Goal: Task Accomplishment & Management: Use online tool/utility

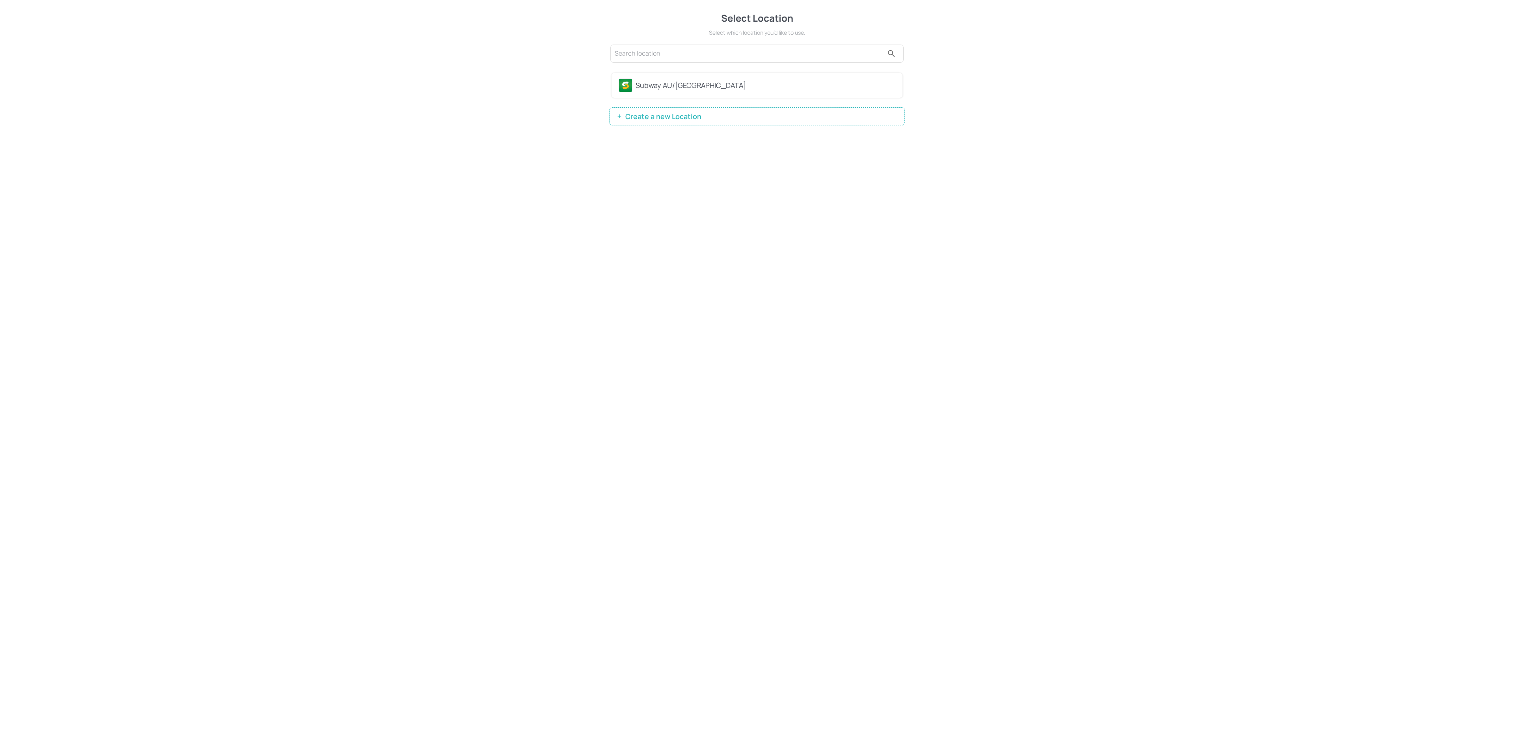
click at [709, 82] on div "Subway AU/NZ" at bounding box center [766, 85] width 260 height 11
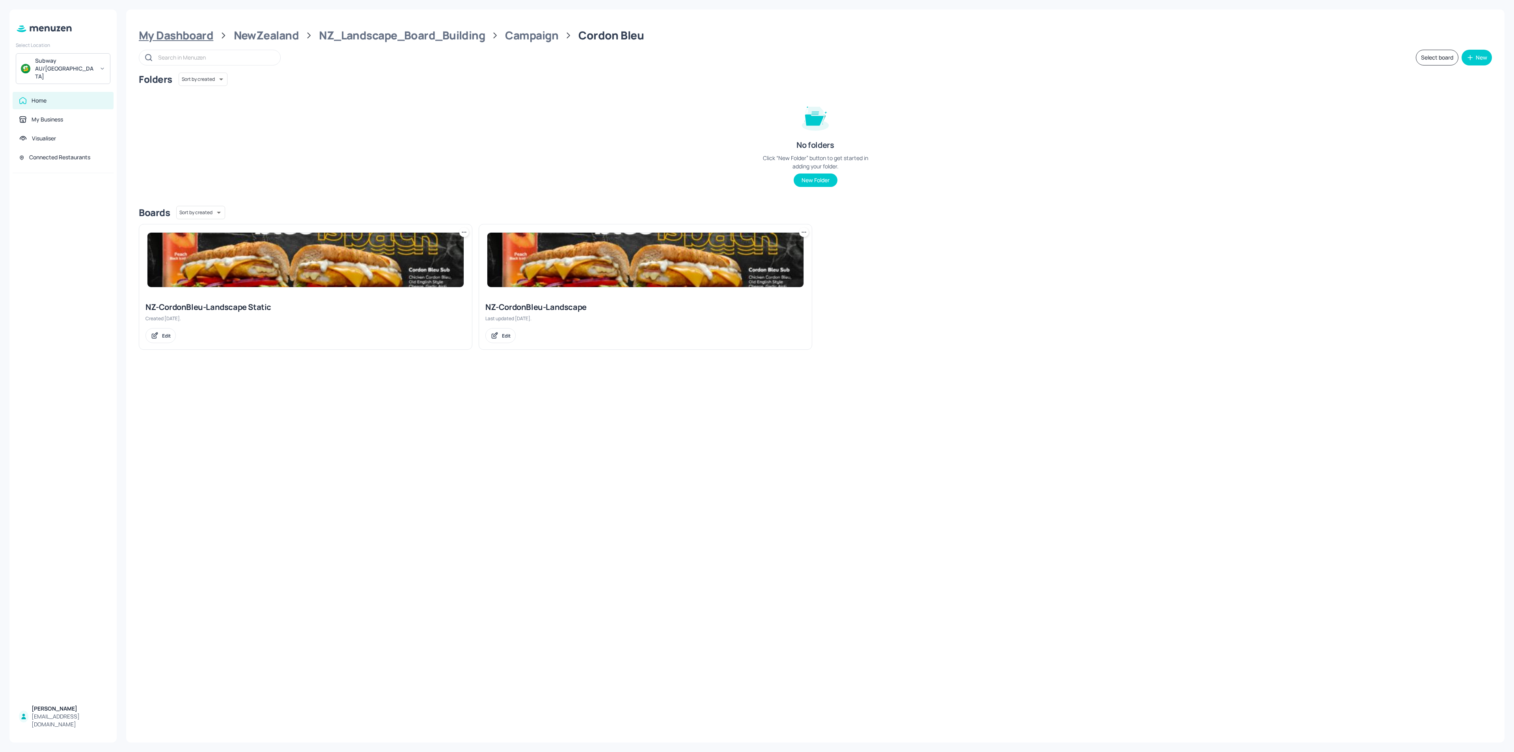
click at [196, 34] on div "My Dashboard" at bounding box center [176, 35] width 75 height 14
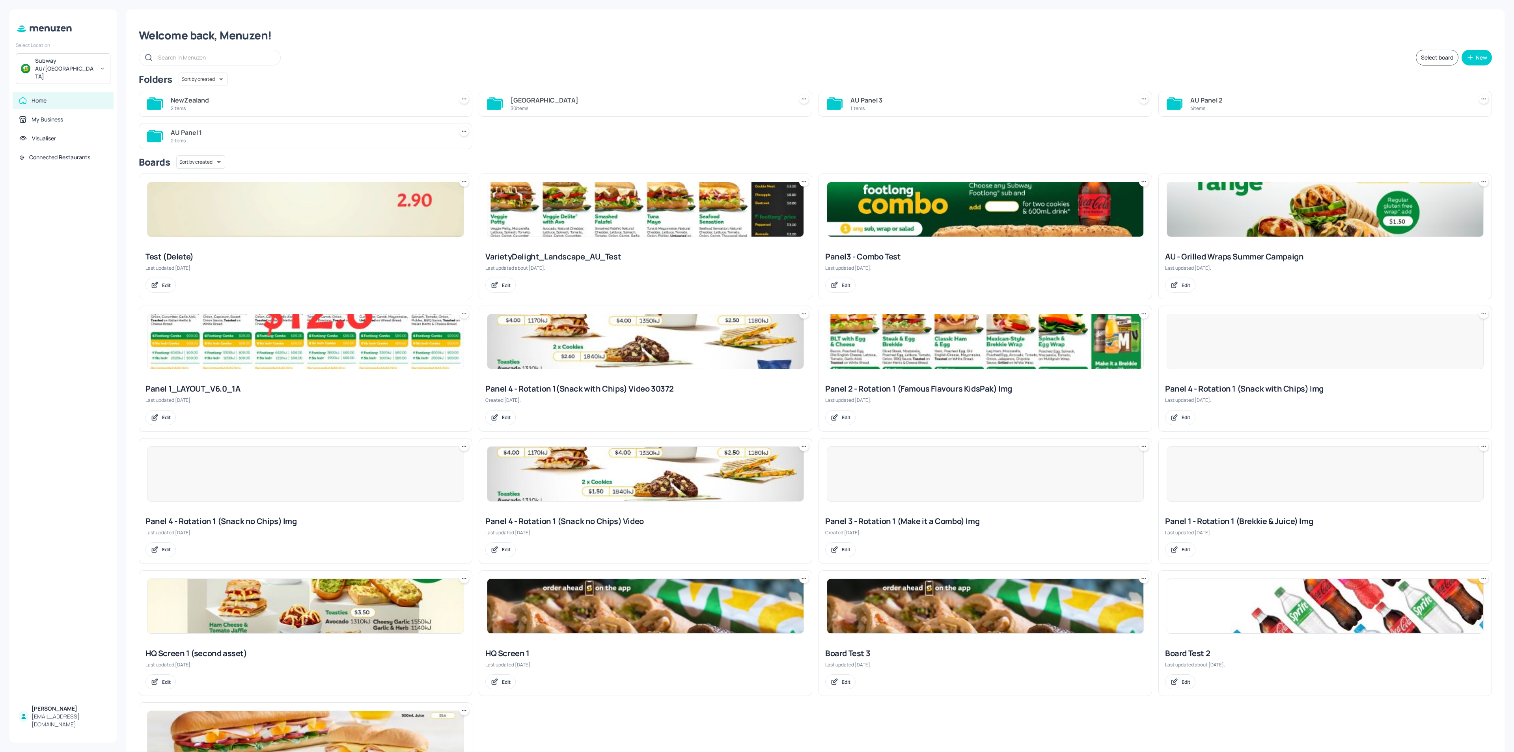
click at [567, 114] on div "Australia 30 items" at bounding box center [646, 104] width 334 height 26
click at [565, 106] on div "30 items" at bounding box center [650, 108] width 279 height 7
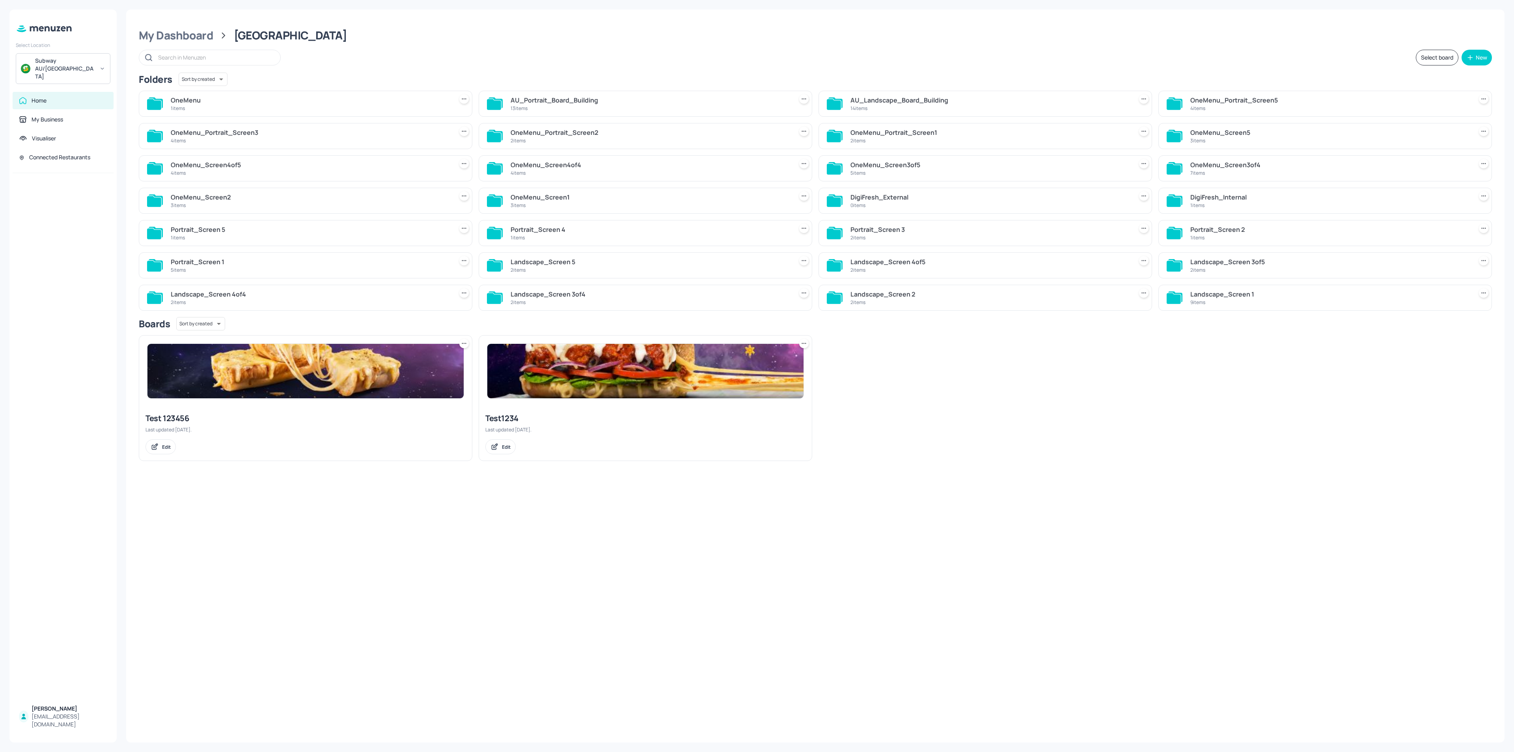
click at [904, 108] on div "14 items" at bounding box center [990, 108] width 279 height 7
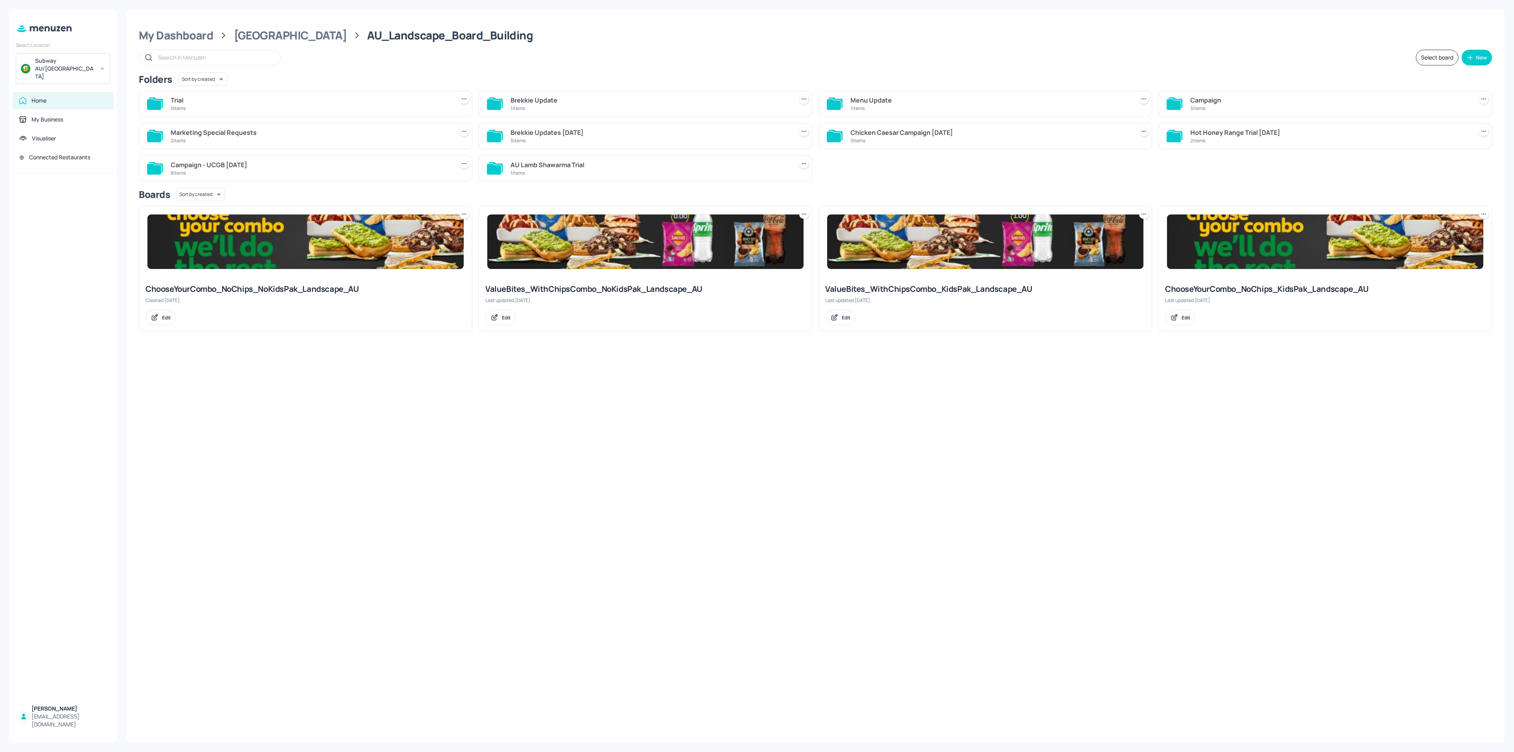
click at [1205, 106] on div "3 items" at bounding box center [1330, 108] width 279 height 7
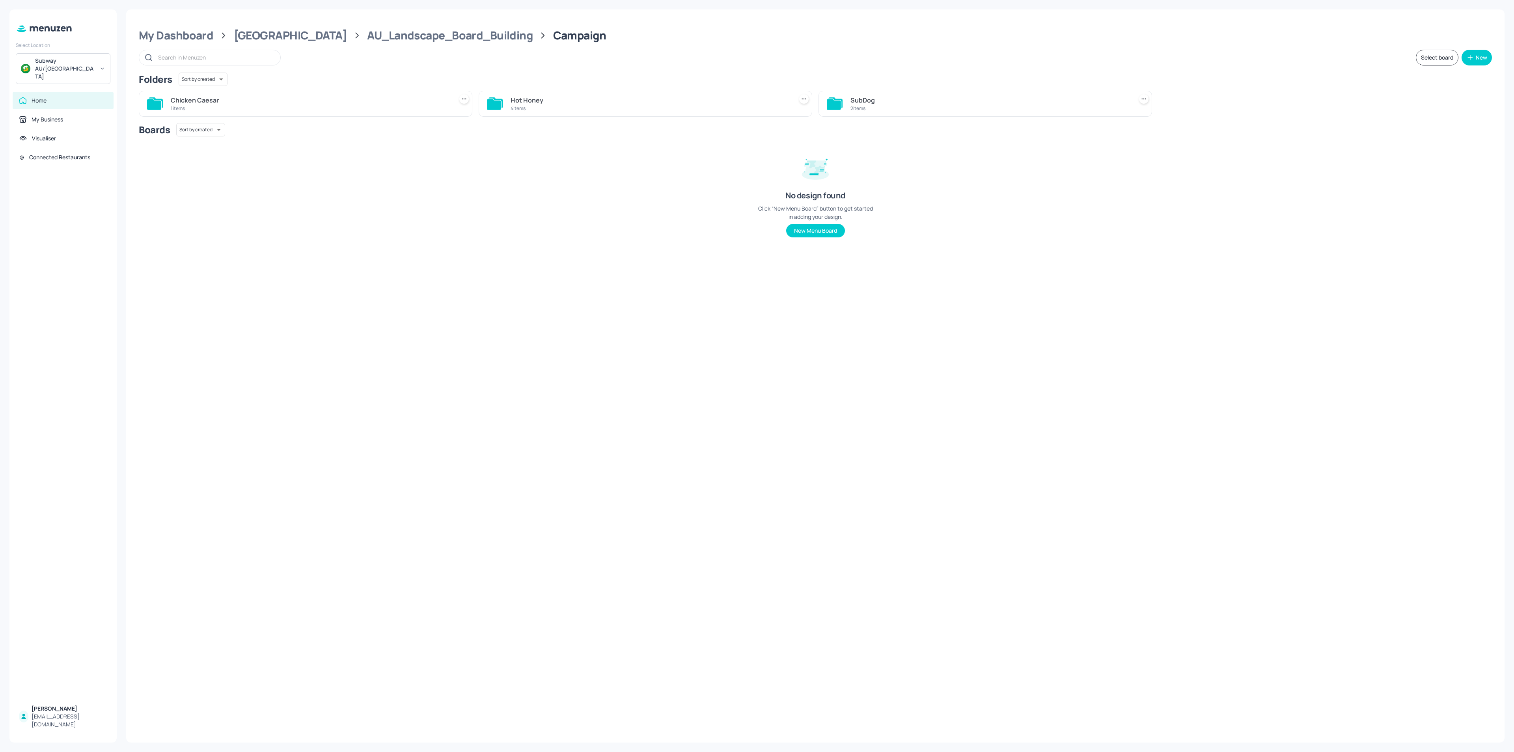
click at [234, 103] on div "Chicken Caesar" at bounding box center [310, 99] width 279 height 9
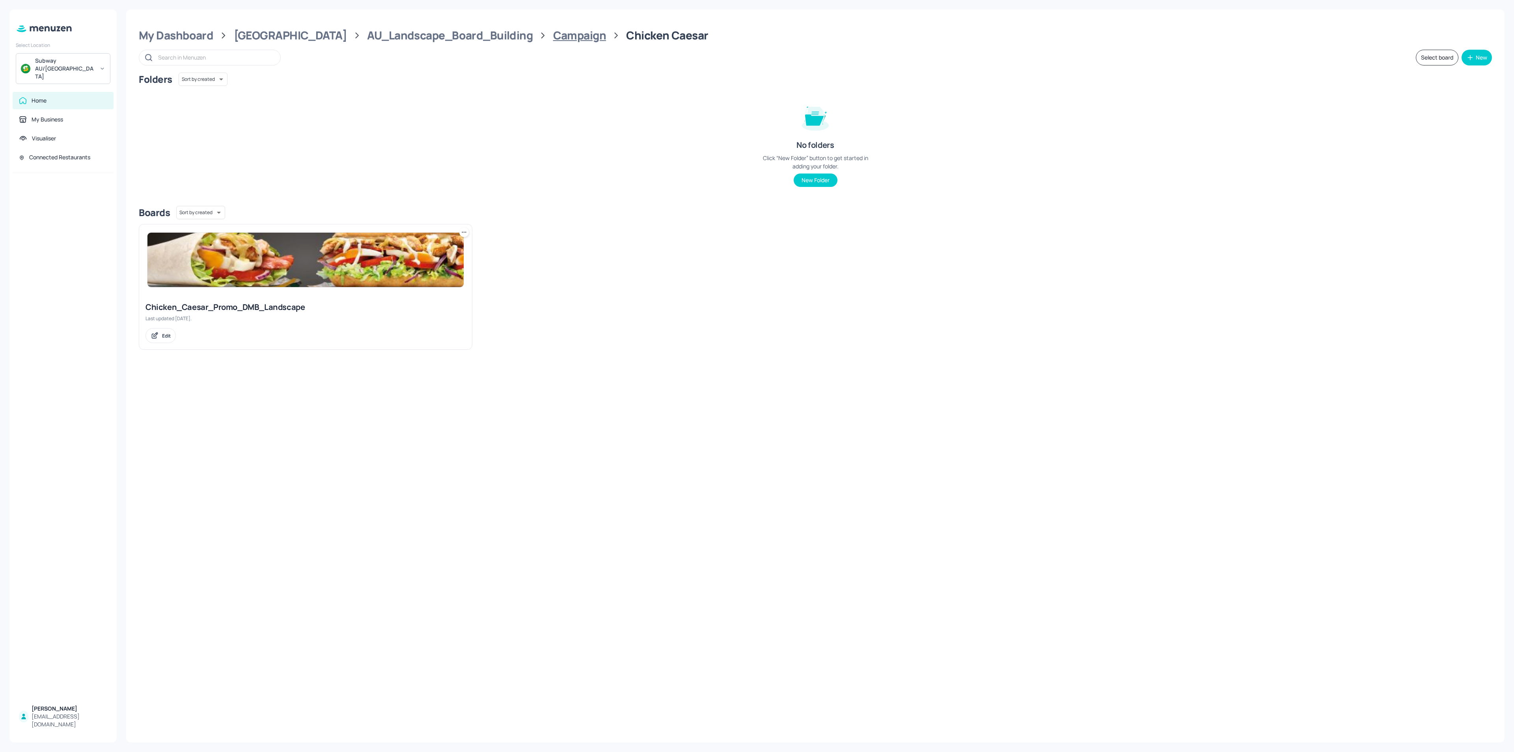
click at [553, 35] on div "Campaign" at bounding box center [579, 35] width 53 height 14
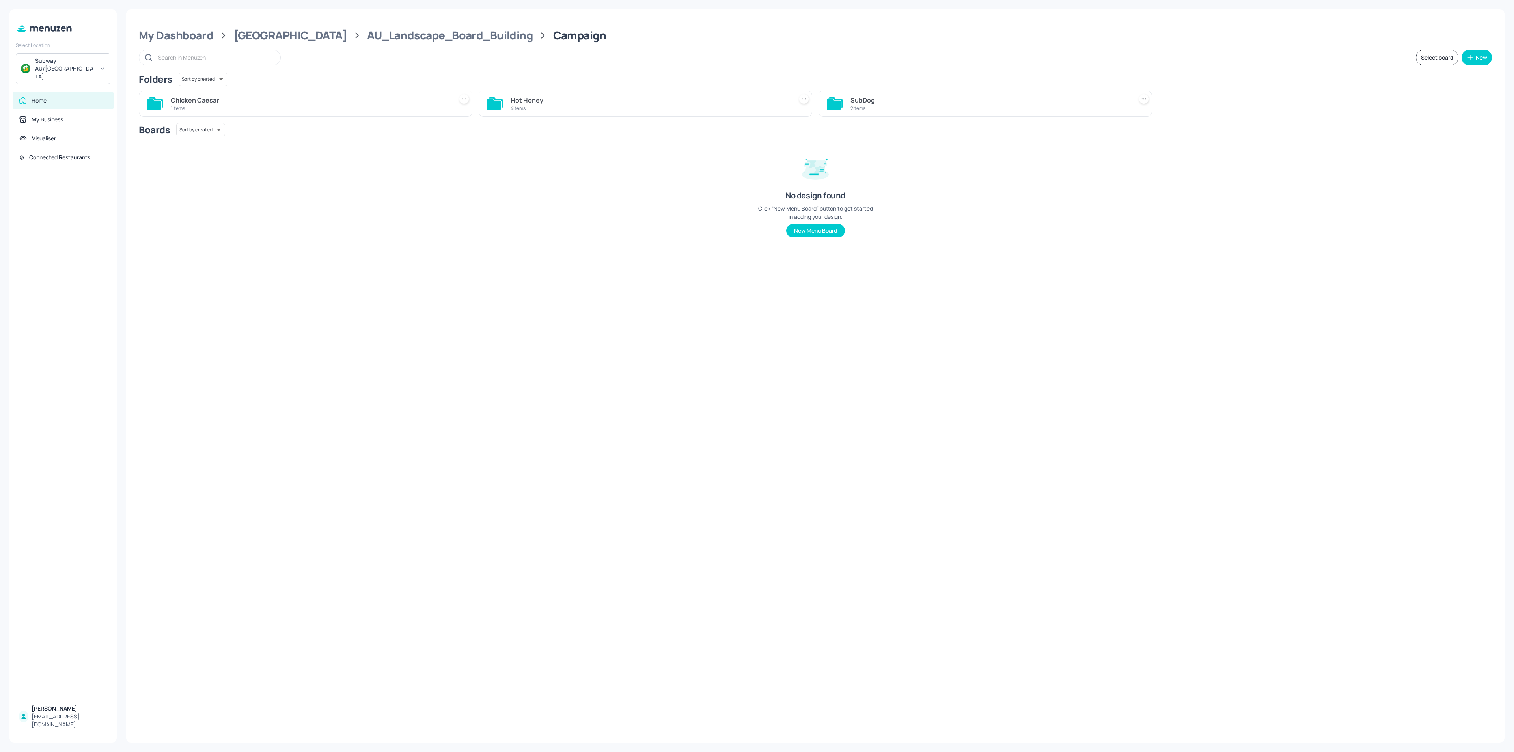
click at [563, 90] on div "Hot Honey 4 items" at bounding box center [642, 100] width 340 height 32
click at [565, 97] on div "Hot Honey" at bounding box center [650, 99] width 279 height 9
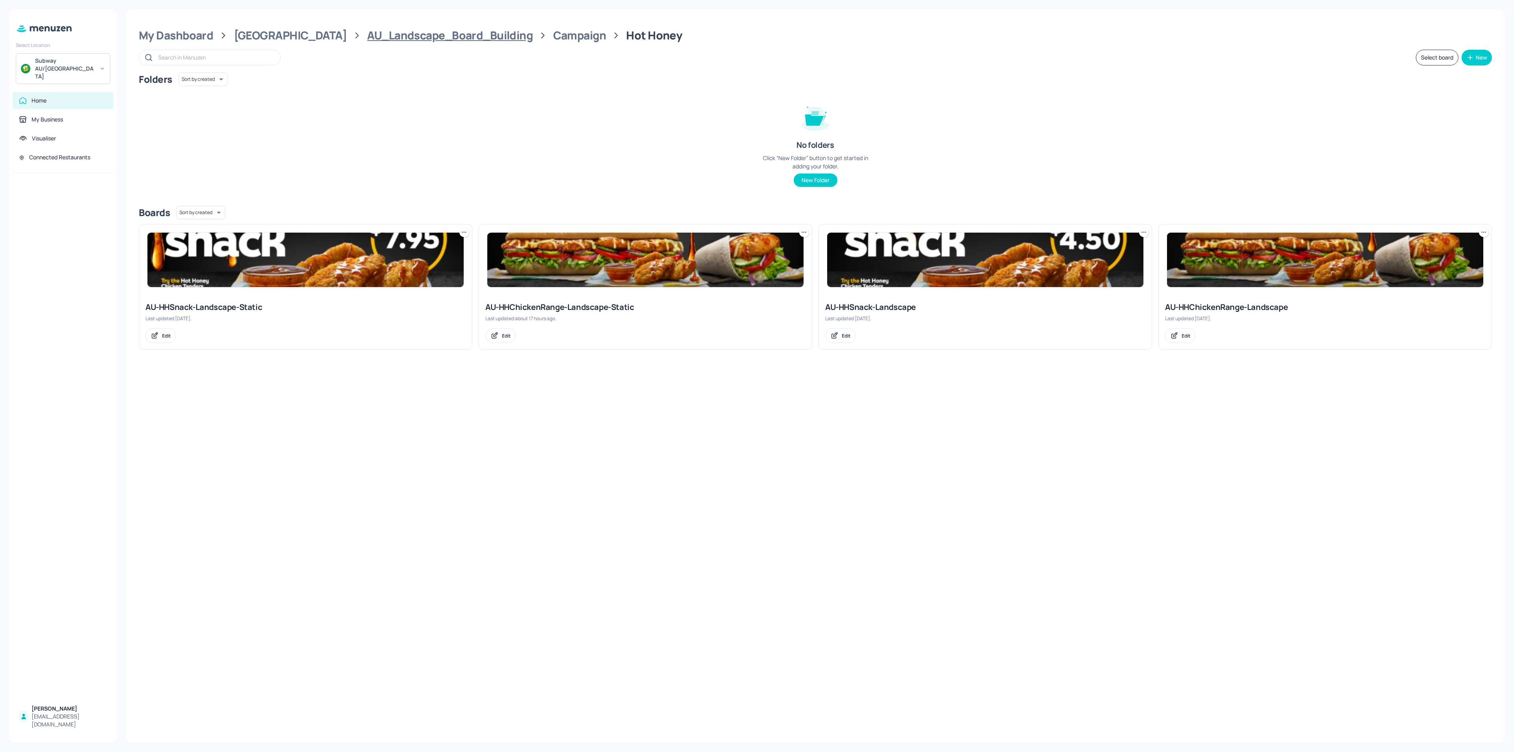
click at [408, 30] on div "AU_Landscape_Board_Building" at bounding box center [450, 35] width 166 height 14
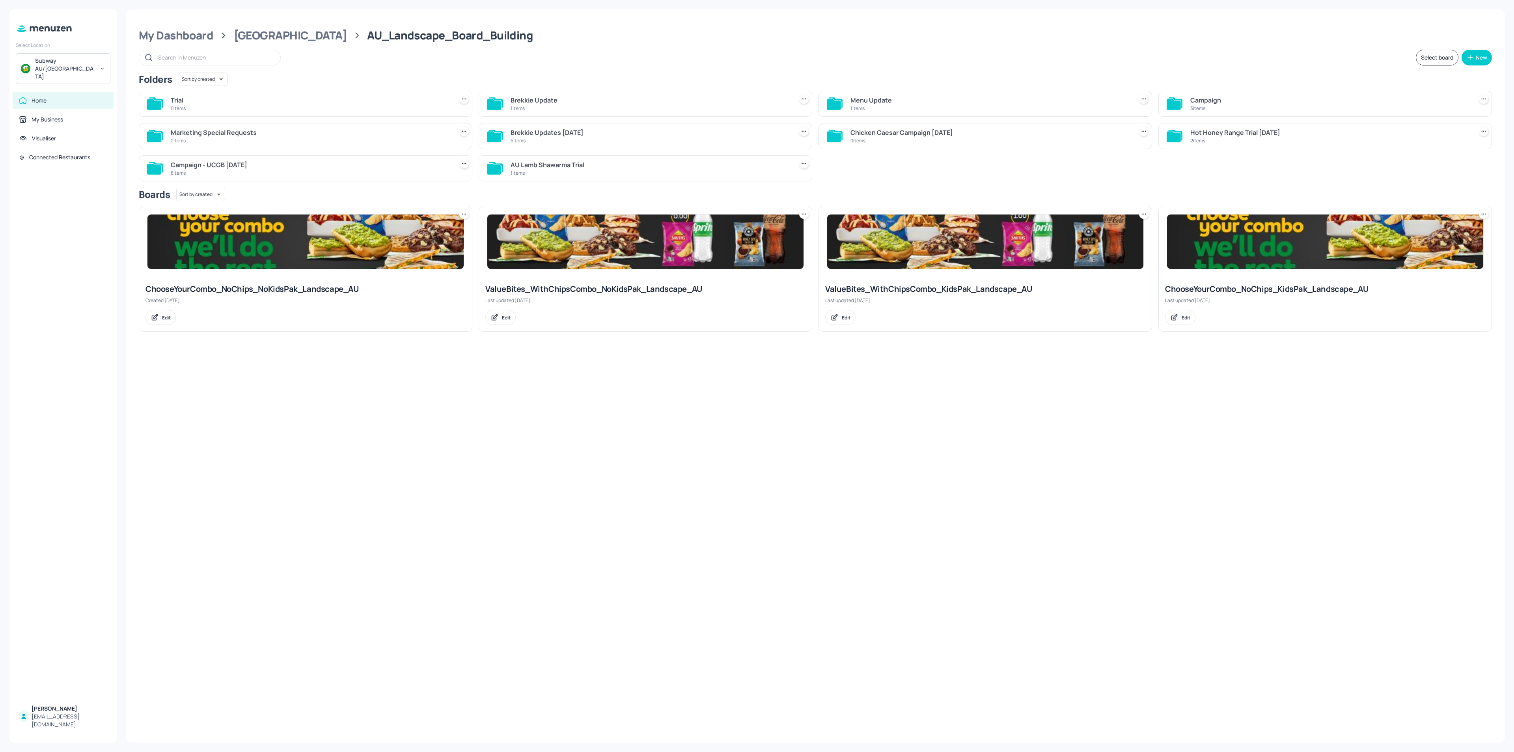
click at [306, 170] on div "8 items" at bounding box center [310, 173] width 279 height 7
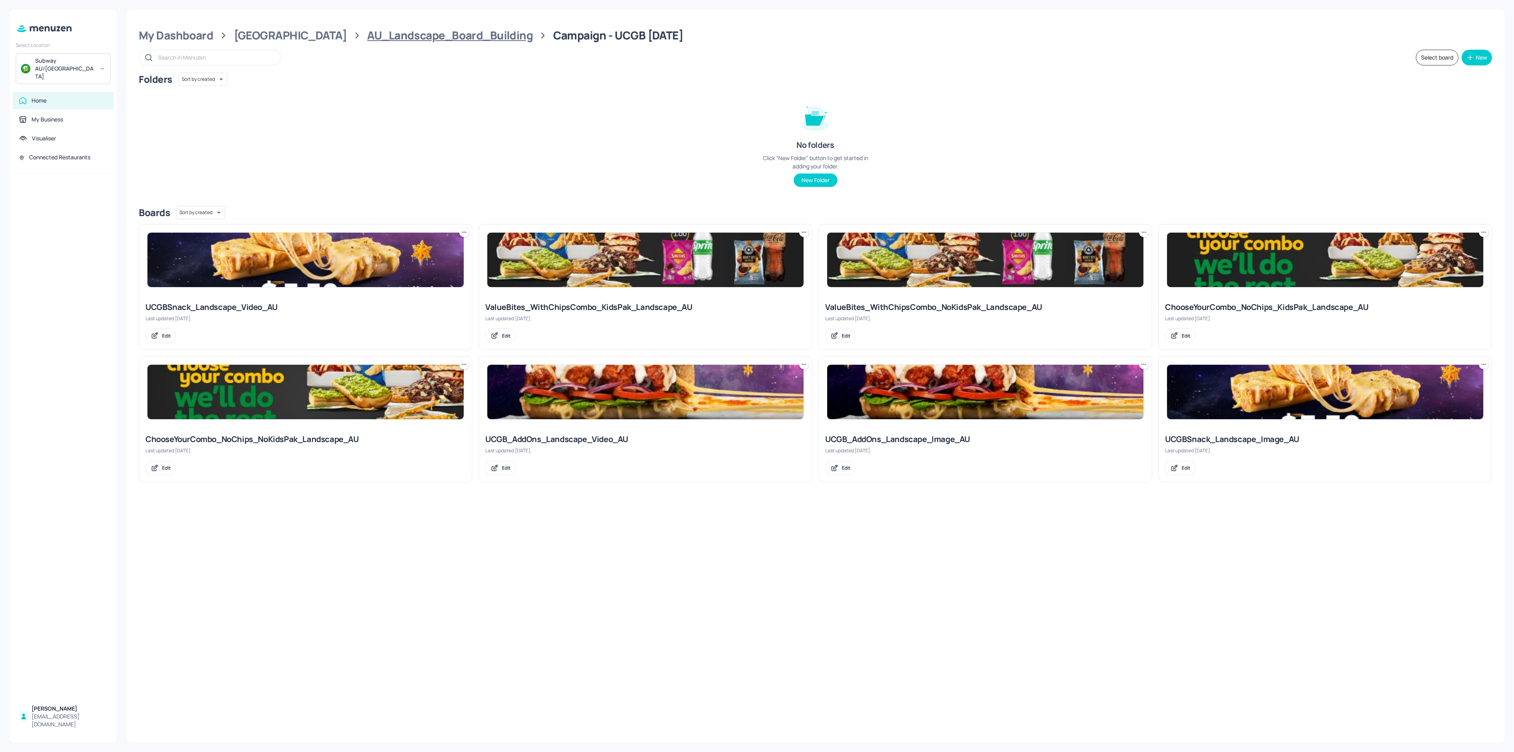
click at [392, 41] on div "AU_Landscape_Board_Building" at bounding box center [450, 35] width 166 height 14
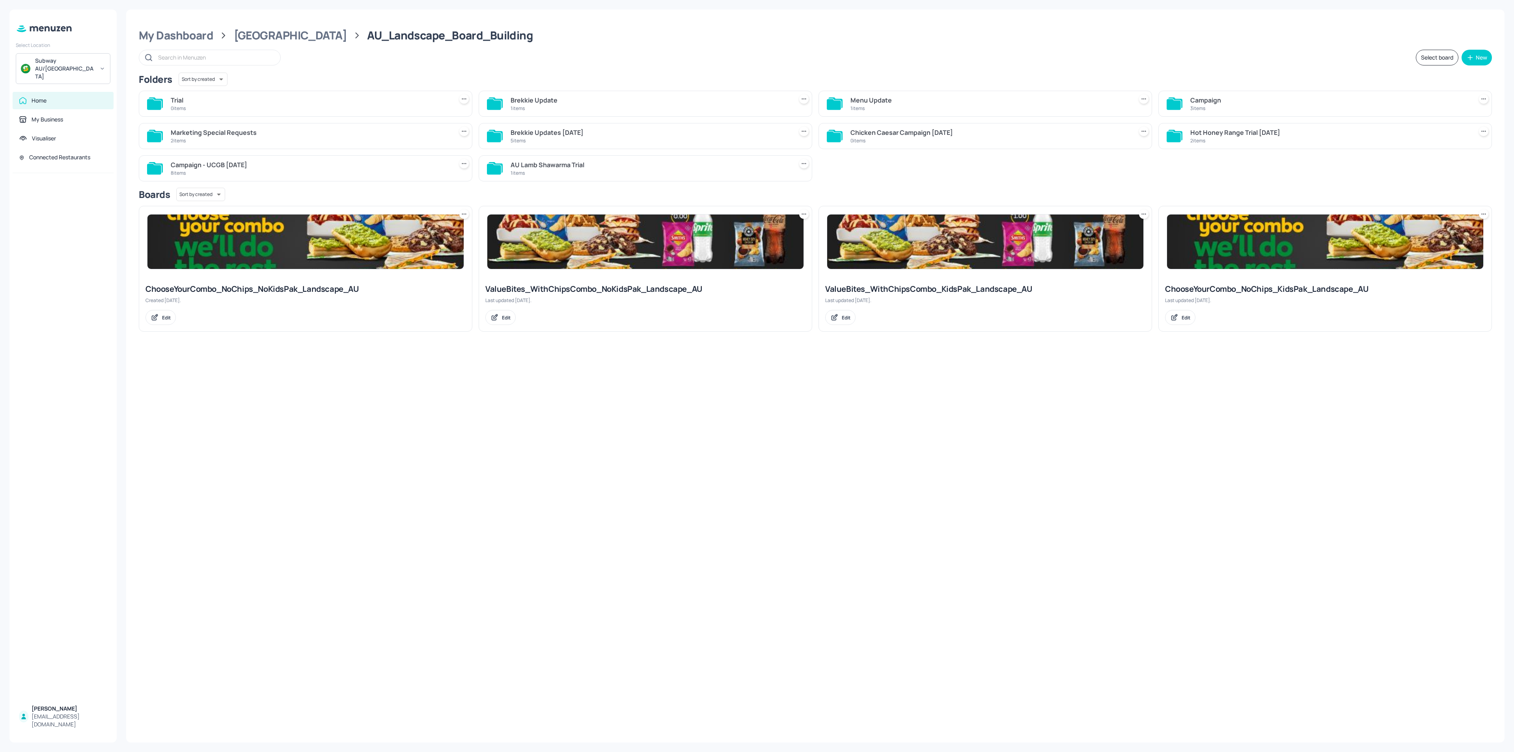
click at [1186, 110] on div "Campaign 3 items" at bounding box center [1326, 104] width 334 height 26
click at [1196, 108] on div "3 items" at bounding box center [1330, 108] width 279 height 7
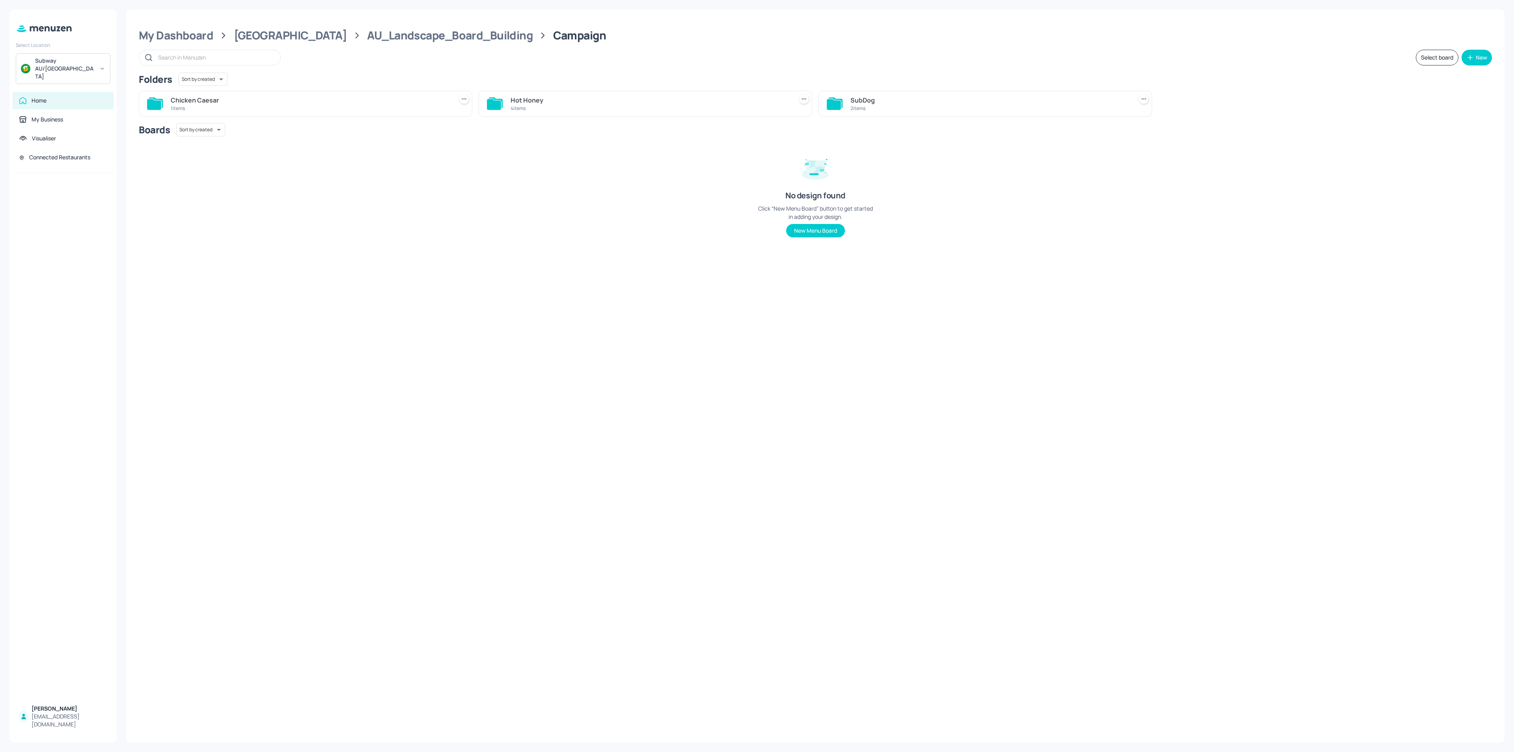
click at [891, 106] on div "2 items" at bounding box center [990, 108] width 279 height 7
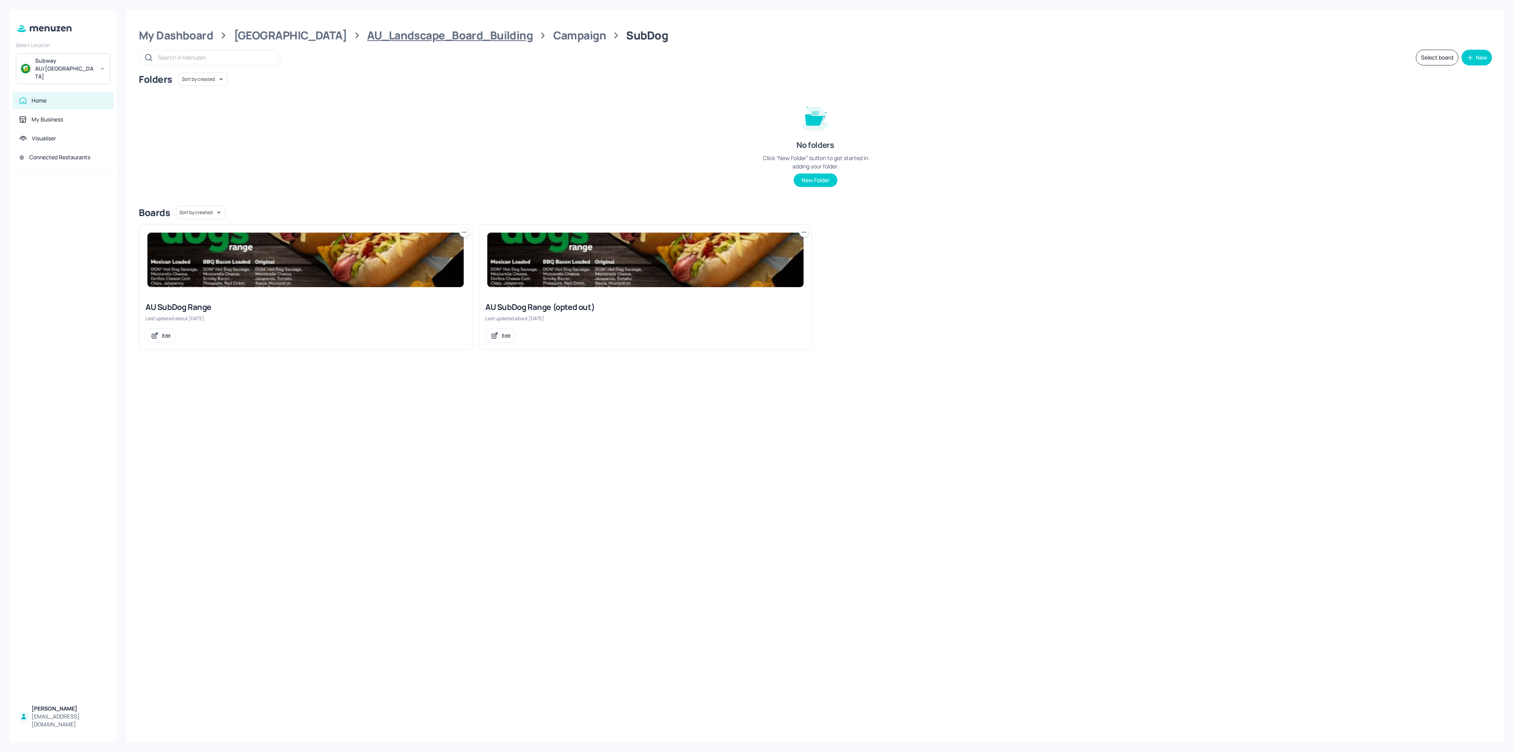
click at [442, 33] on div "AU_Landscape_Board_Building" at bounding box center [450, 35] width 166 height 14
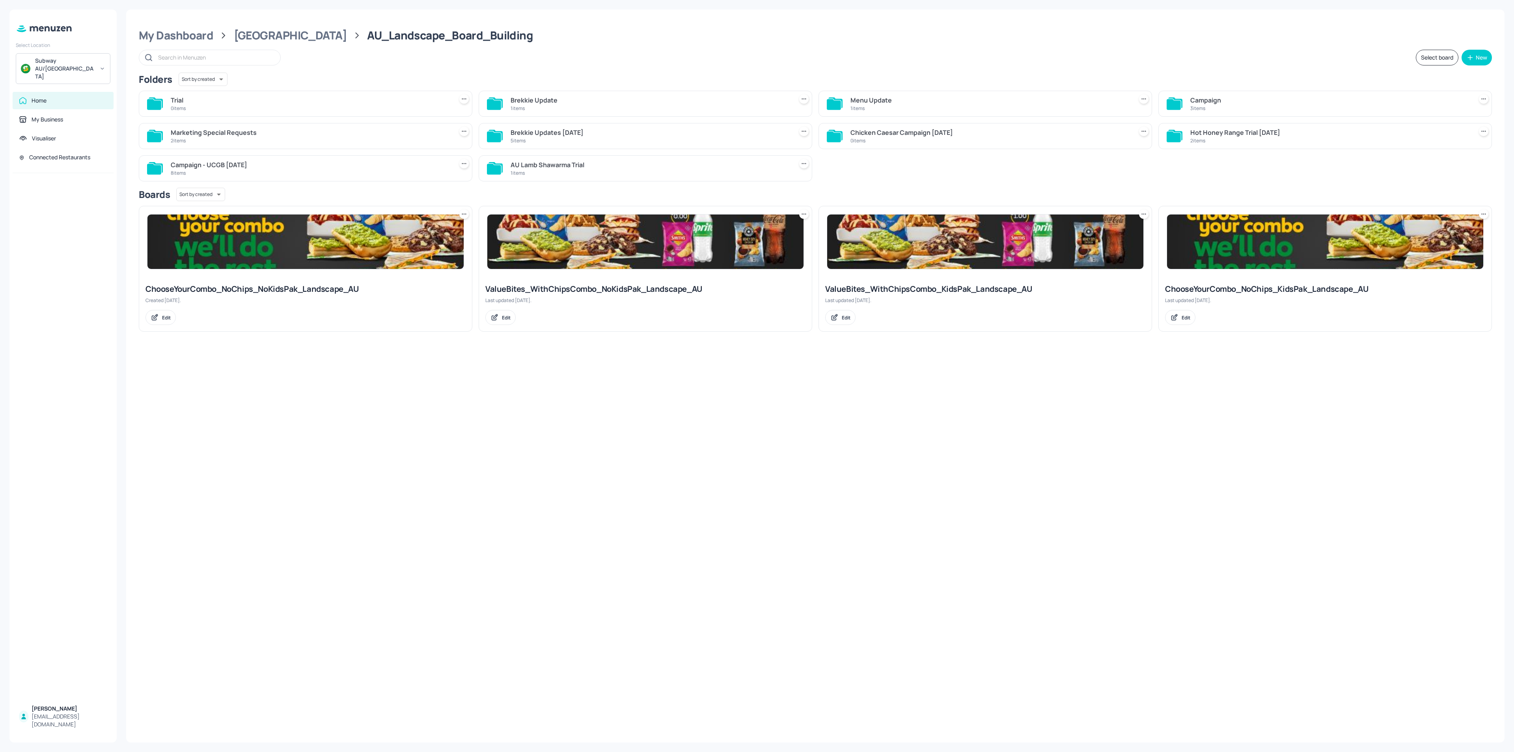
click at [284, 166] on div "Campaign - UCGB 2nd June" at bounding box center [310, 164] width 279 height 9
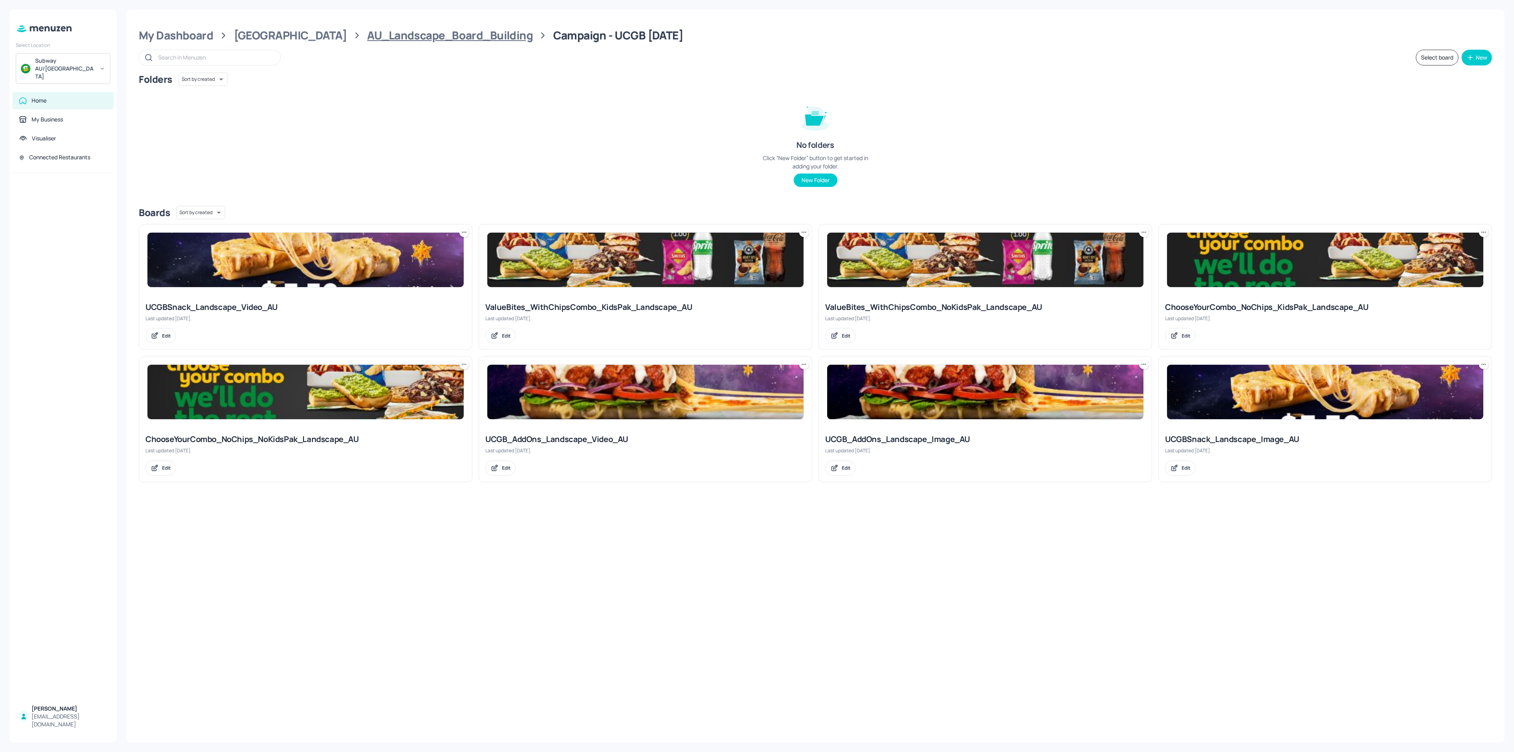
click at [372, 39] on div "AU_Landscape_Board_Building" at bounding box center [450, 35] width 166 height 14
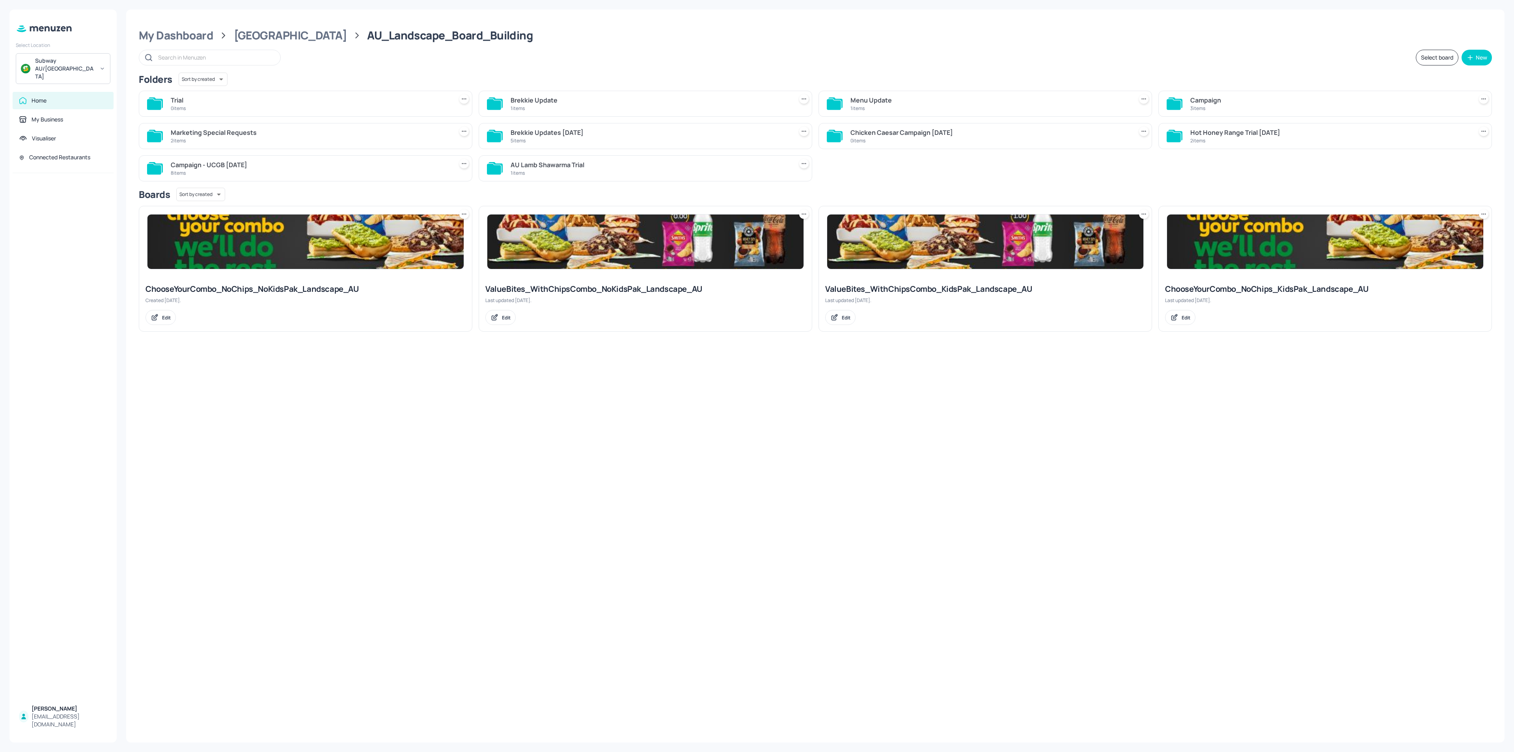
click at [876, 100] on div "Menu Update" at bounding box center [990, 99] width 279 height 9
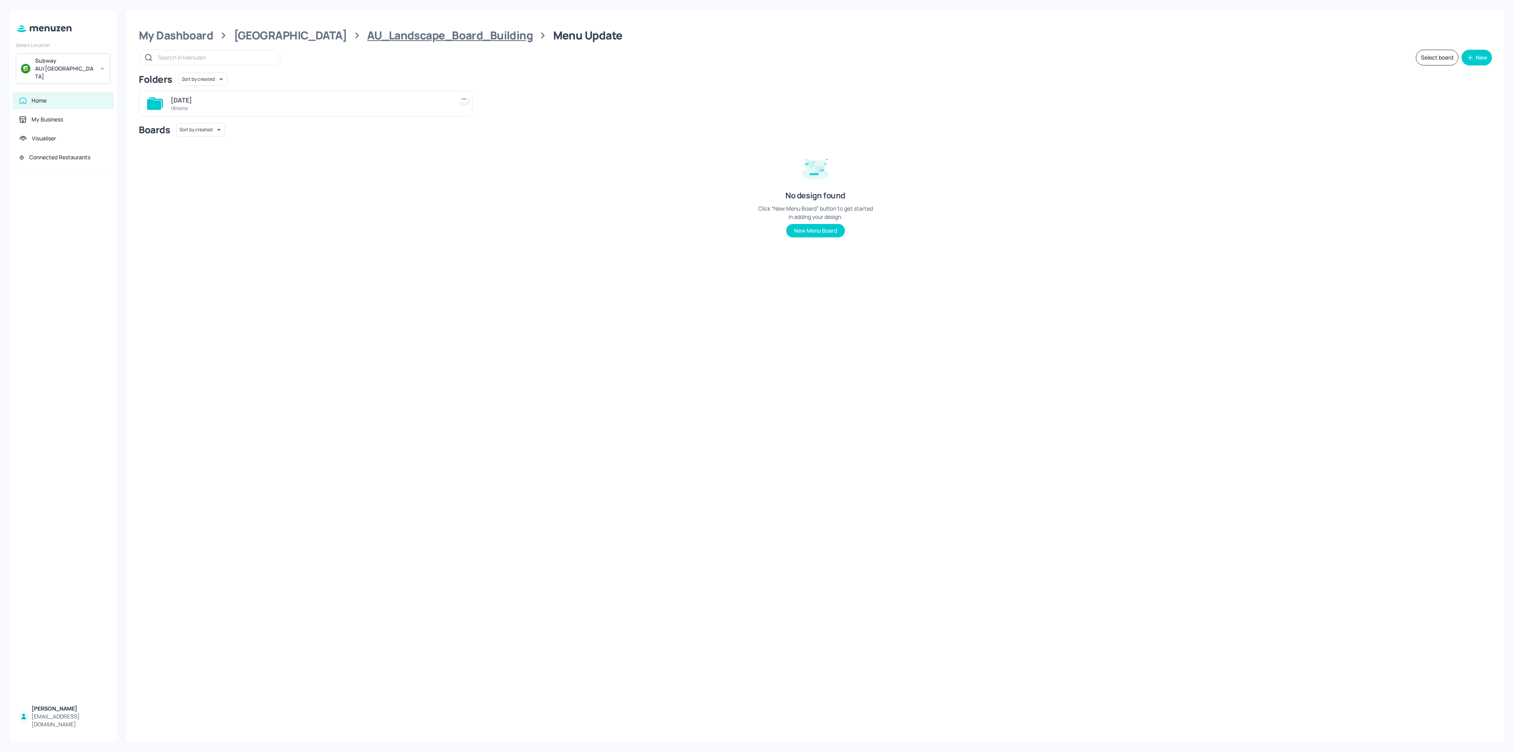
click at [423, 41] on div "AU_Landscape_Board_Building" at bounding box center [450, 35] width 166 height 14
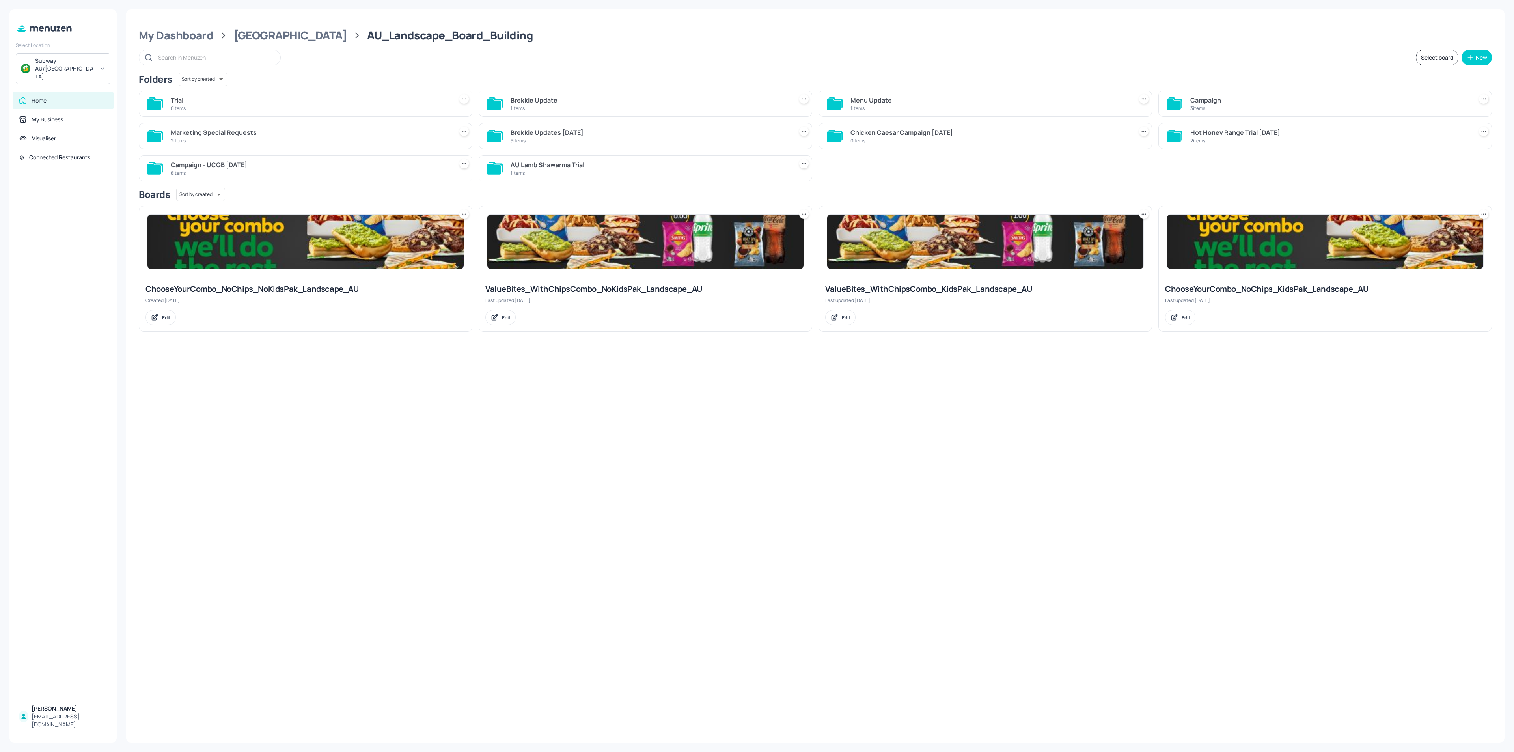
click at [1244, 103] on div "Campaign" at bounding box center [1330, 99] width 279 height 9
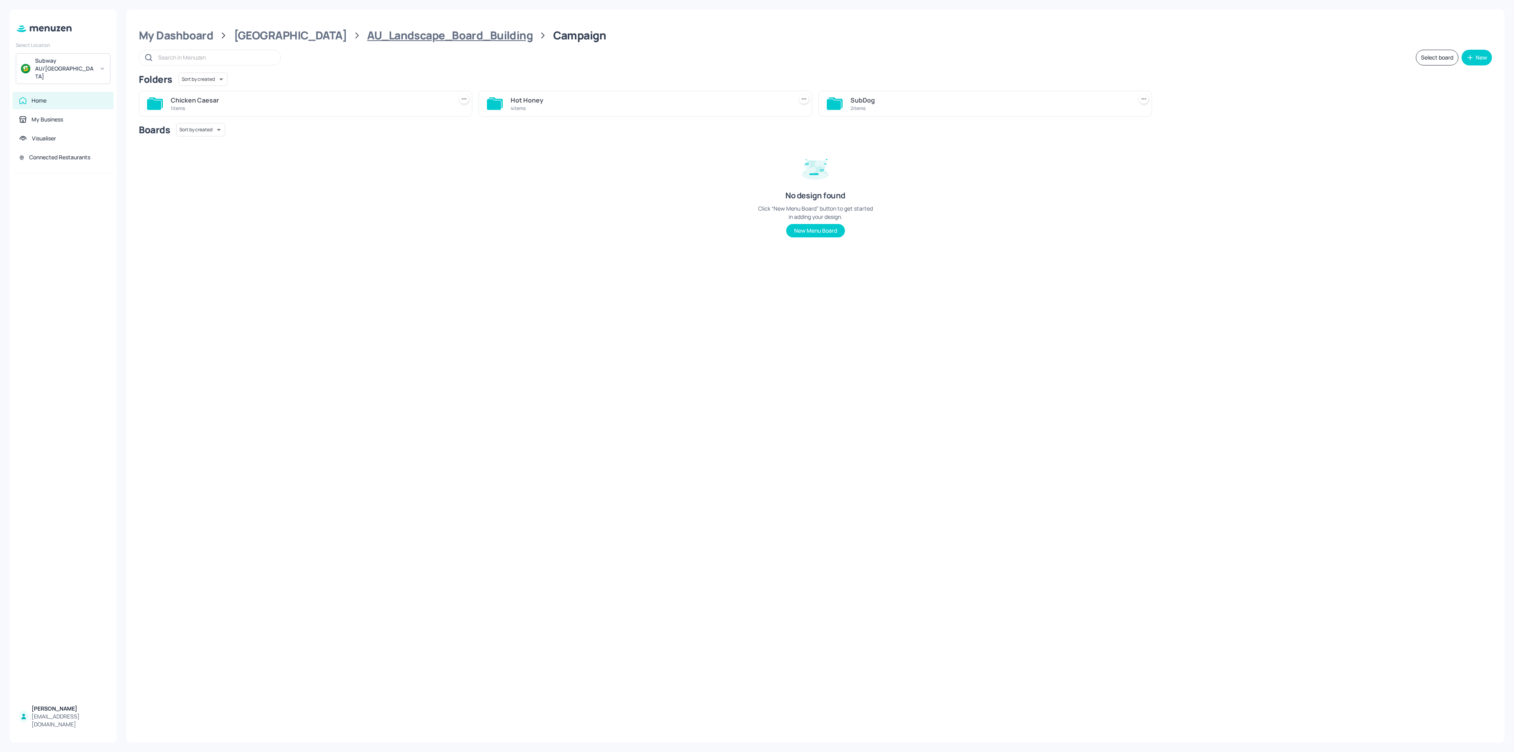
click at [403, 39] on div "AU_Landscape_Board_Building" at bounding box center [450, 35] width 166 height 14
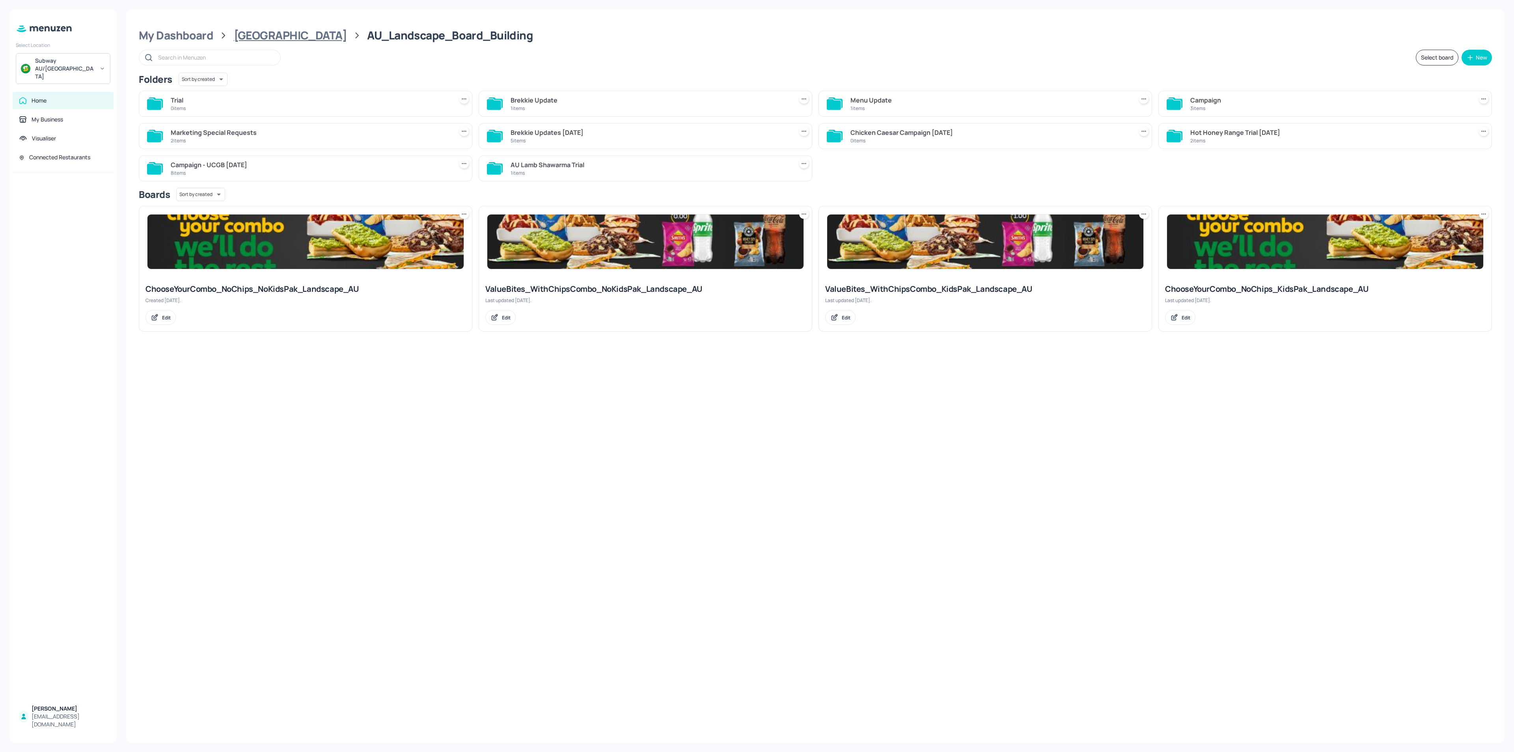
click at [253, 32] on div "Australia" at bounding box center [290, 35] width 113 height 14
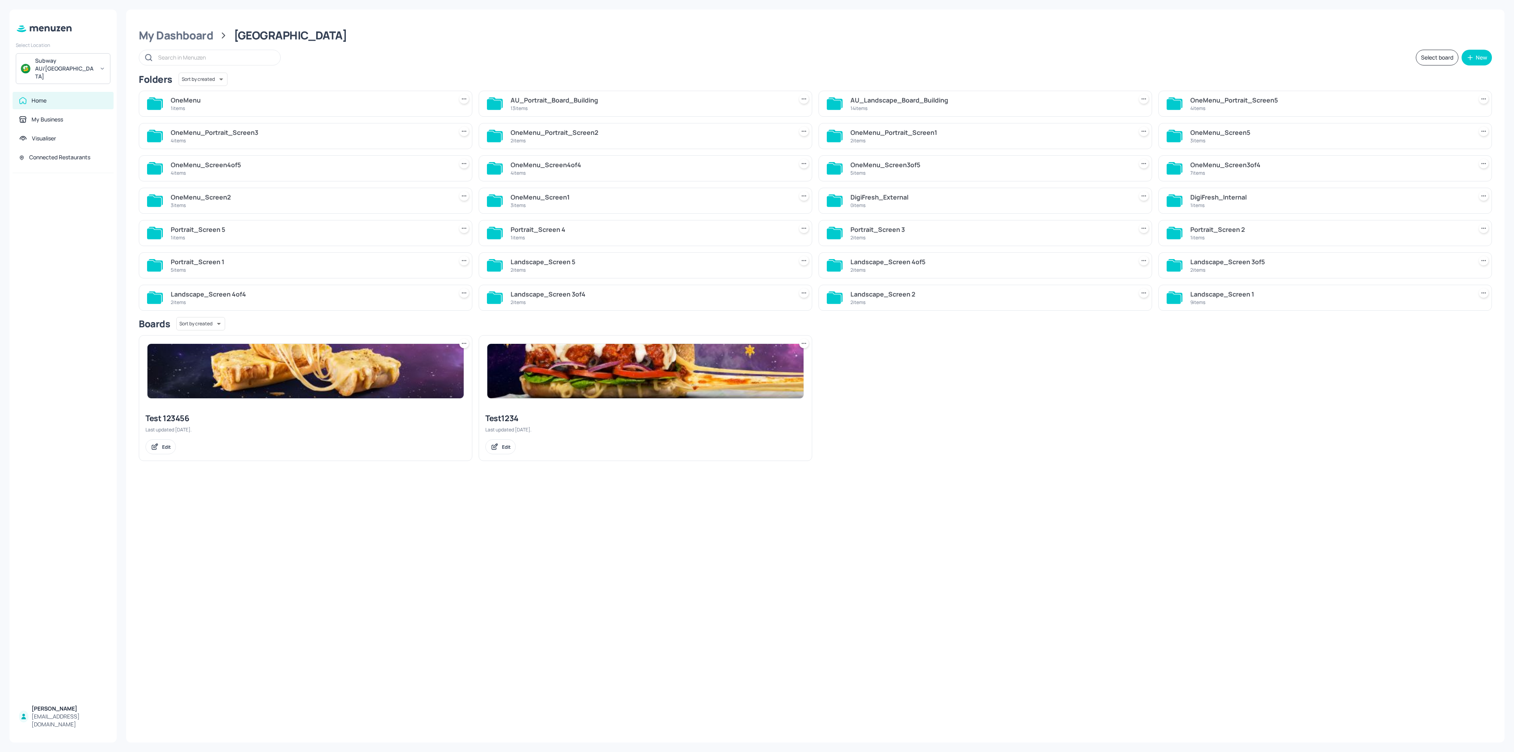
click at [624, 101] on div "AU_Portrait_Board_Building" at bounding box center [650, 99] width 279 height 9
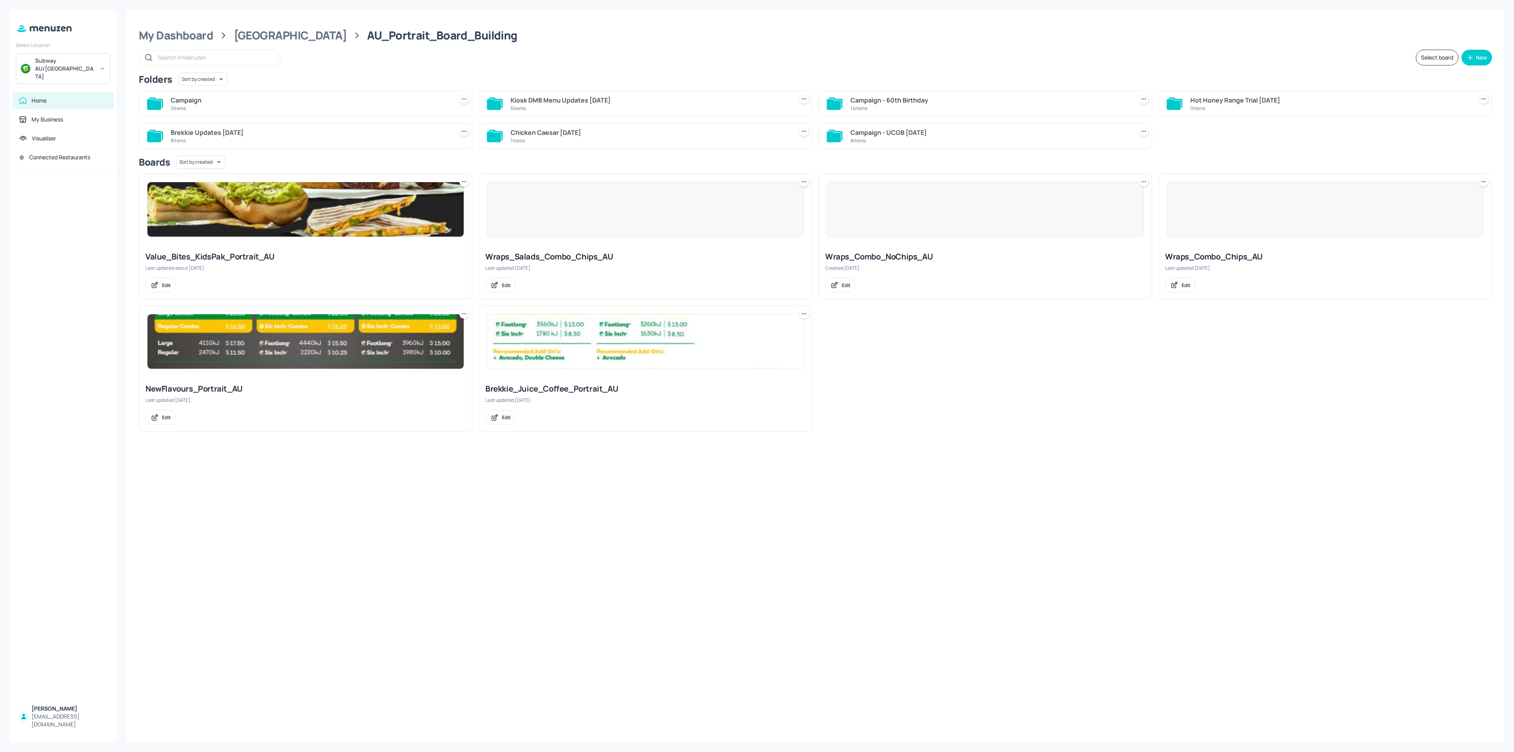
click at [603, 101] on div "Kiosk DMB Menu Updates Aug2025" at bounding box center [650, 99] width 279 height 9
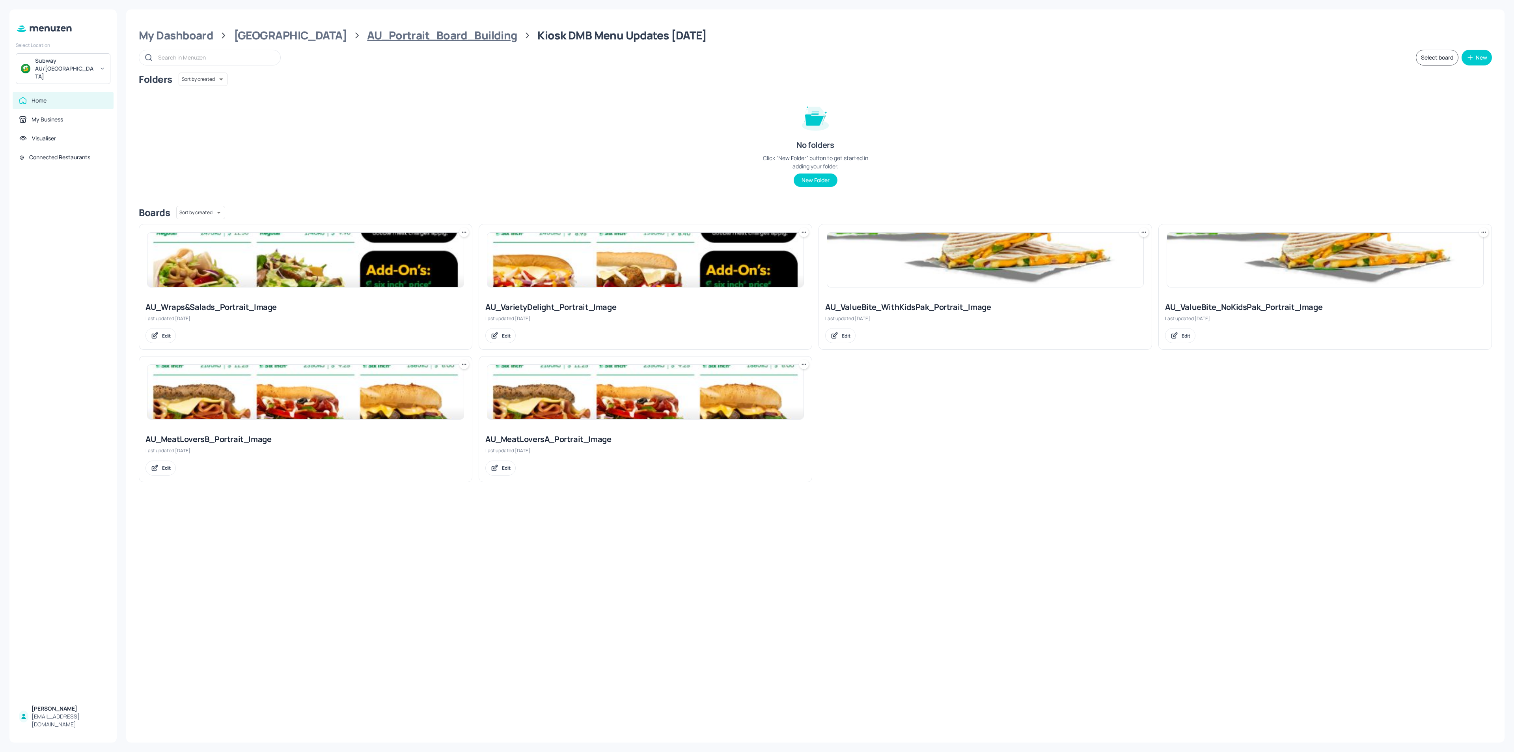
click at [437, 34] on div "AU_Portrait_Board_Building" at bounding box center [442, 35] width 150 height 14
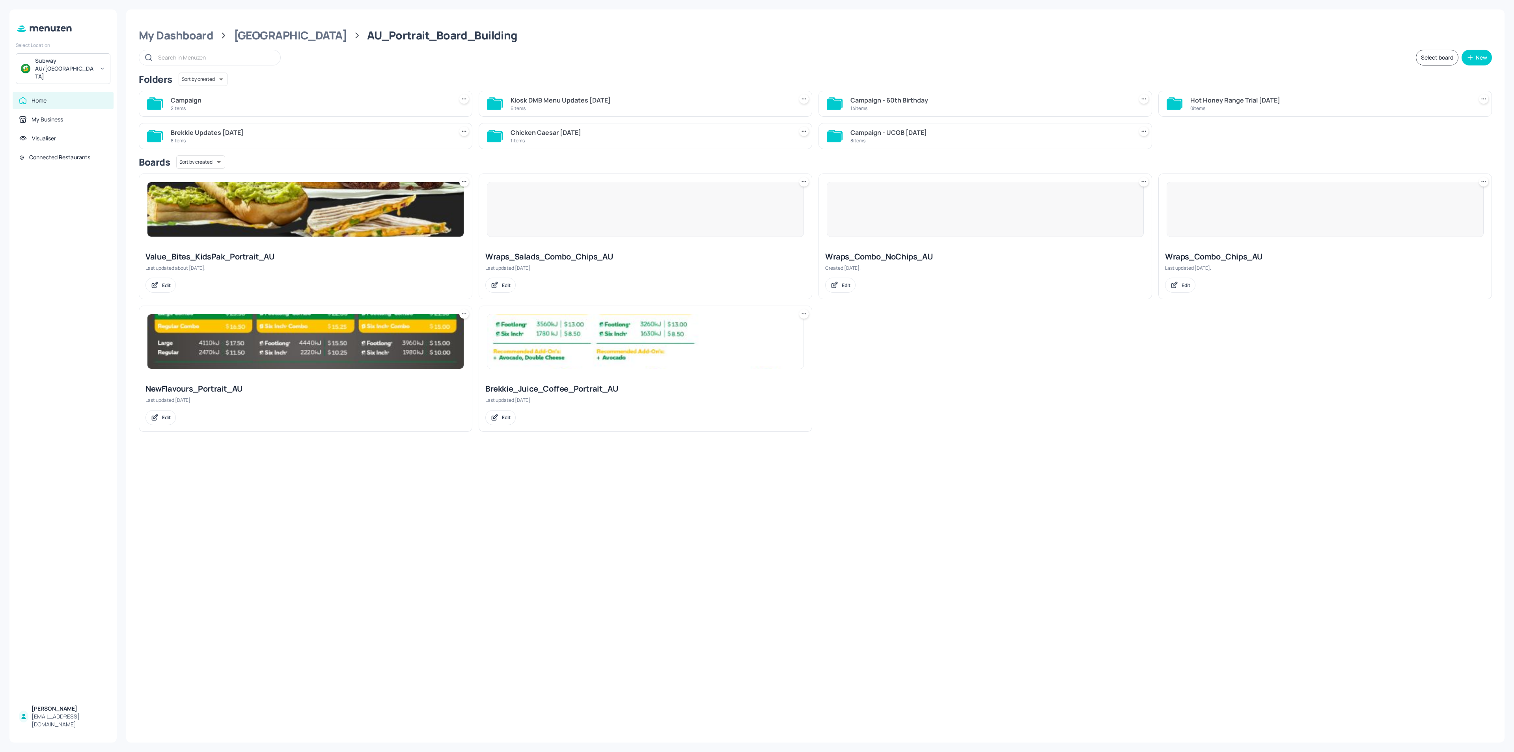
click at [261, 106] on div "2 items" at bounding box center [310, 108] width 279 height 7
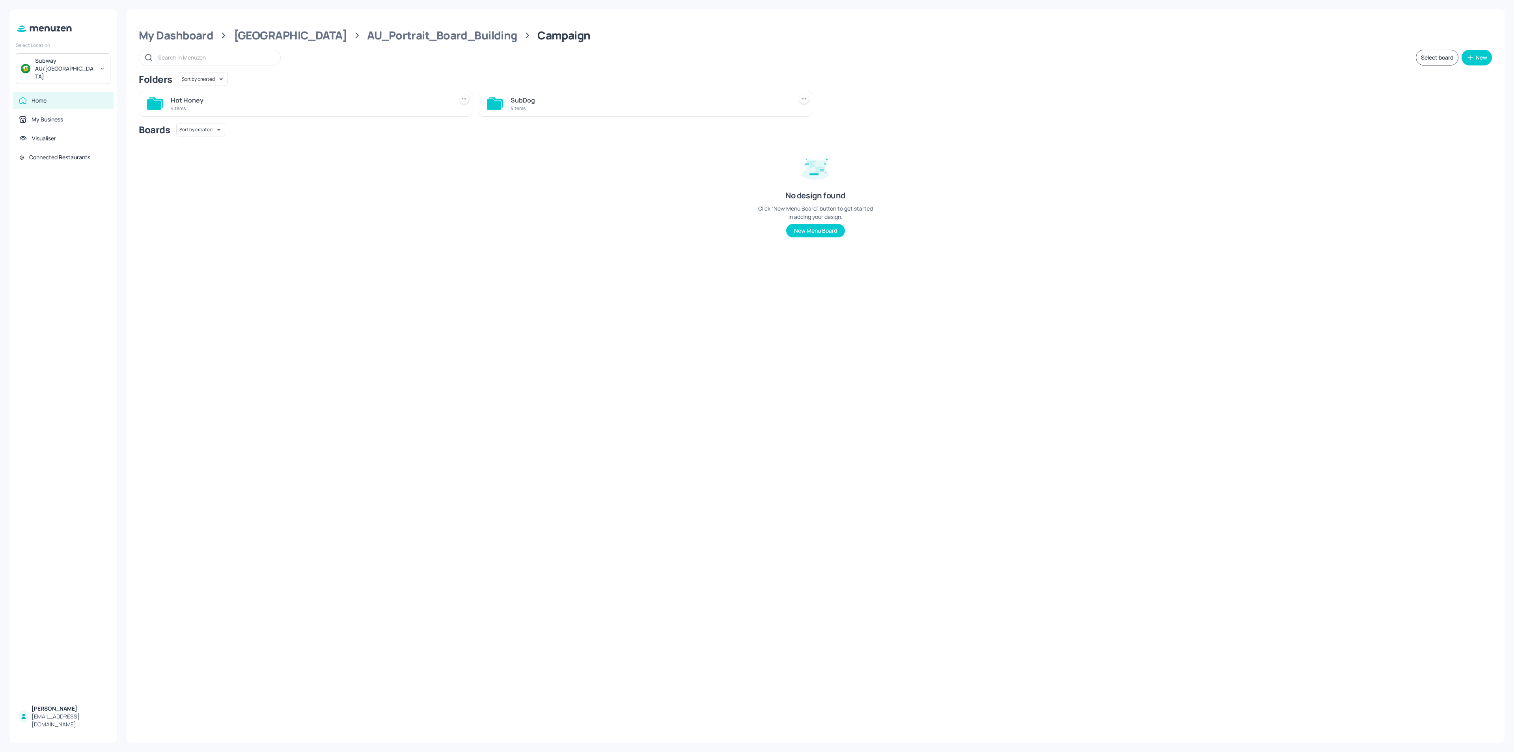
click at [274, 109] on div "4 items" at bounding box center [310, 108] width 279 height 7
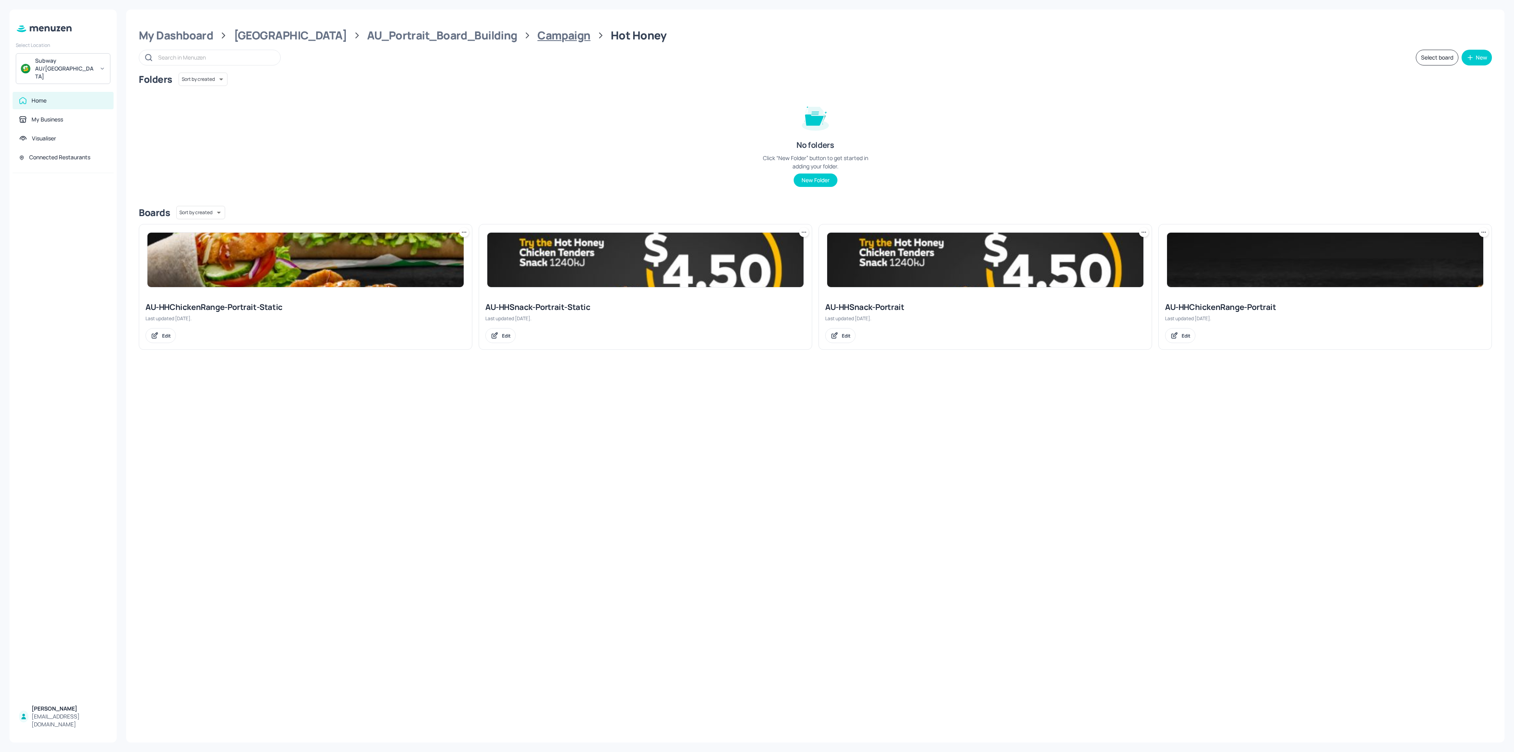
click at [537, 31] on div "Campaign" at bounding box center [563, 35] width 53 height 14
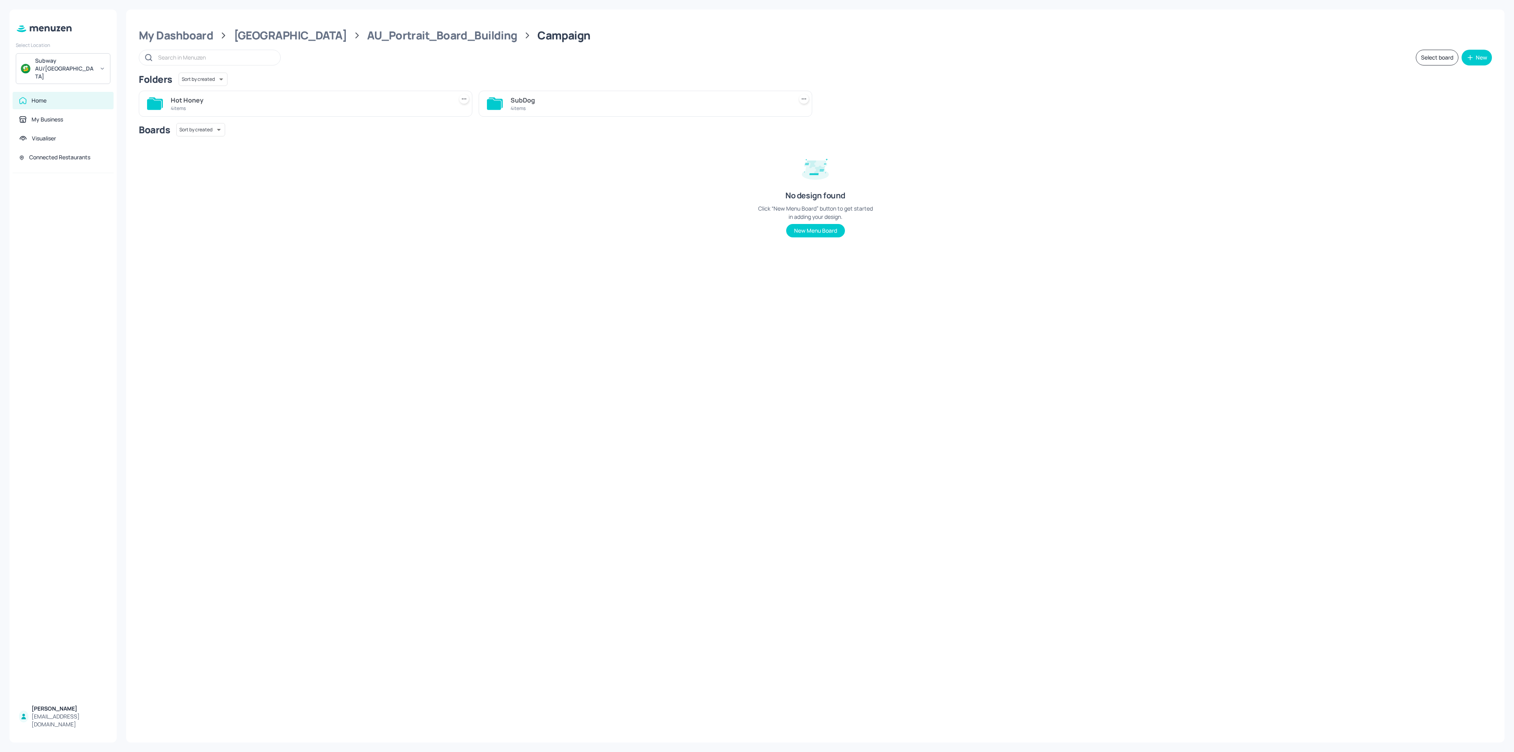
click at [545, 103] on div "SubDog" at bounding box center [650, 99] width 279 height 9
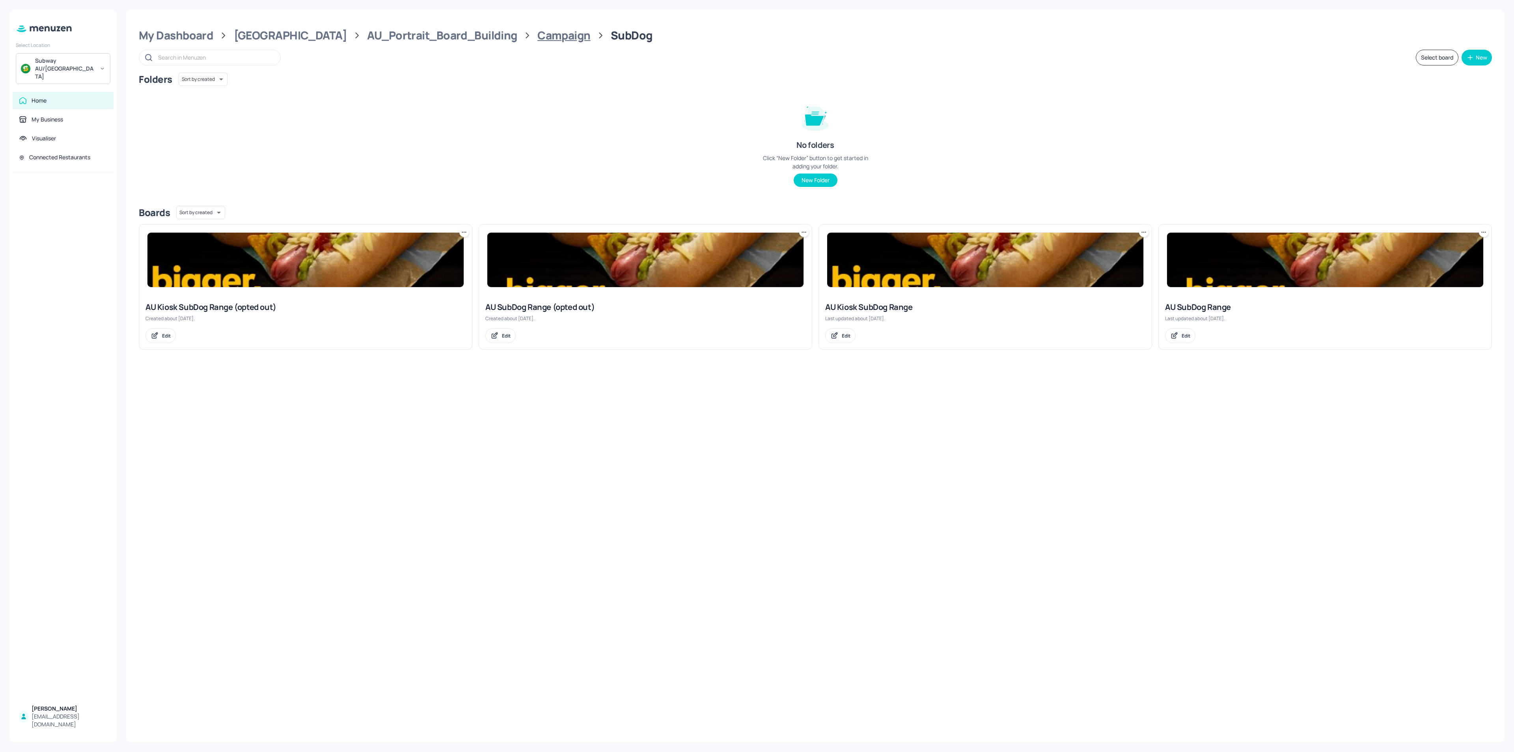
click at [537, 38] on div "Campaign" at bounding box center [563, 35] width 53 height 14
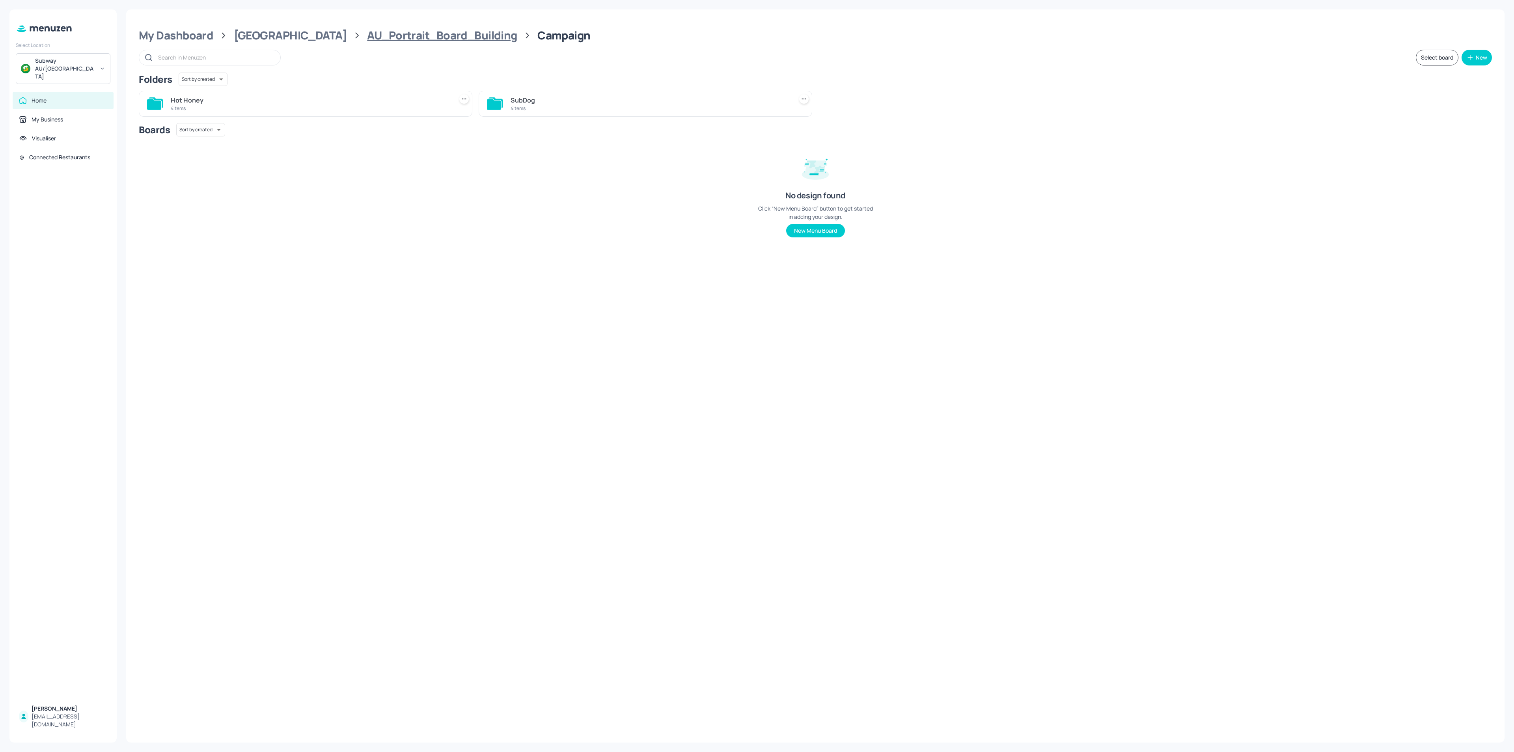
click at [377, 39] on div "AU_Portrait_Board_Building" at bounding box center [442, 35] width 150 height 14
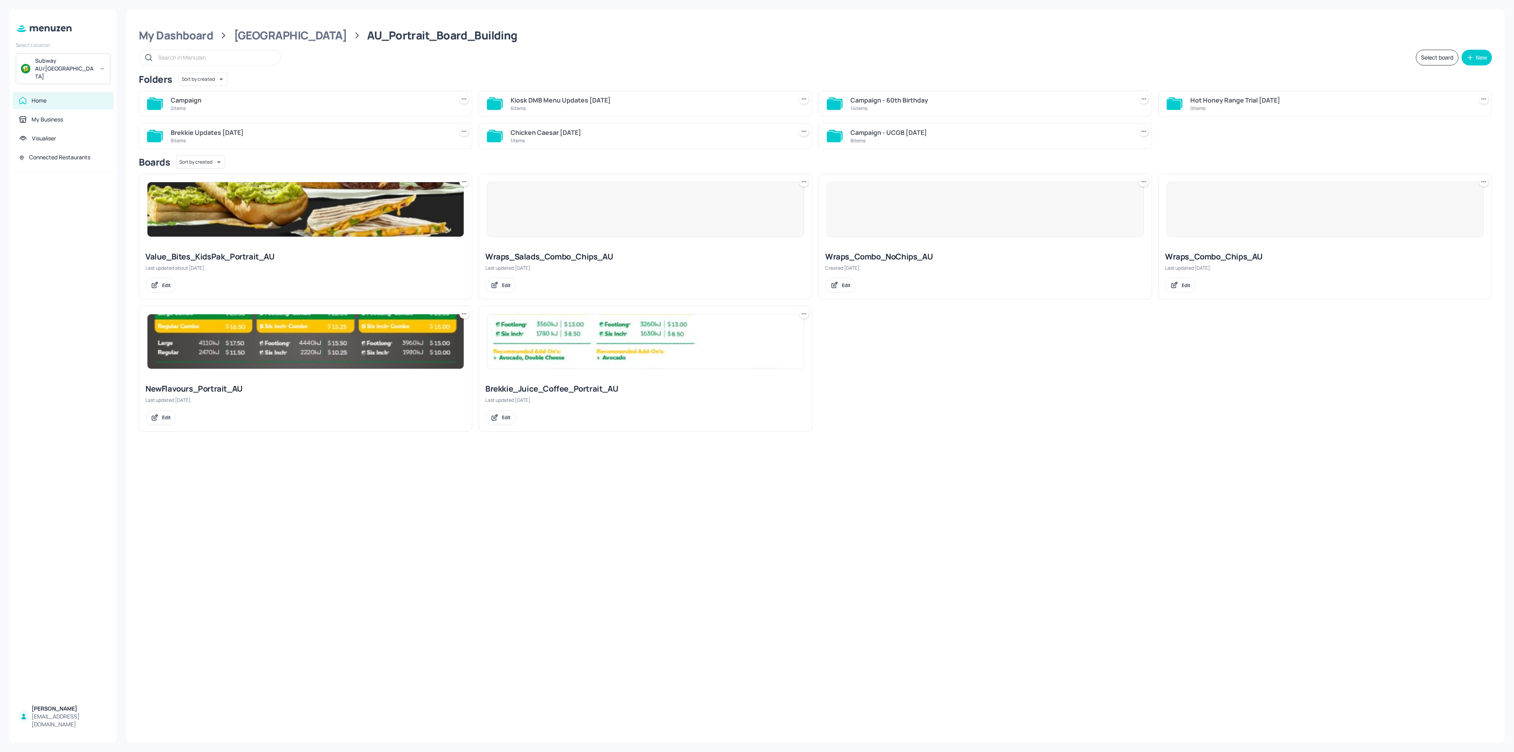
click at [896, 101] on div "Campaign - 60th Birthday" at bounding box center [990, 99] width 279 height 9
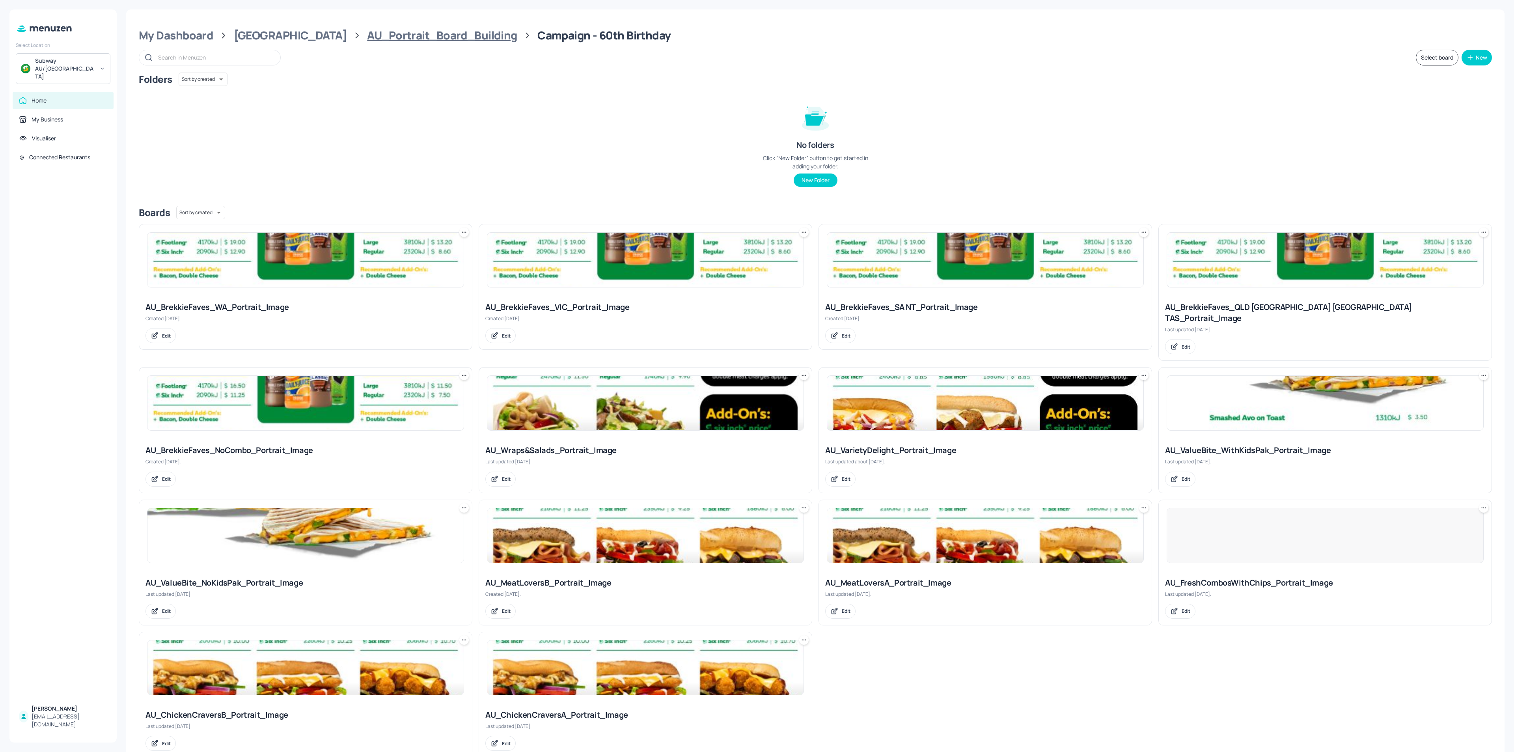
click at [433, 34] on div "AU_Portrait_Board_Building" at bounding box center [442, 35] width 150 height 14
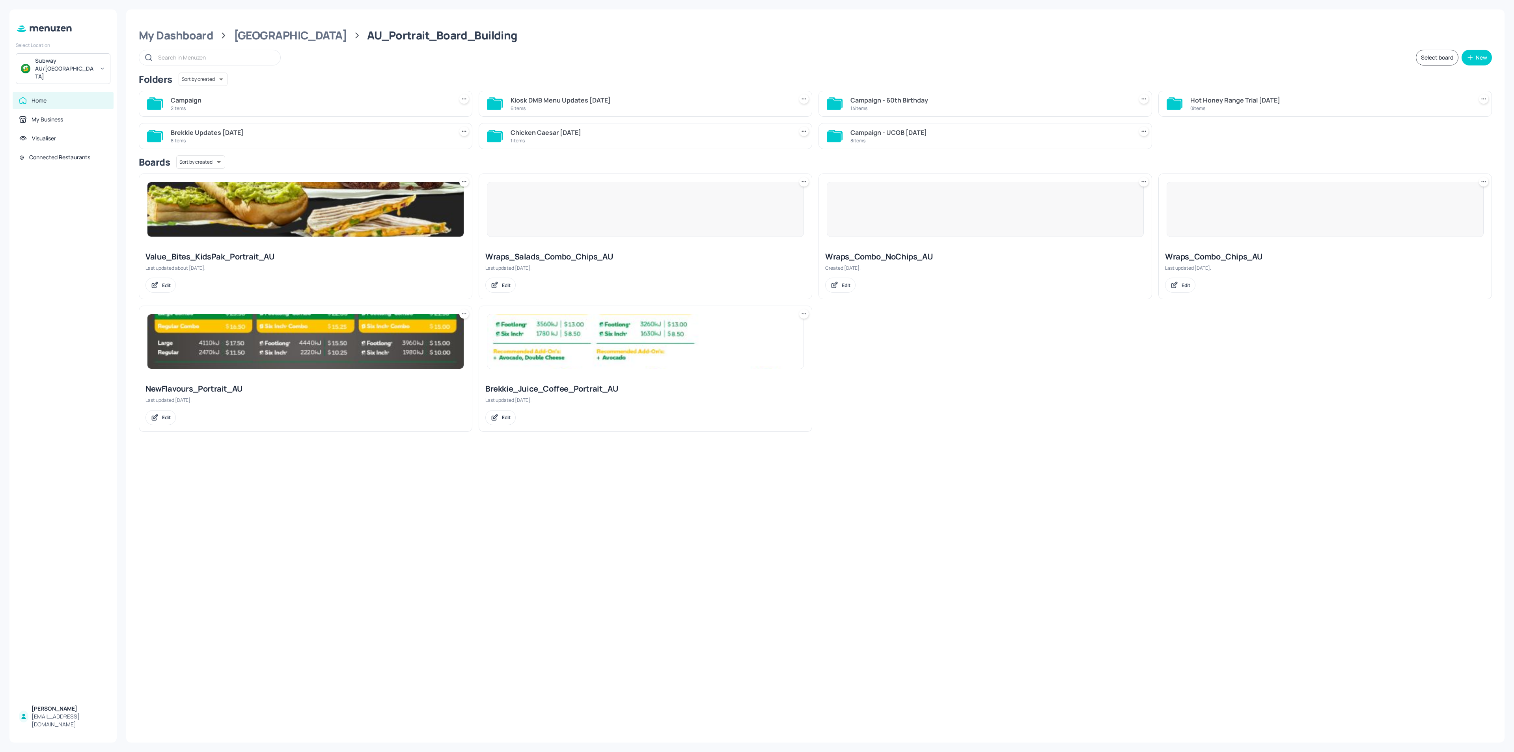
click at [610, 96] on div "Kiosk DMB Menu Updates Aug2025" at bounding box center [650, 99] width 279 height 9
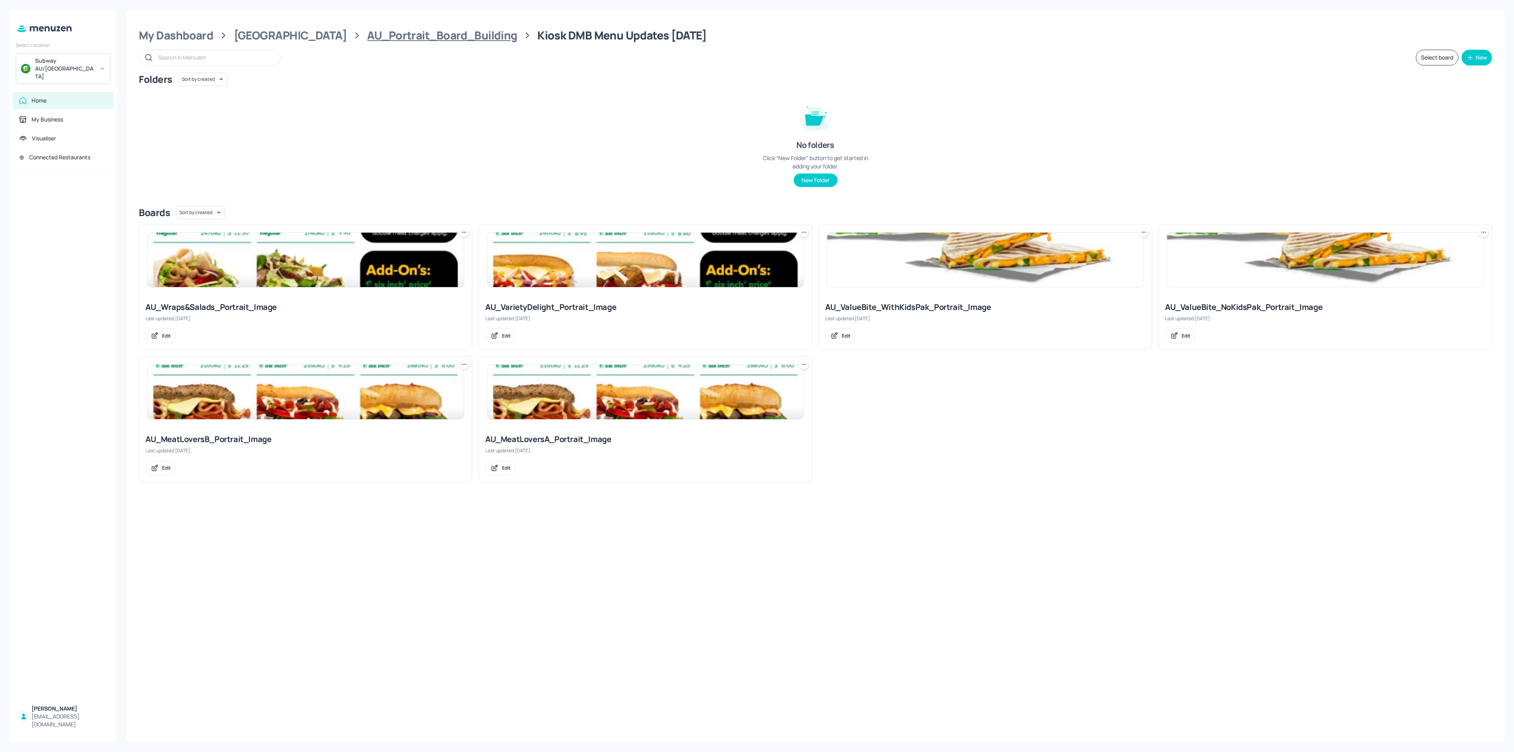
click at [435, 38] on div "AU_Portrait_Board_Building" at bounding box center [442, 35] width 150 height 14
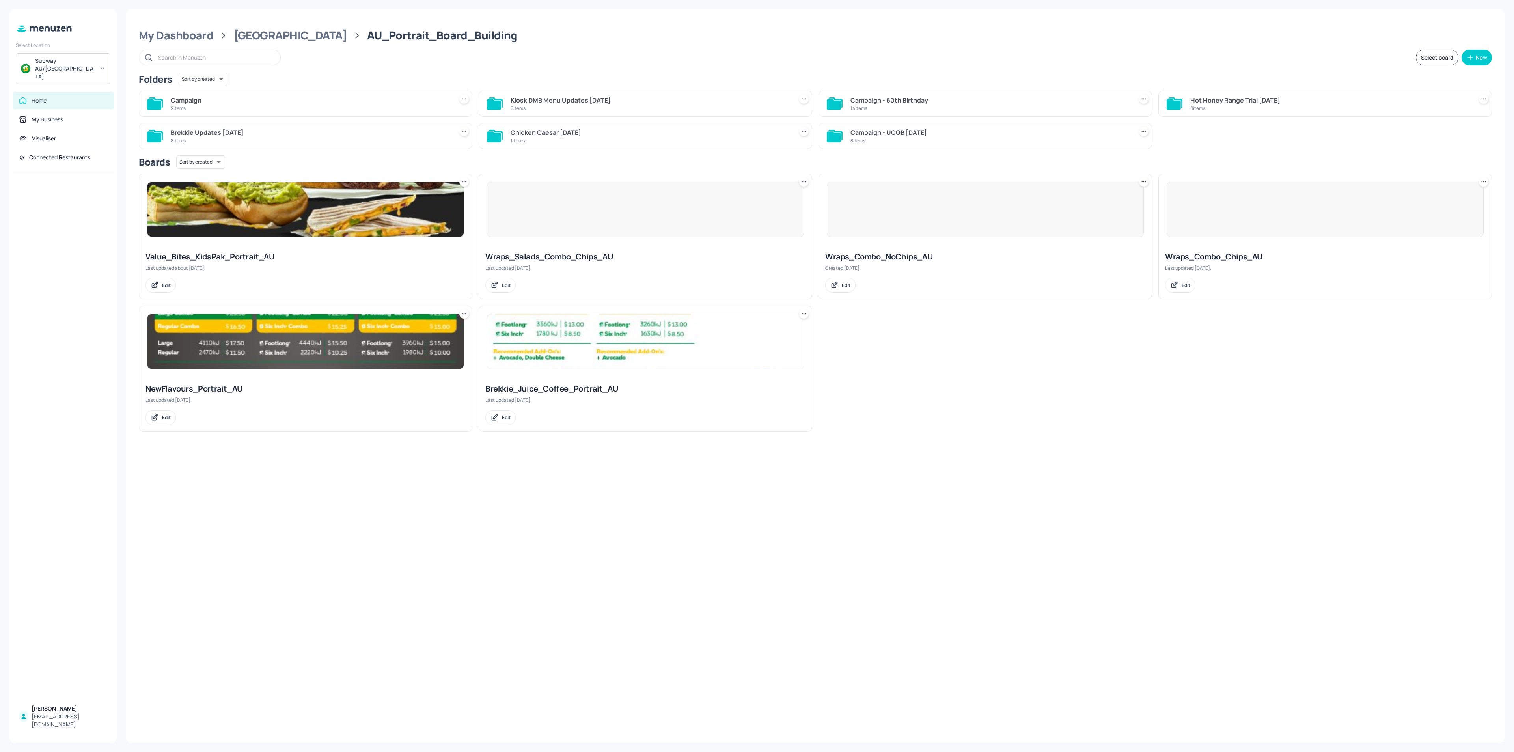
click at [649, 135] on div "Chicken Caesar 30th May" at bounding box center [650, 132] width 279 height 9
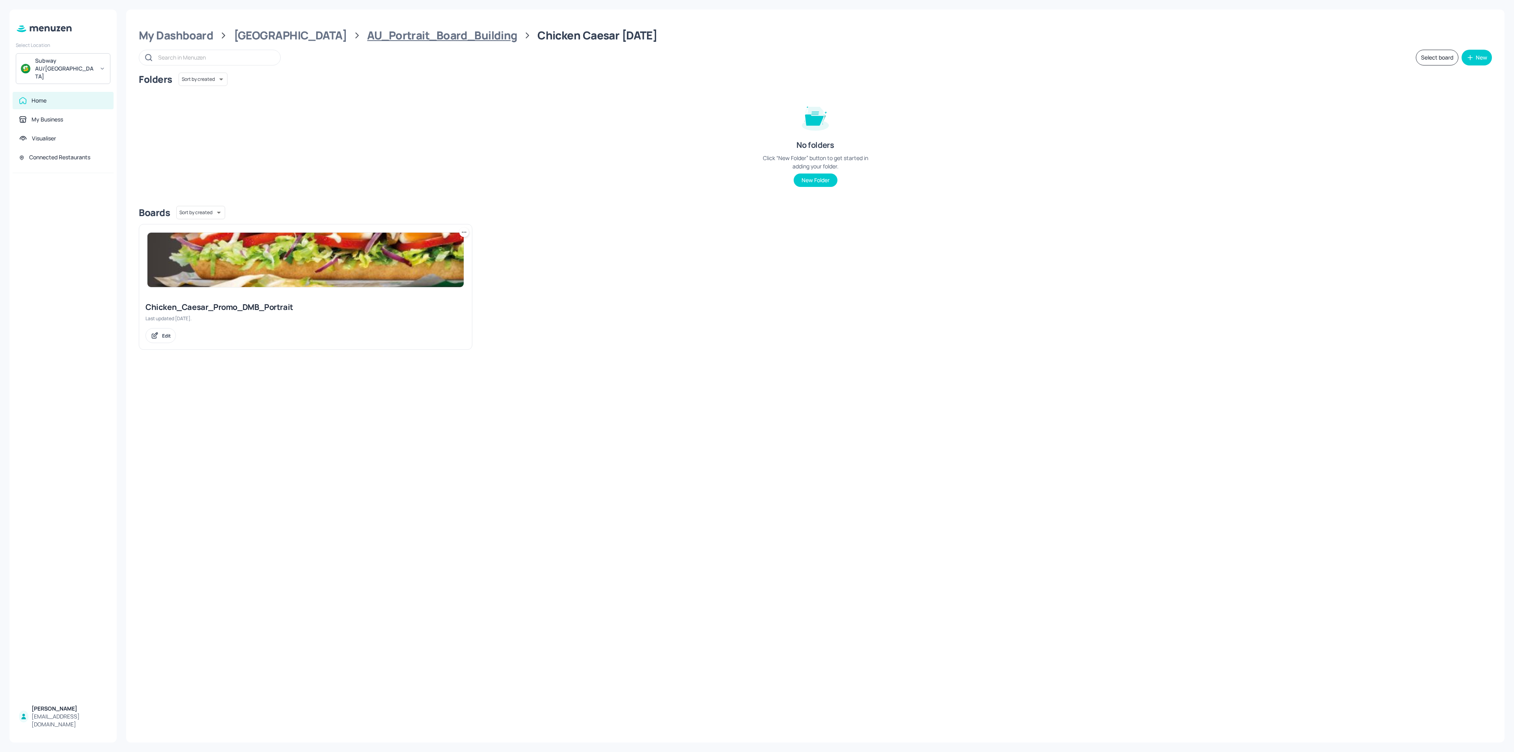
click at [414, 34] on div "AU_Portrait_Board_Building" at bounding box center [442, 35] width 150 height 14
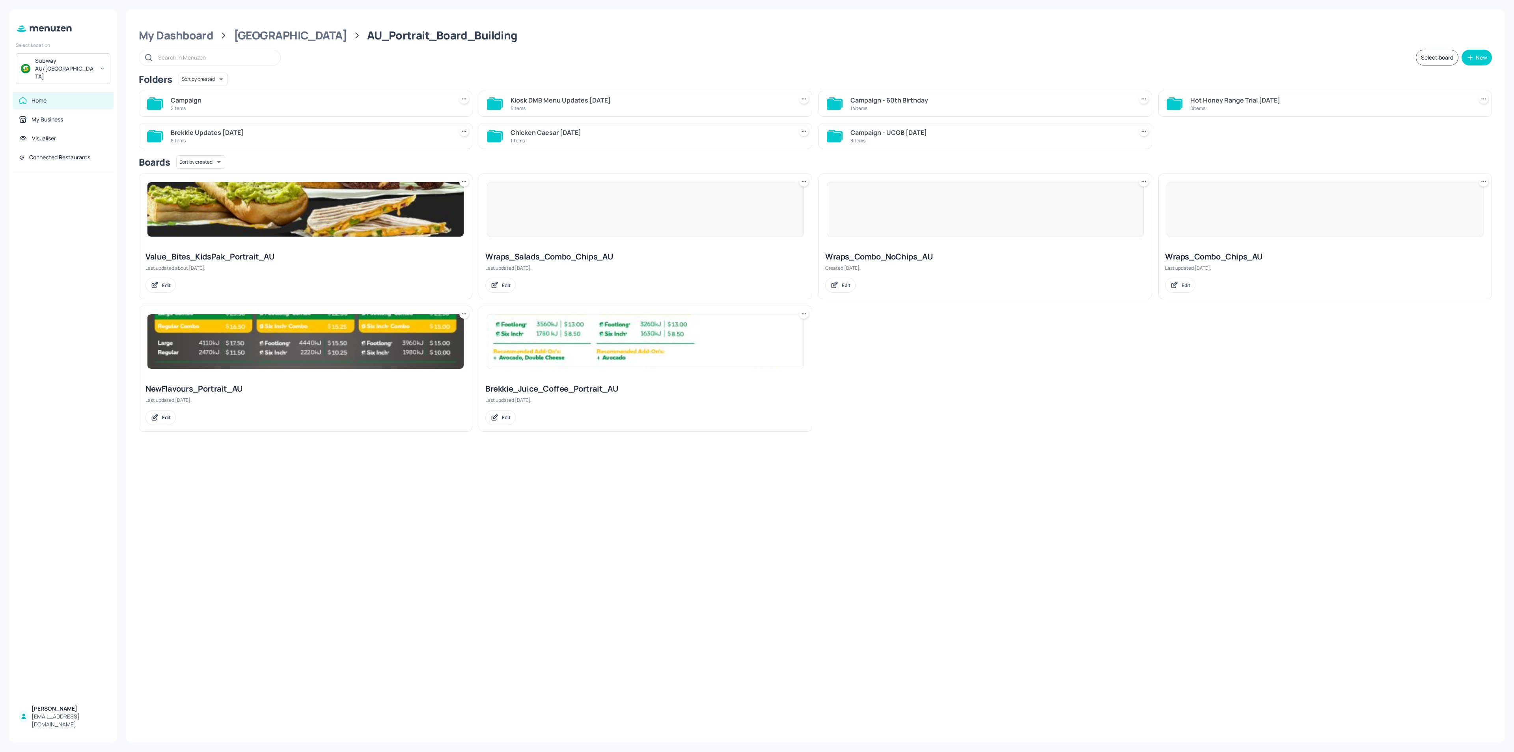
click at [897, 104] on div "Campaign - 60th Birthday" at bounding box center [990, 99] width 279 height 9
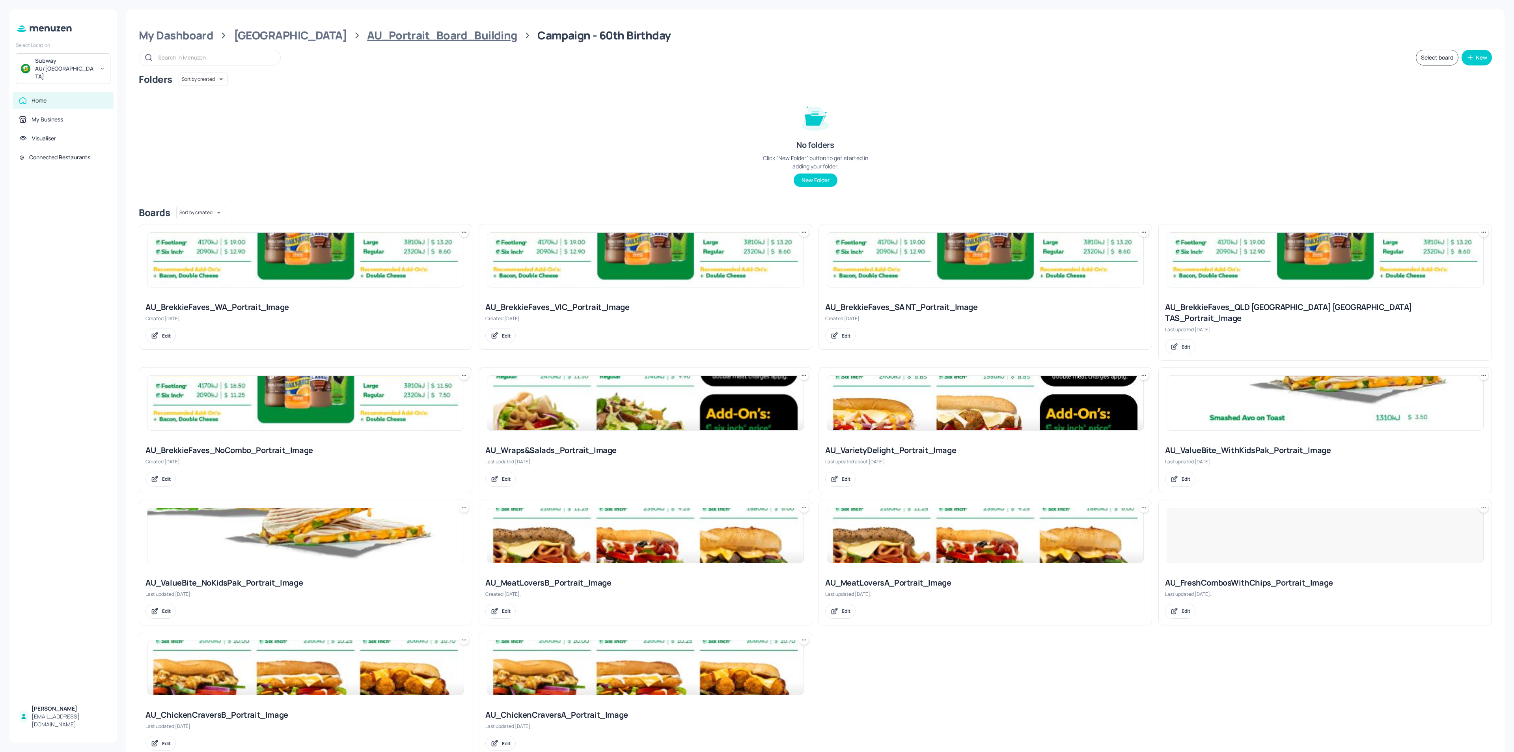
click at [411, 39] on div "AU_Portrait_Board_Building" at bounding box center [442, 35] width 150 height 14
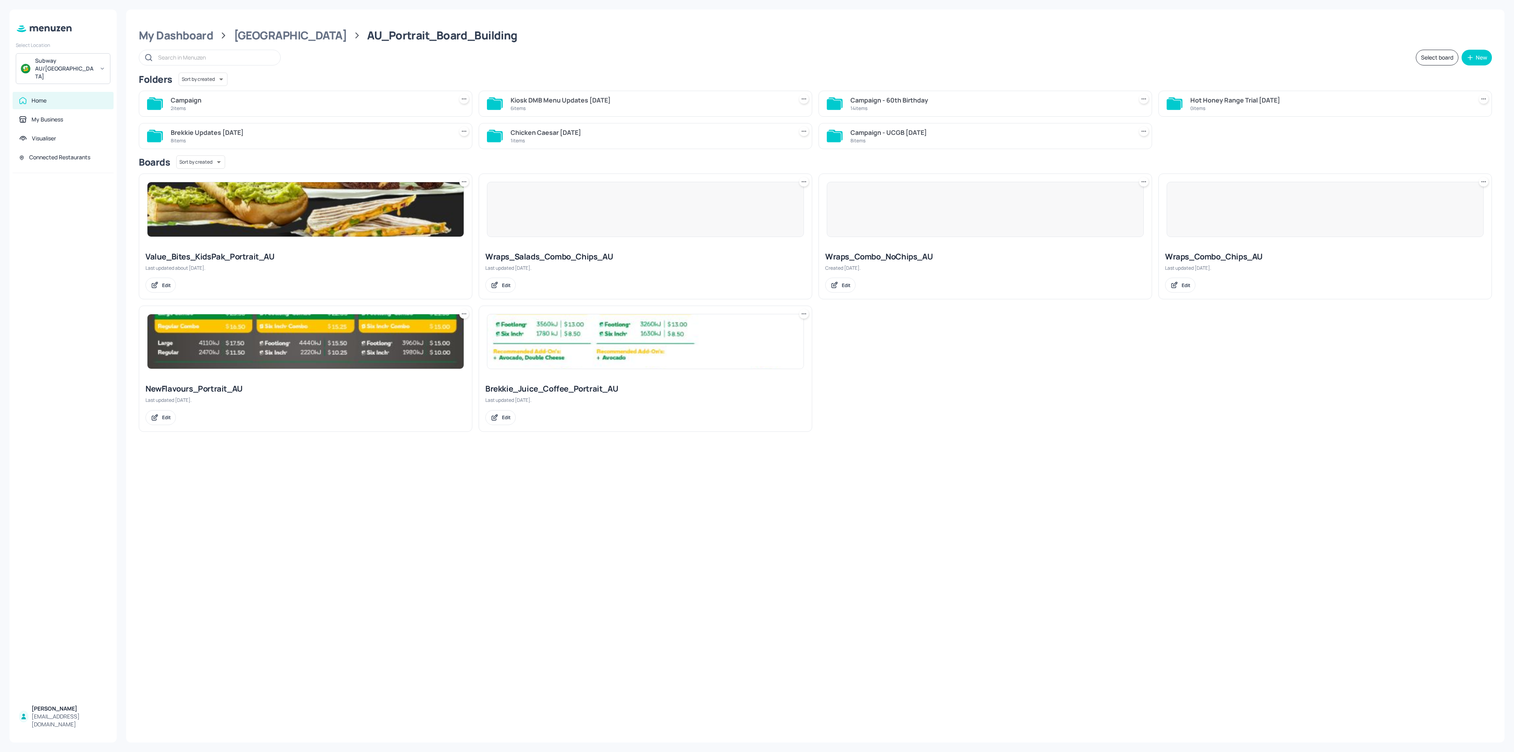
click at [603, 324] on img at bounding box center [645, 341] width 316 height 54
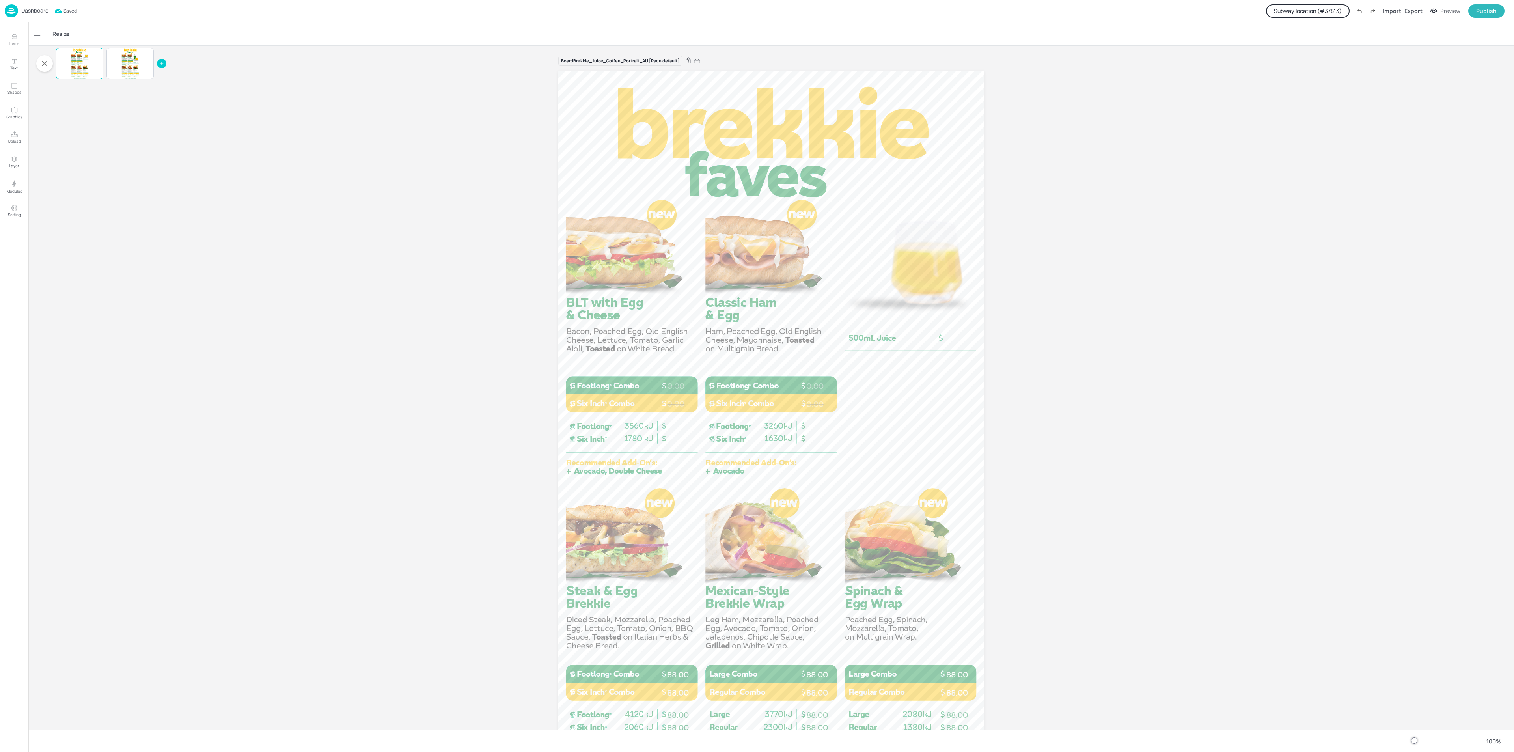
click at [25, 15] on div "Dashboard" at bounding box center [27, 10] width 44 height 13
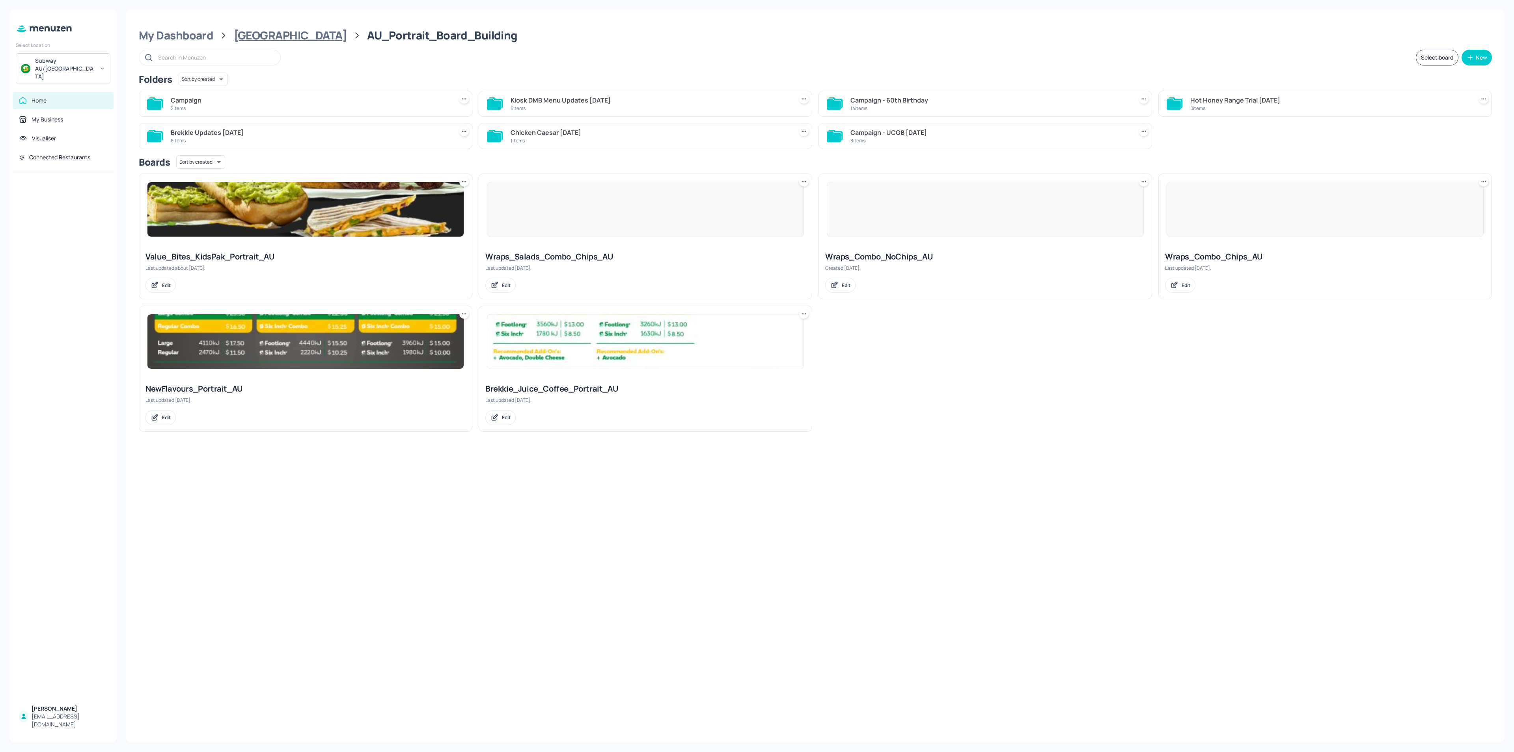
click at [264, 32] on div "Australia" at bounding box center [290, 35] width 113 height 14
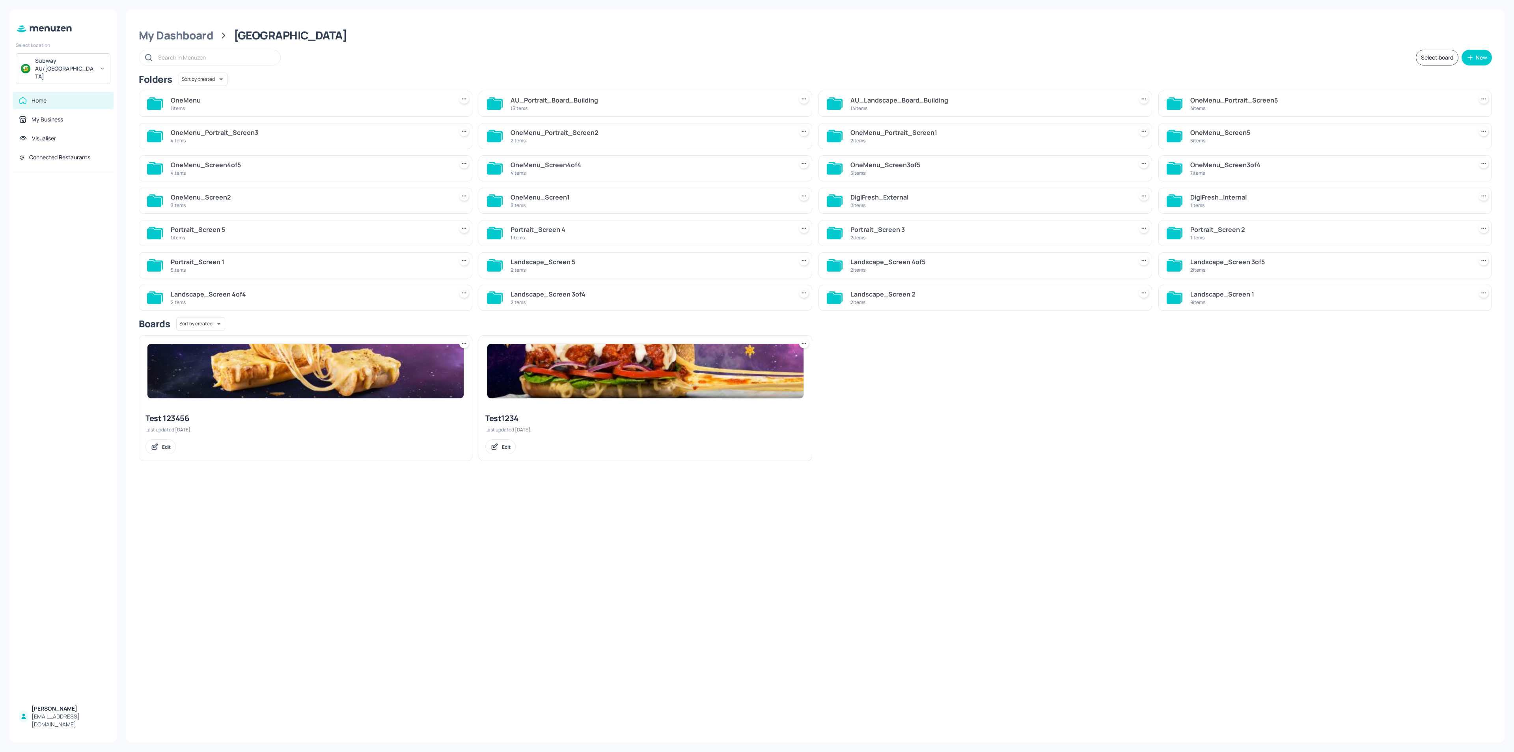
click at [892, 134] on div "OneMenu_Portrait_Screen1" at bounding box center [990, 132] width 279 height 9
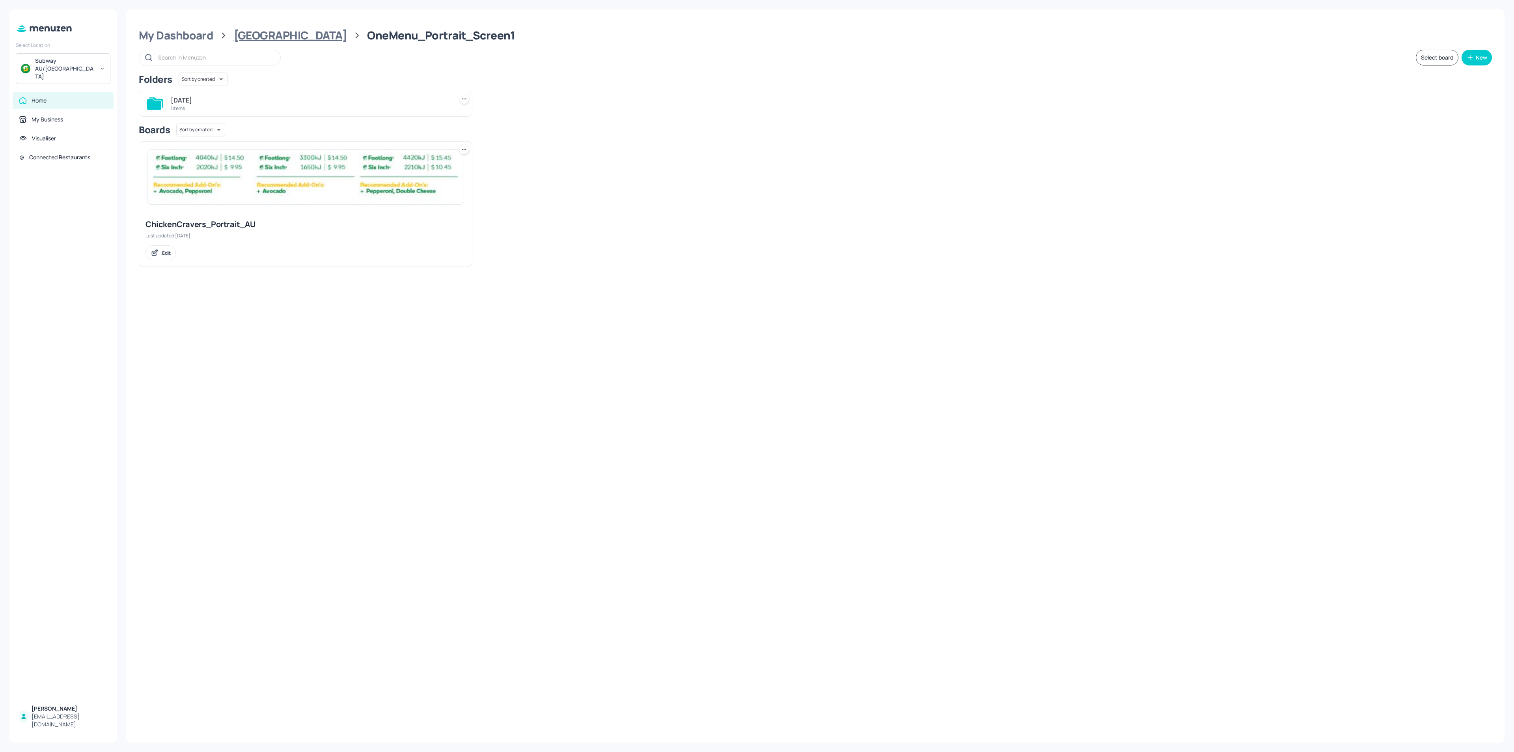
click at [257, 40] on div "Australia" at bounding box center [290, 35] width 113 height 14
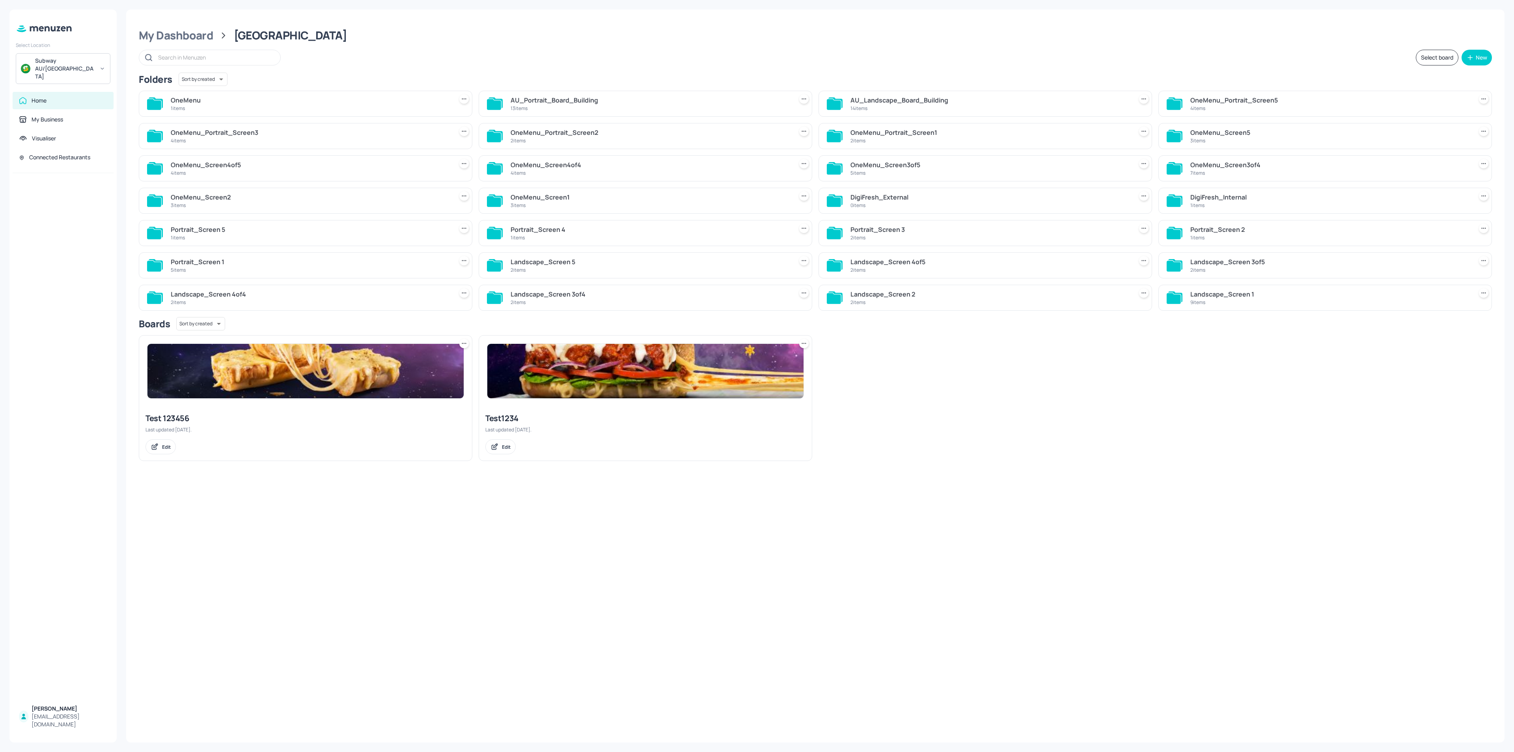
click at [597, 102] on div "AU_Portrait_Board_Building" at bounding box center [650, 99] width 279 height 9
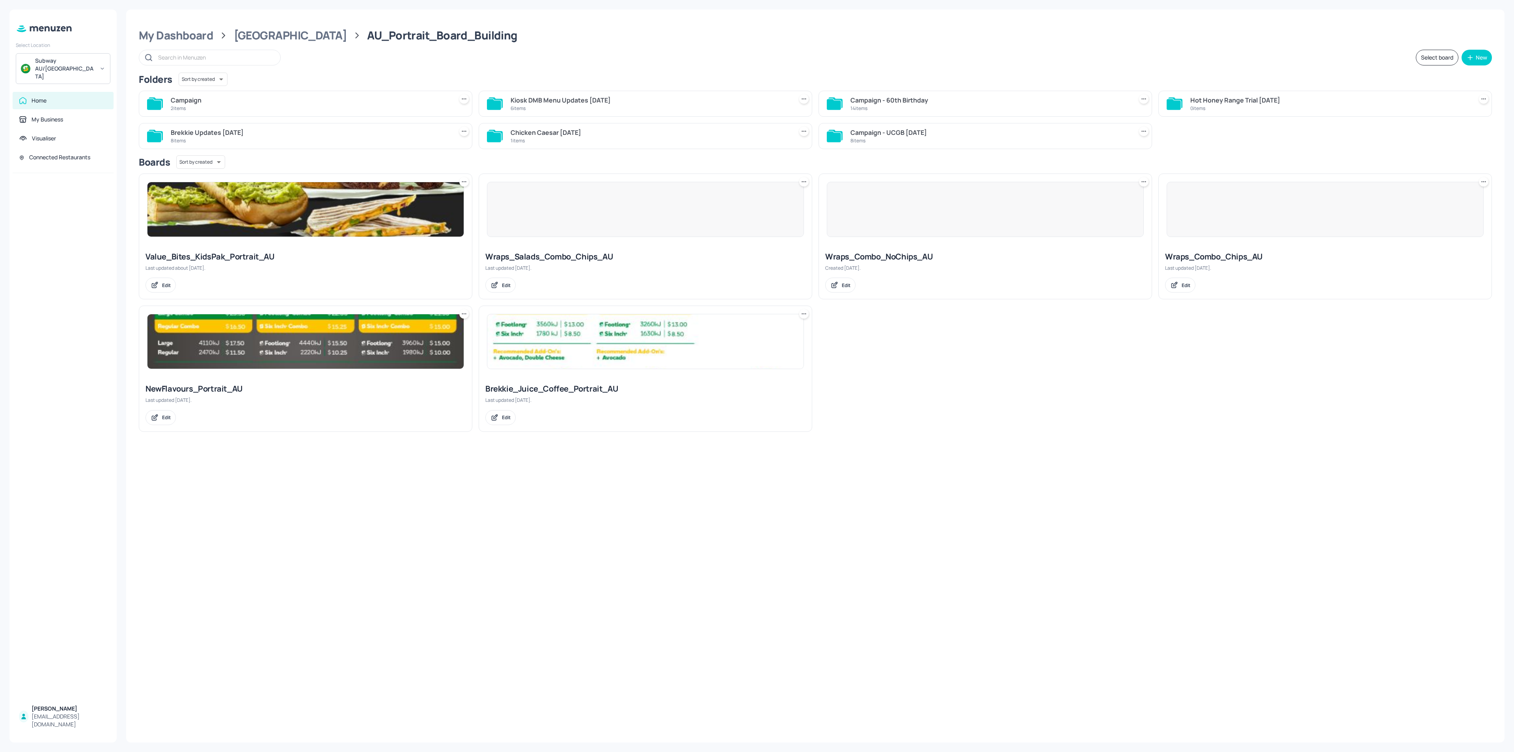
click at [615, 101] on div "Kiosk DMB Menu Updates Aug2025" at bounding box center [650, 99] width 279 height 9
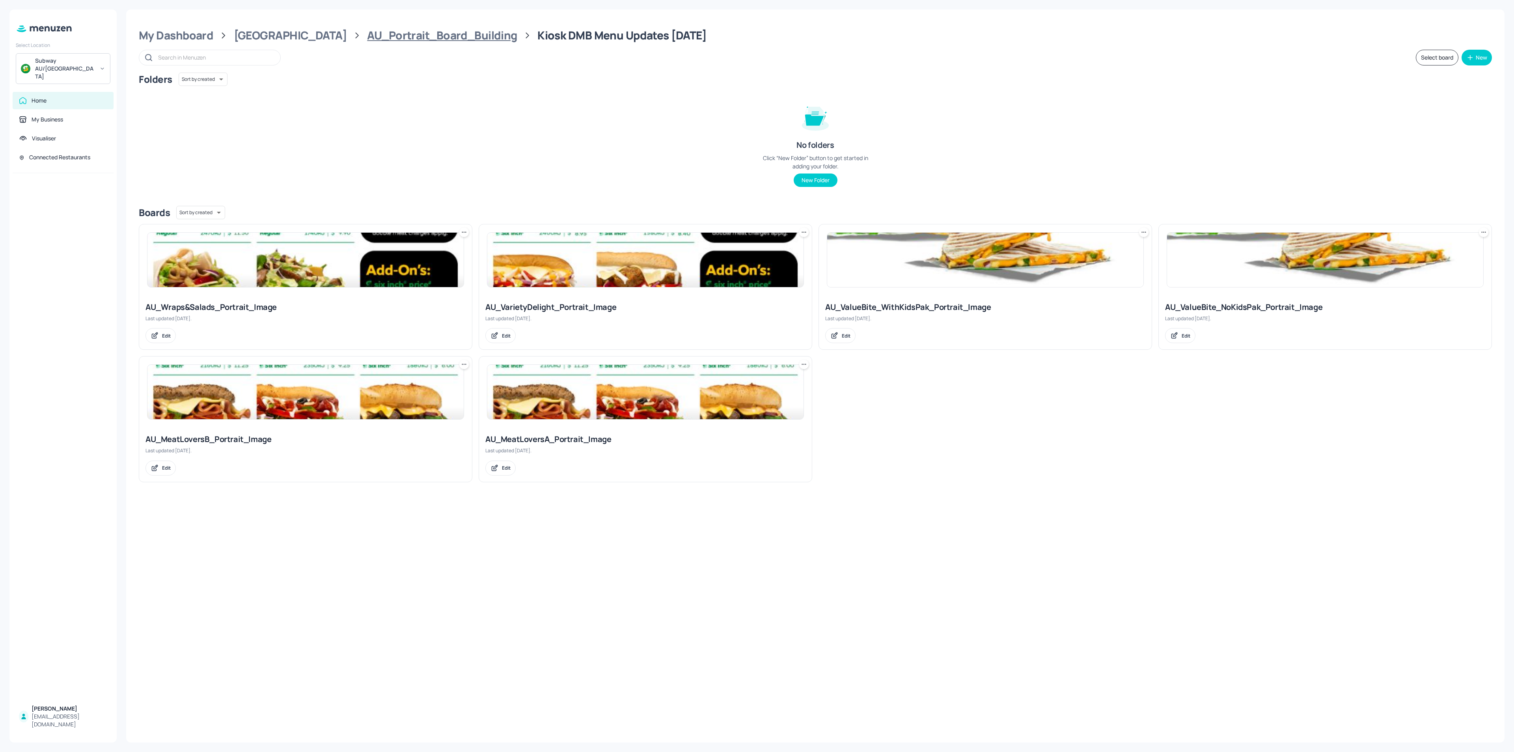
click at [420, 39] on div "AU_Portrait_Board_Building" at bounding box center [442, 35] width 150 height 14
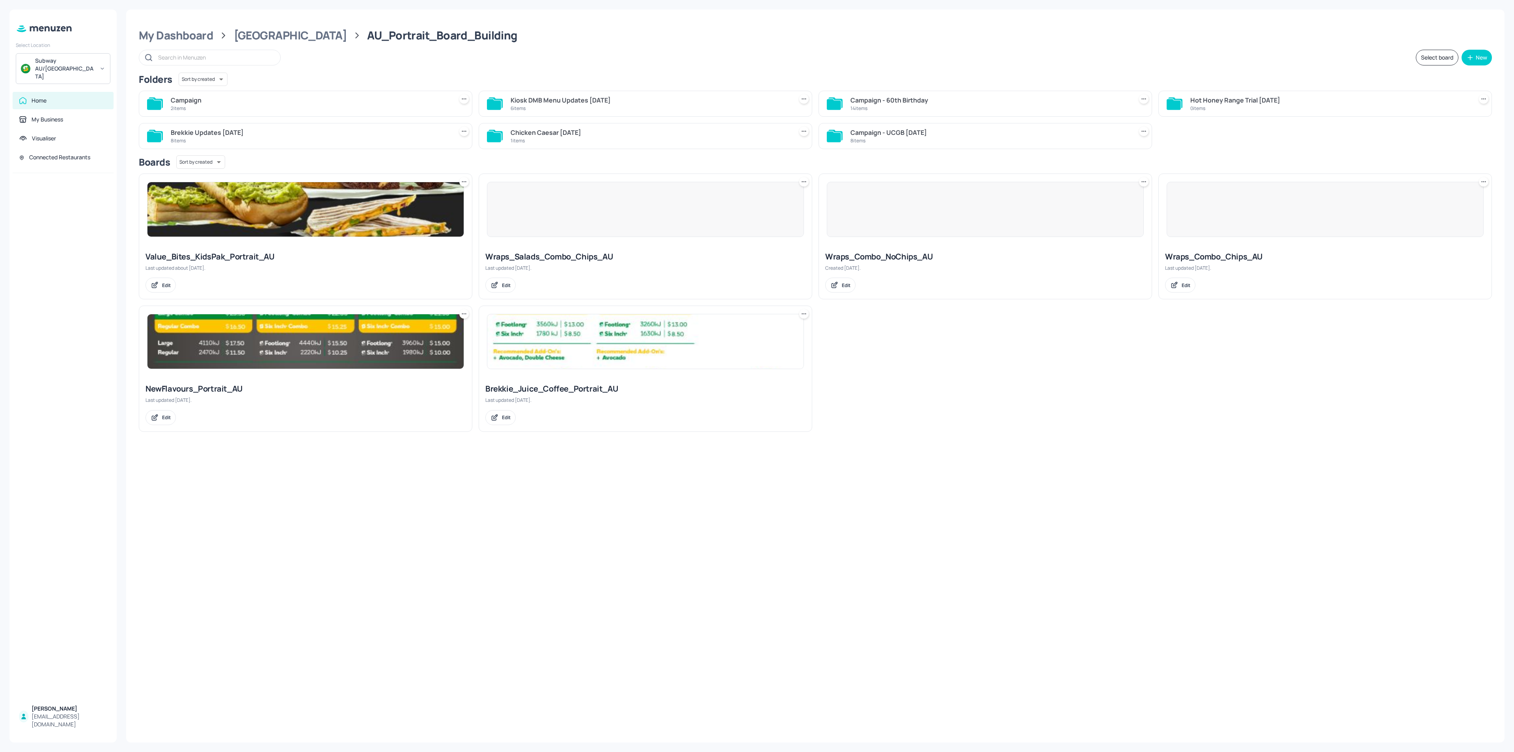
click at [926, 139] on div "8 items" at bounding box center [990, 140] width 279 height 7
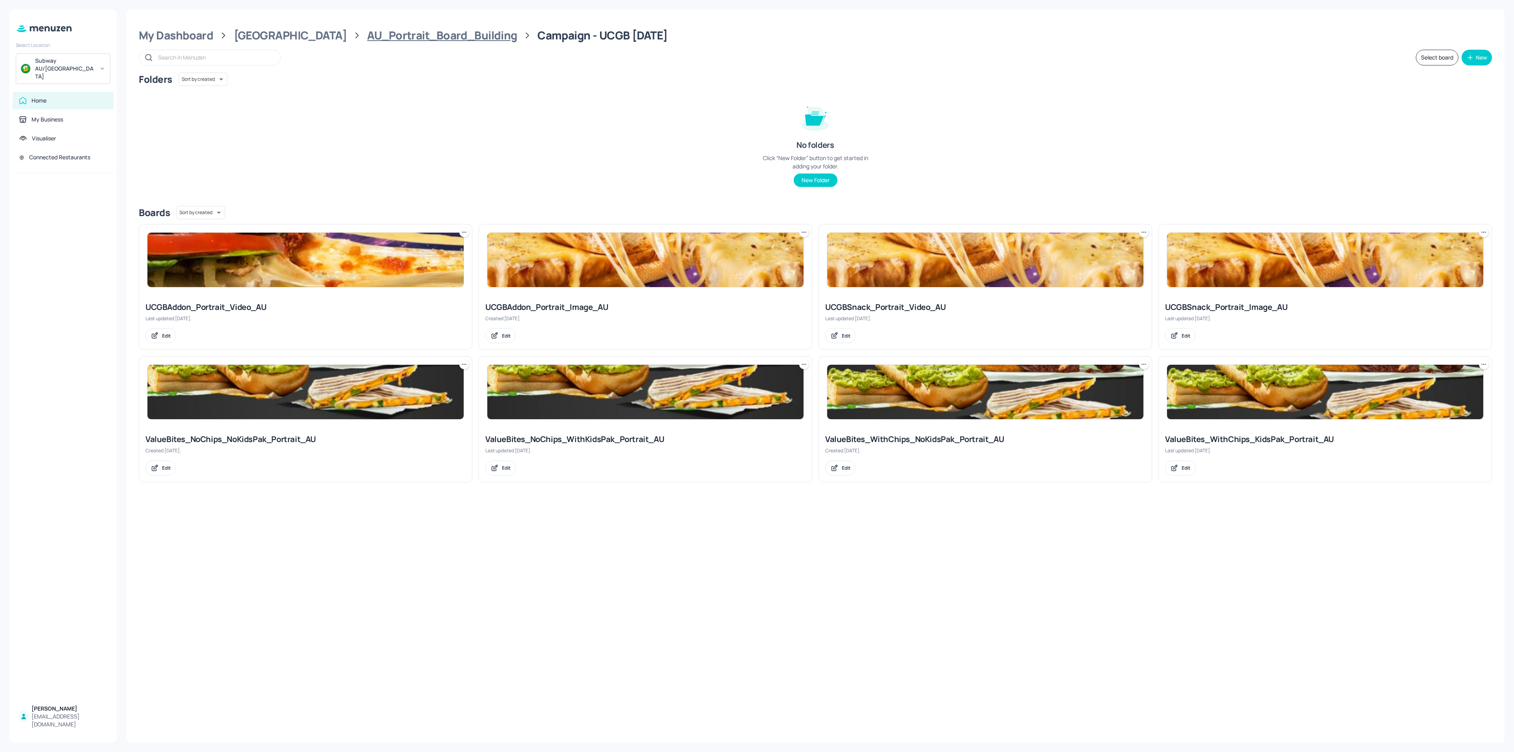
click at [413, 31] on div "AU_Portrait_Board_Building" at bounding box center [442, 35] width 150 height 14
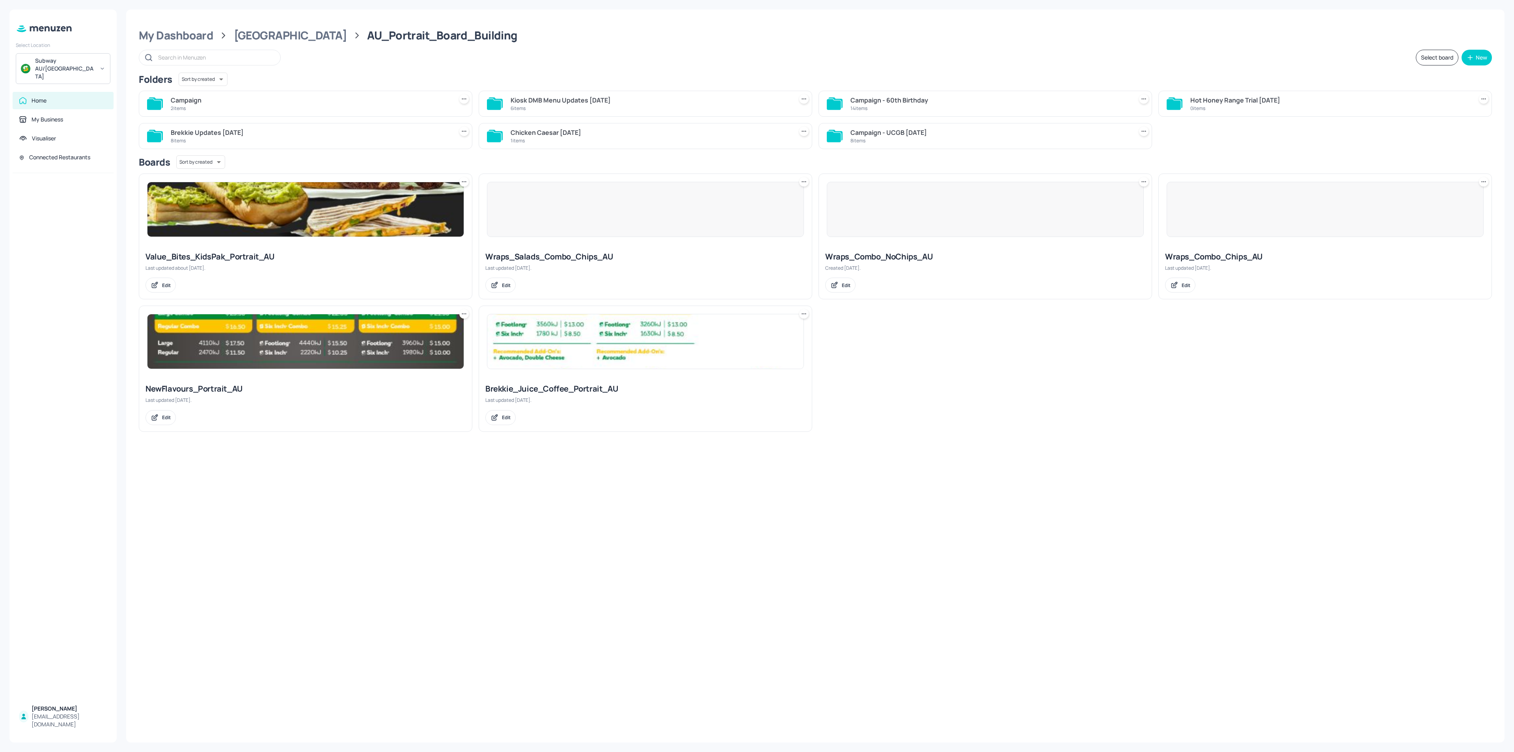
click at [1279, 224] on div at bounding box center [1325, 209] width 317 height 55
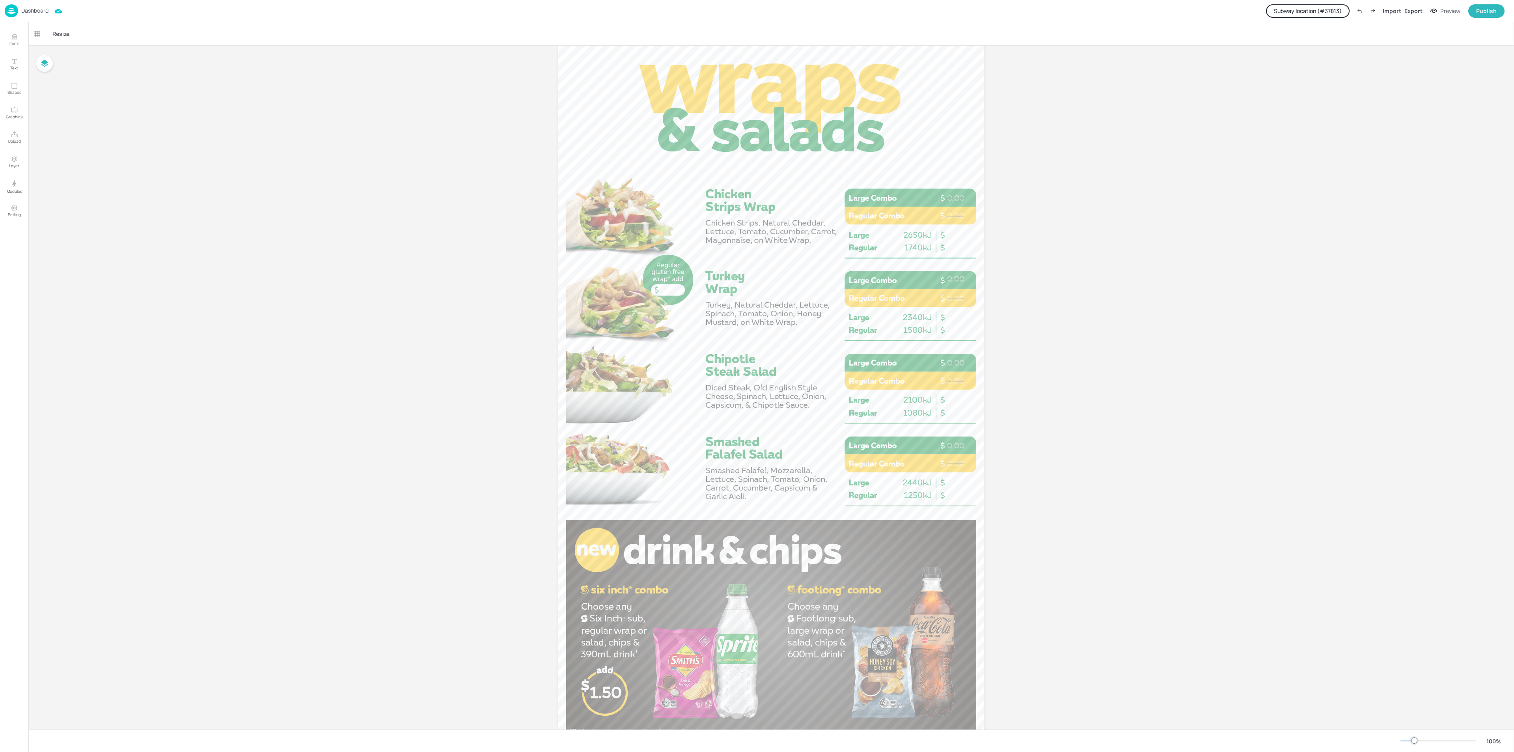
scroll to position [118, 0]
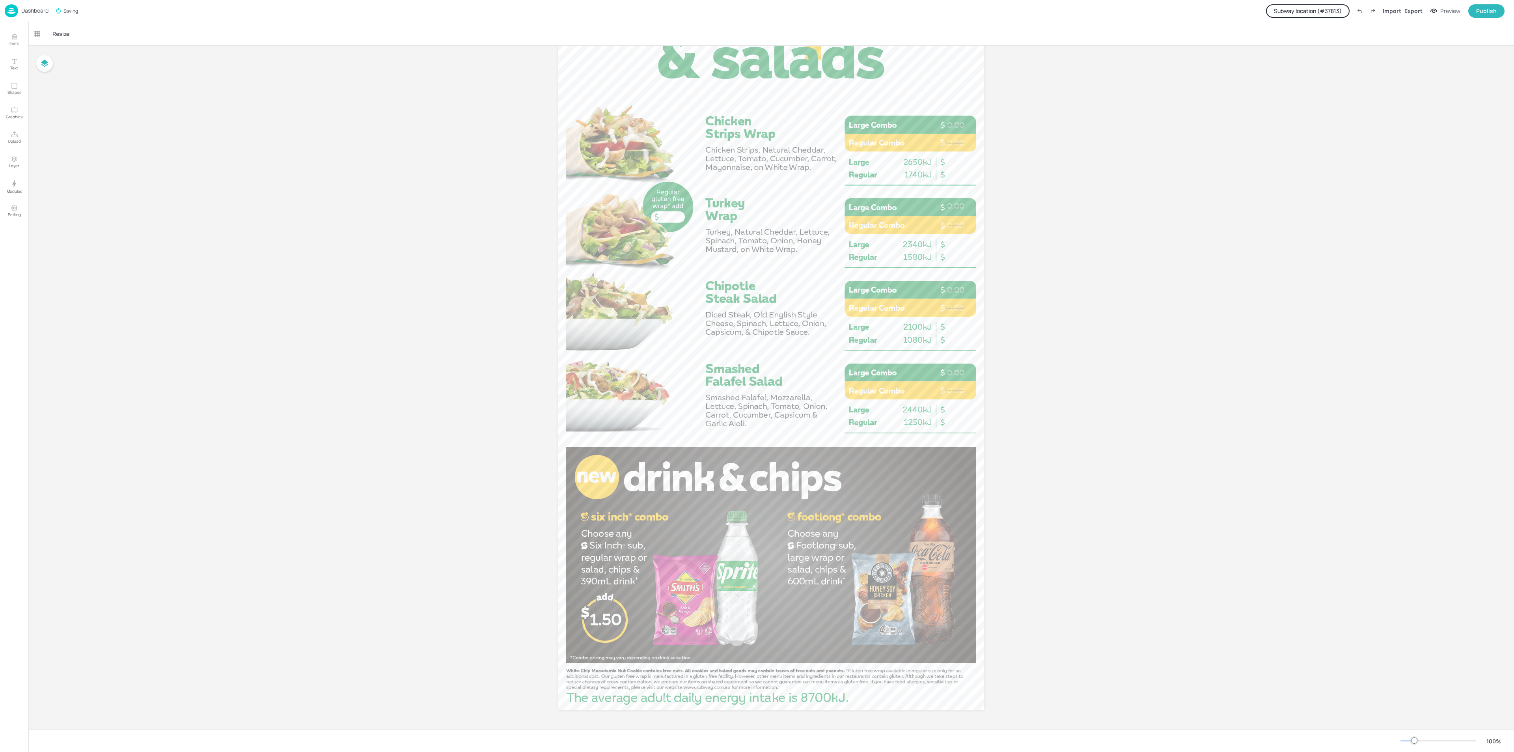
click at [33, 10] on p "Dashboard" at bounding box center [34, 11] width 27 height 6
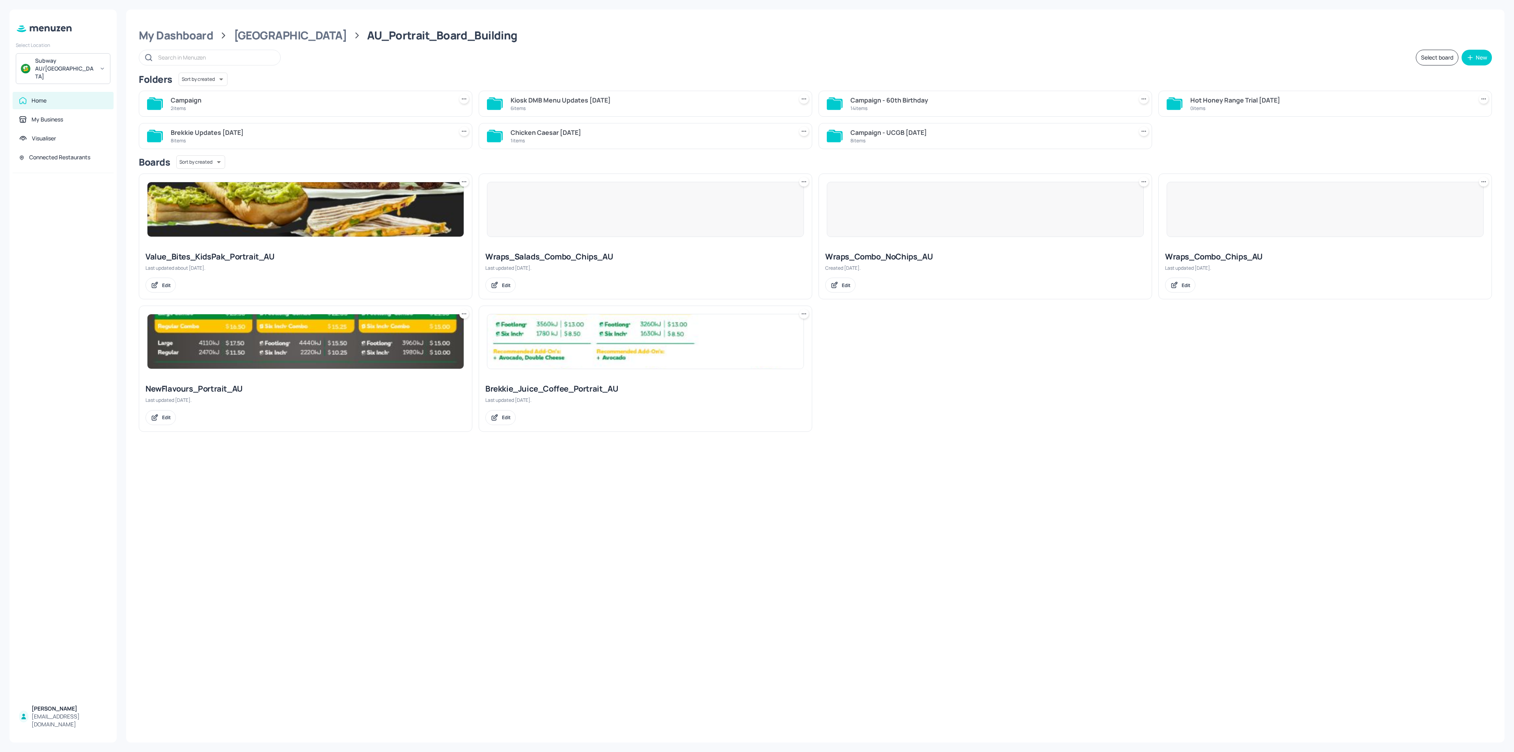
click at [648, 221] on div at bounding box center [645, 209] width 317 height 55
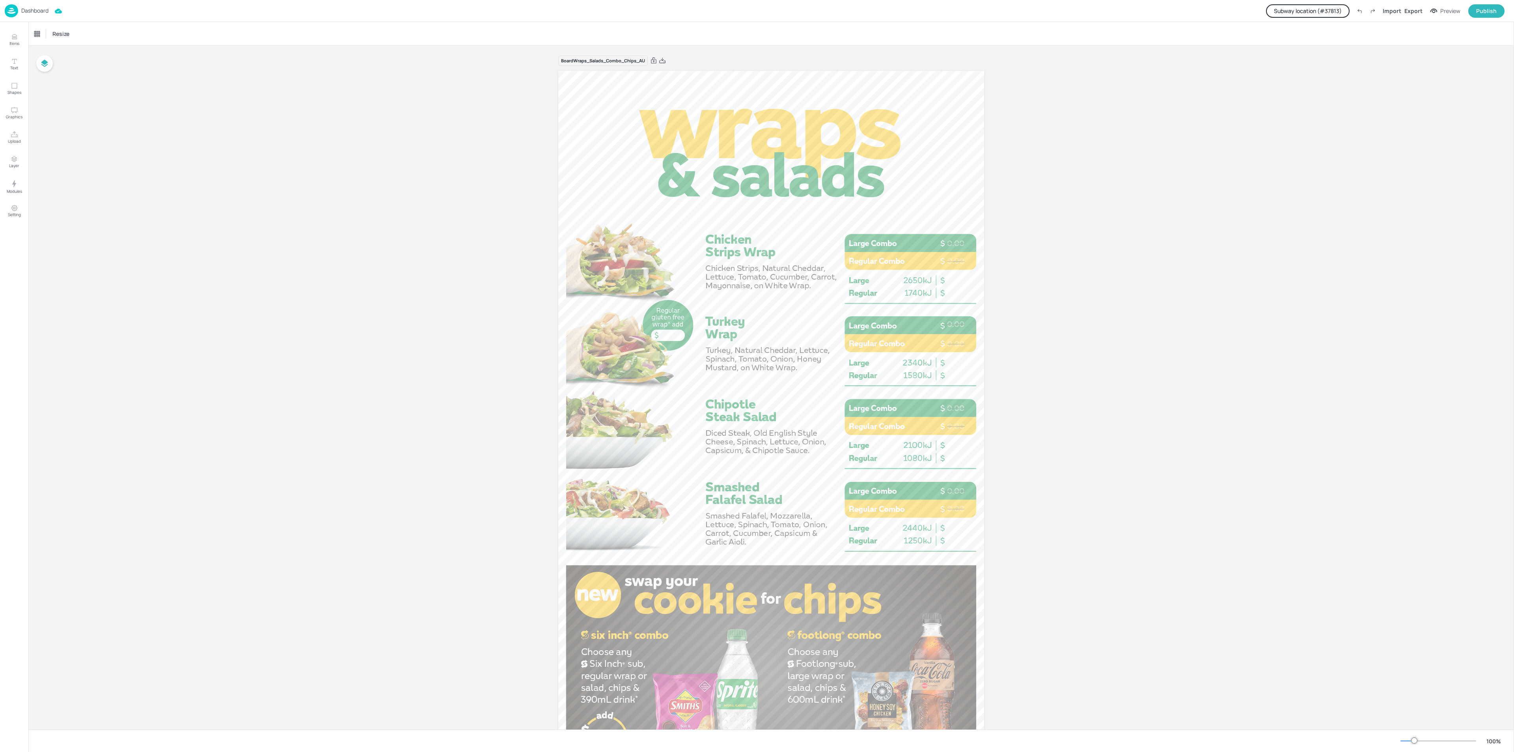
click at [38, 6] on div "Dashboard" at bounding box center [27, 10] width 44 height 13
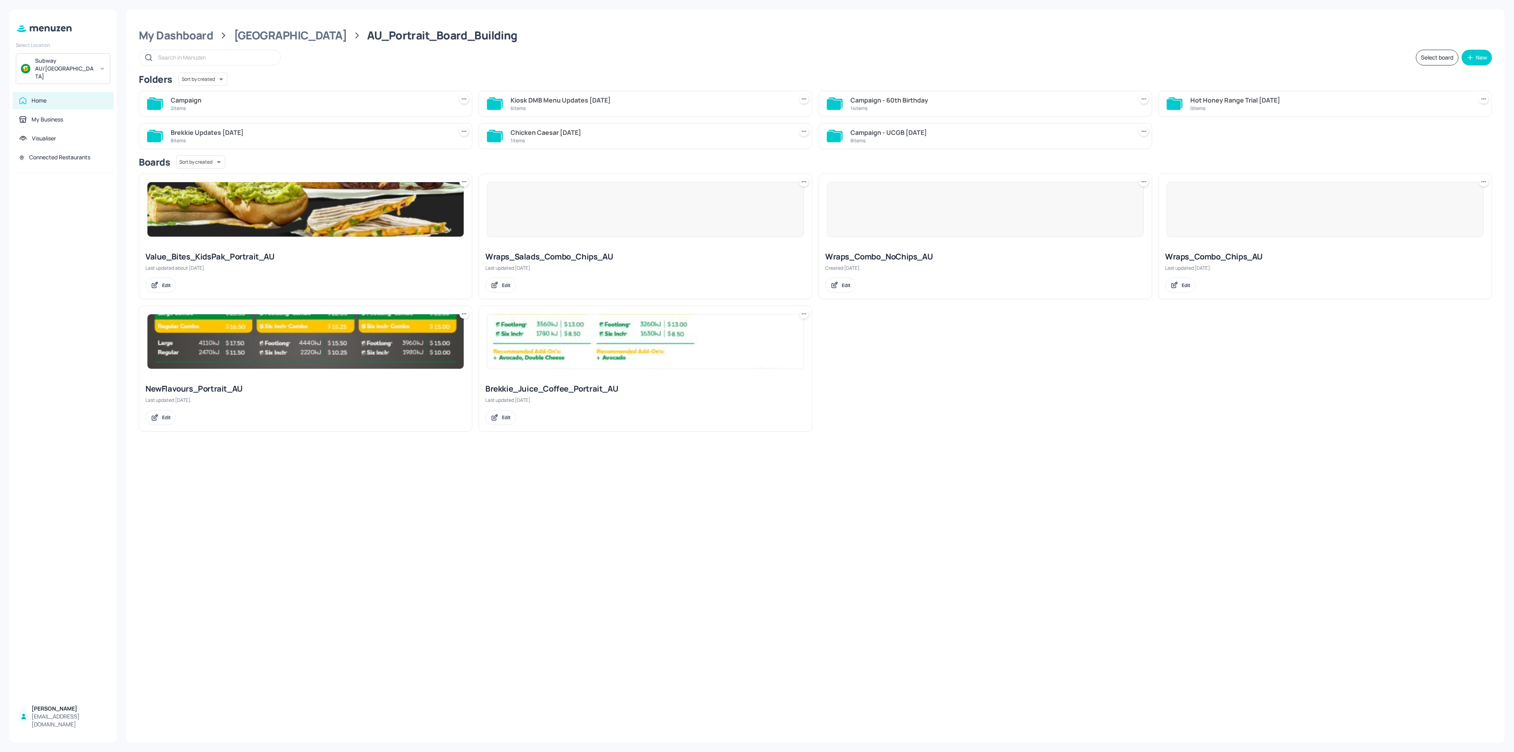
click at [306, 100] on div "Campaign" at bounding box center [310, 99] width 279 height 9
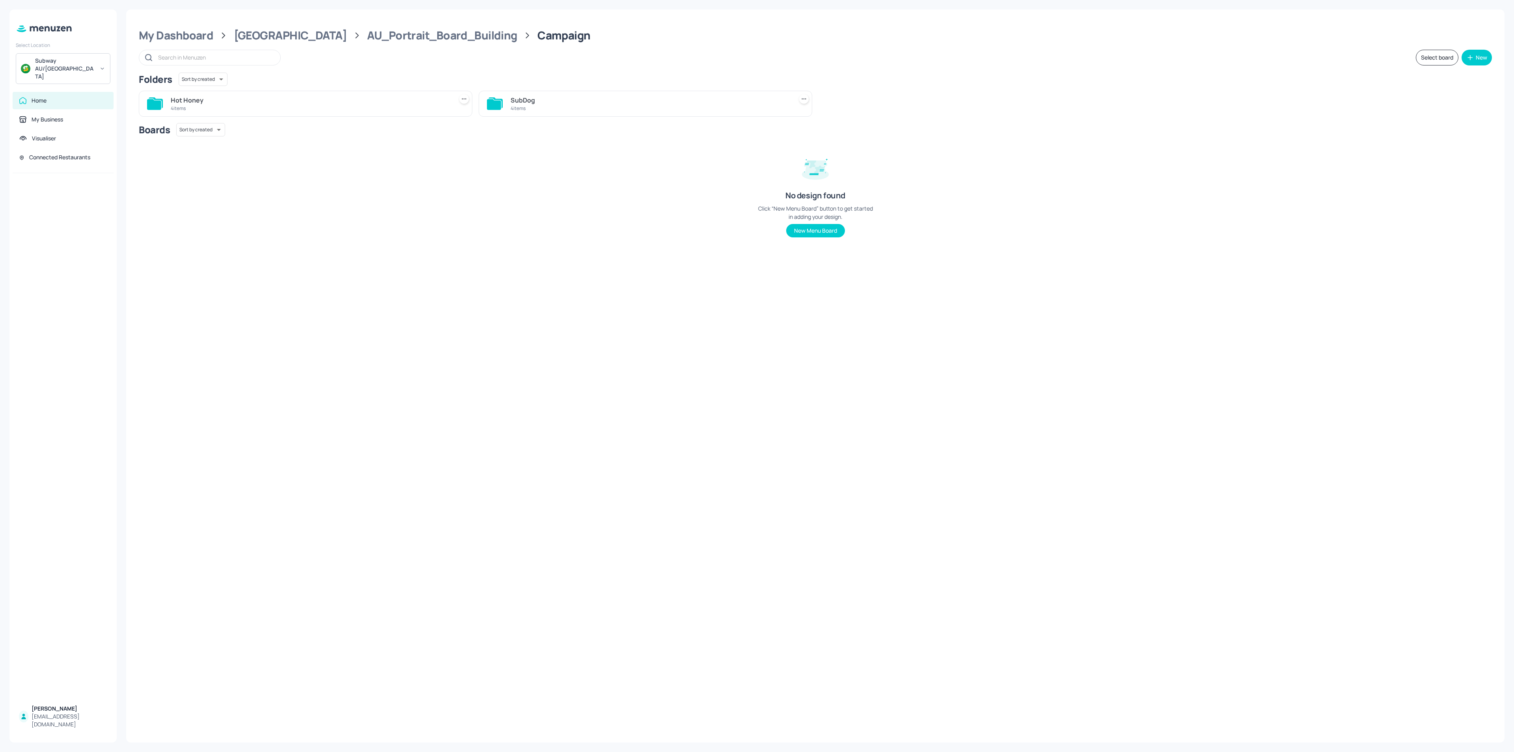
click at [673, 92] on div "SubDog 4 items" at bounding box center [646, 104] width 334 height 26
click at [669, 101] on div "SubDog" at bounding box center [650, 99] width 279 height 9
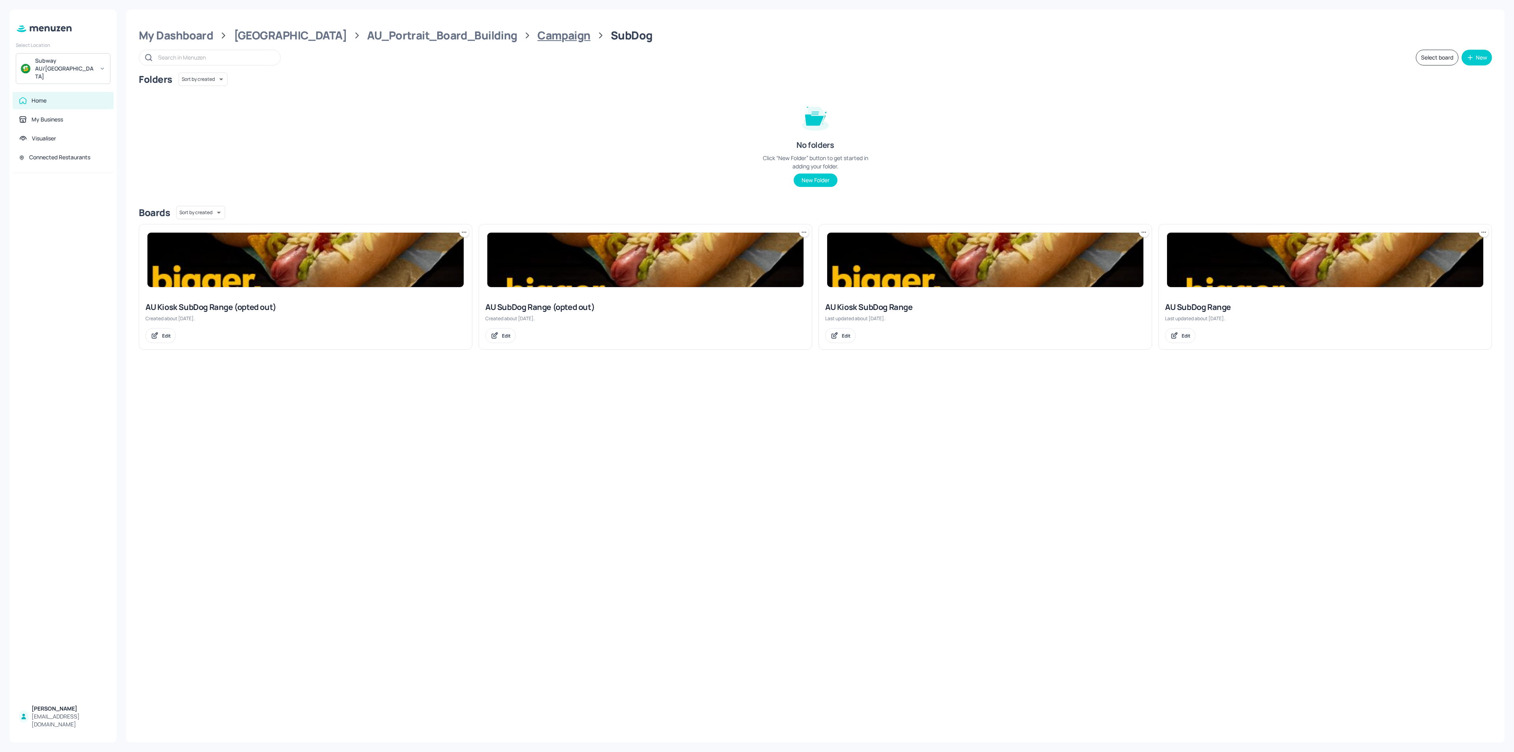
click at [537, 35] on div "Campaign" at bounding box center [563, 35] width 53 height 14
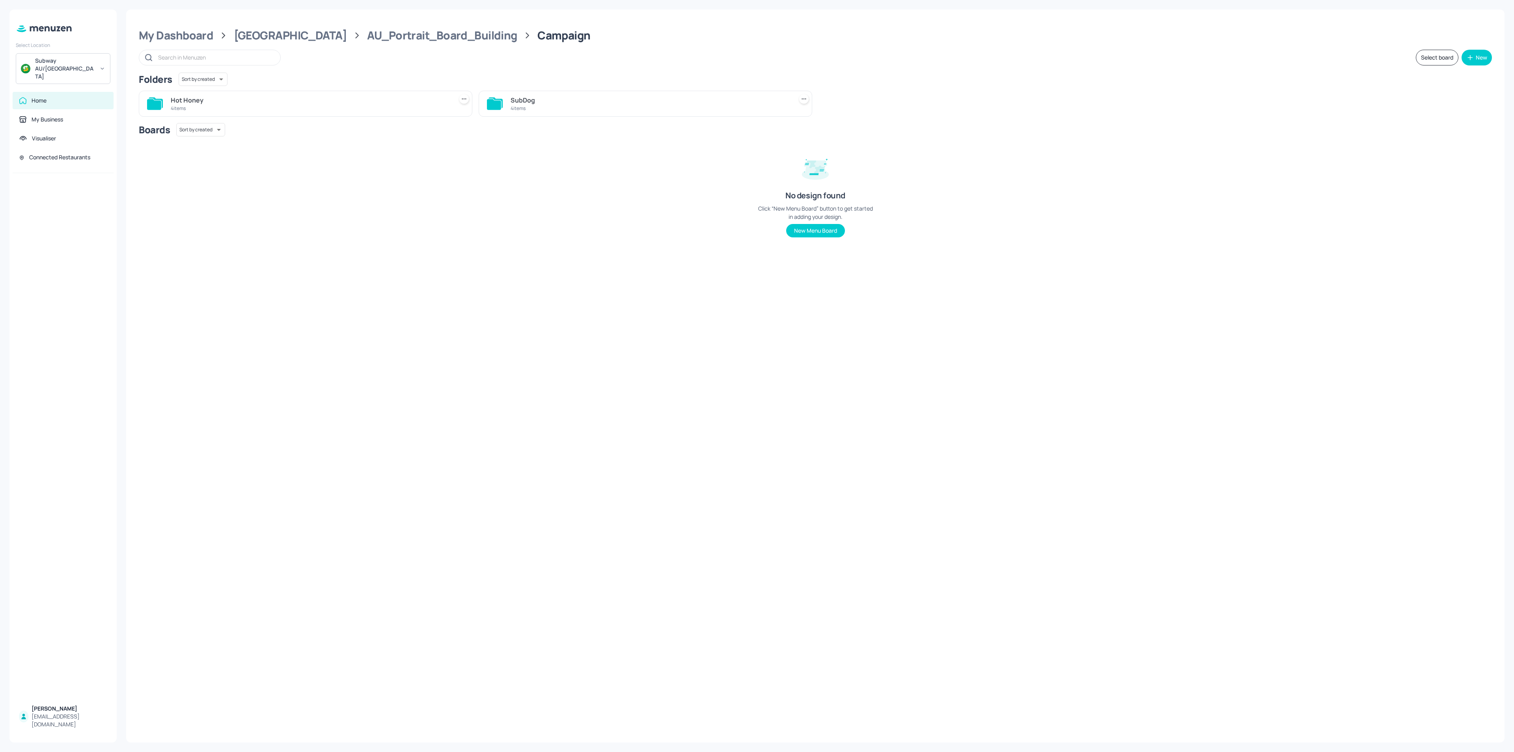
click at [218, 99] on div "Hot Honey" at bounding box center [310, 99] width 279 height 9
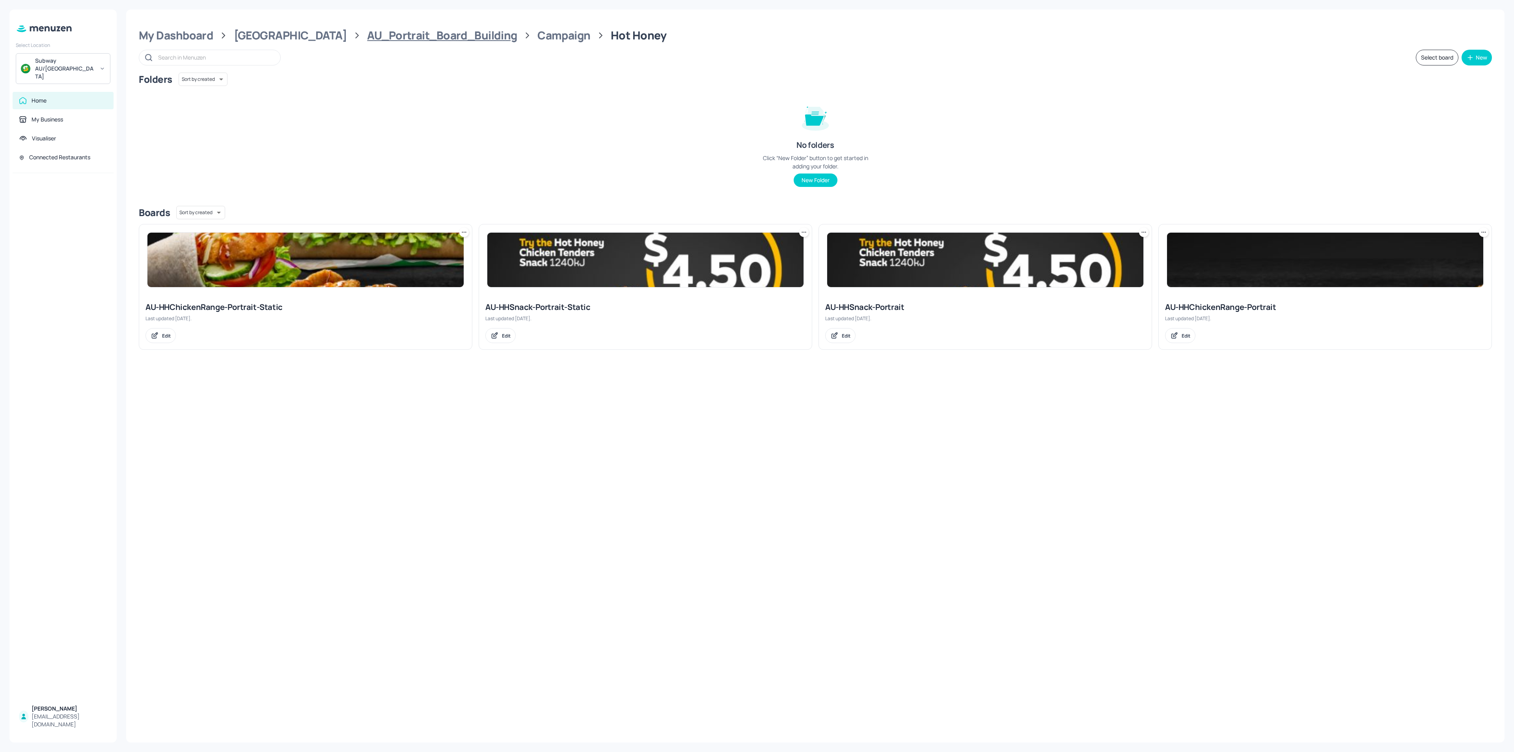
click at [411, 32] on div "AU_Portrait_Board_Building" at bounding box center [442, 35] width 150 height 14
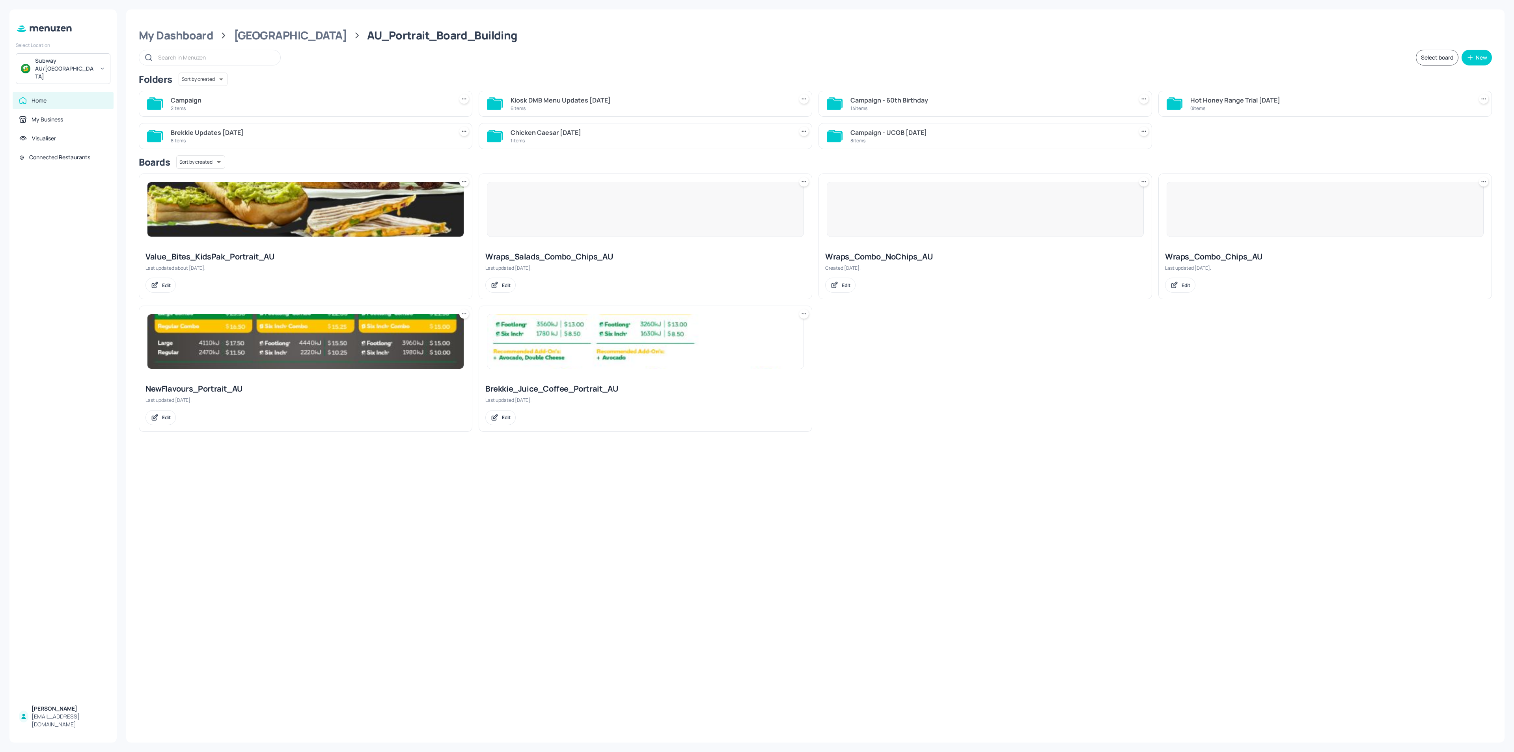
click at [320, 128] on div "Brekkie Updates 9th June" at bounding box center [310, 132] width 279 height 9
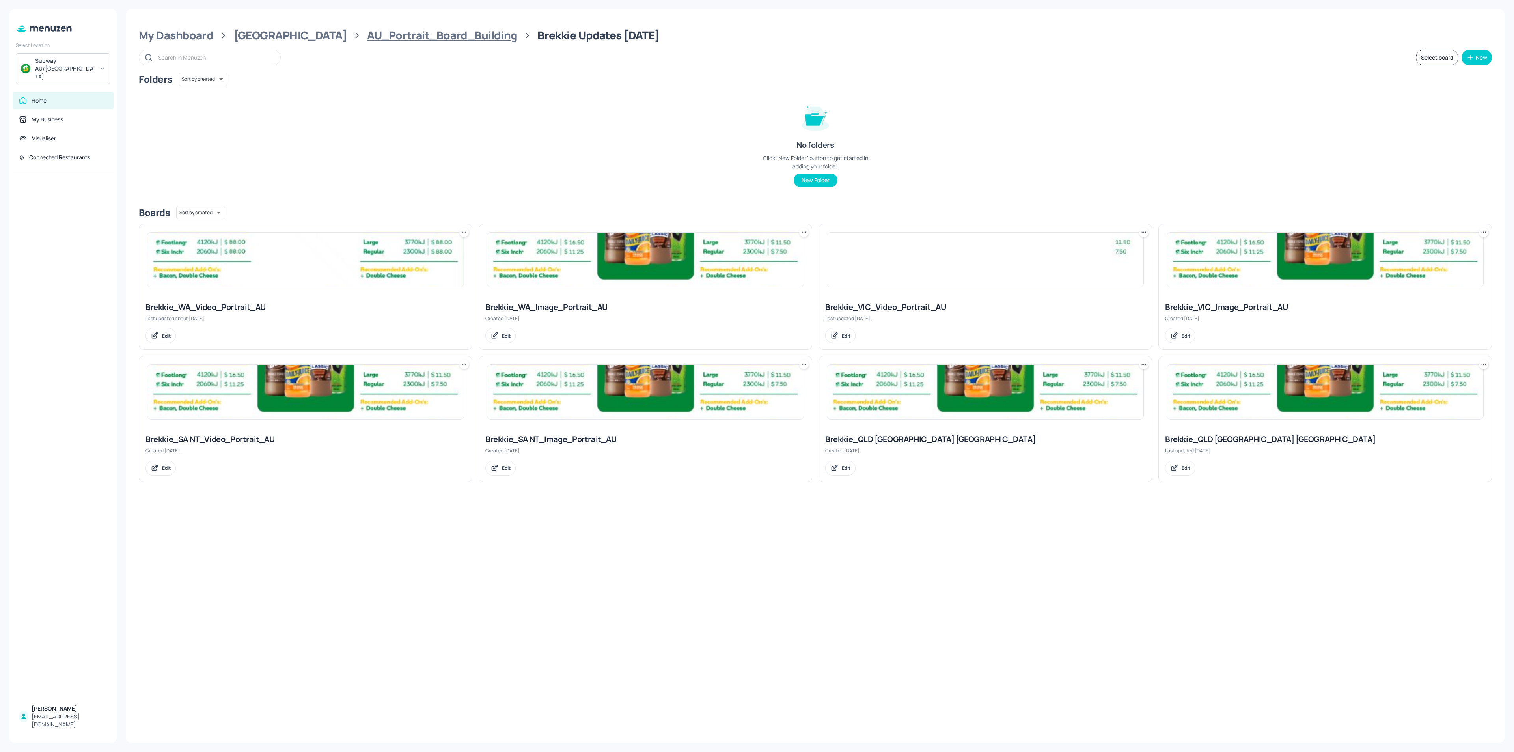
click at [387, 38] on div "AU_Portrait_Board_Building" at bounding box center [442, 35] width 150 height 14
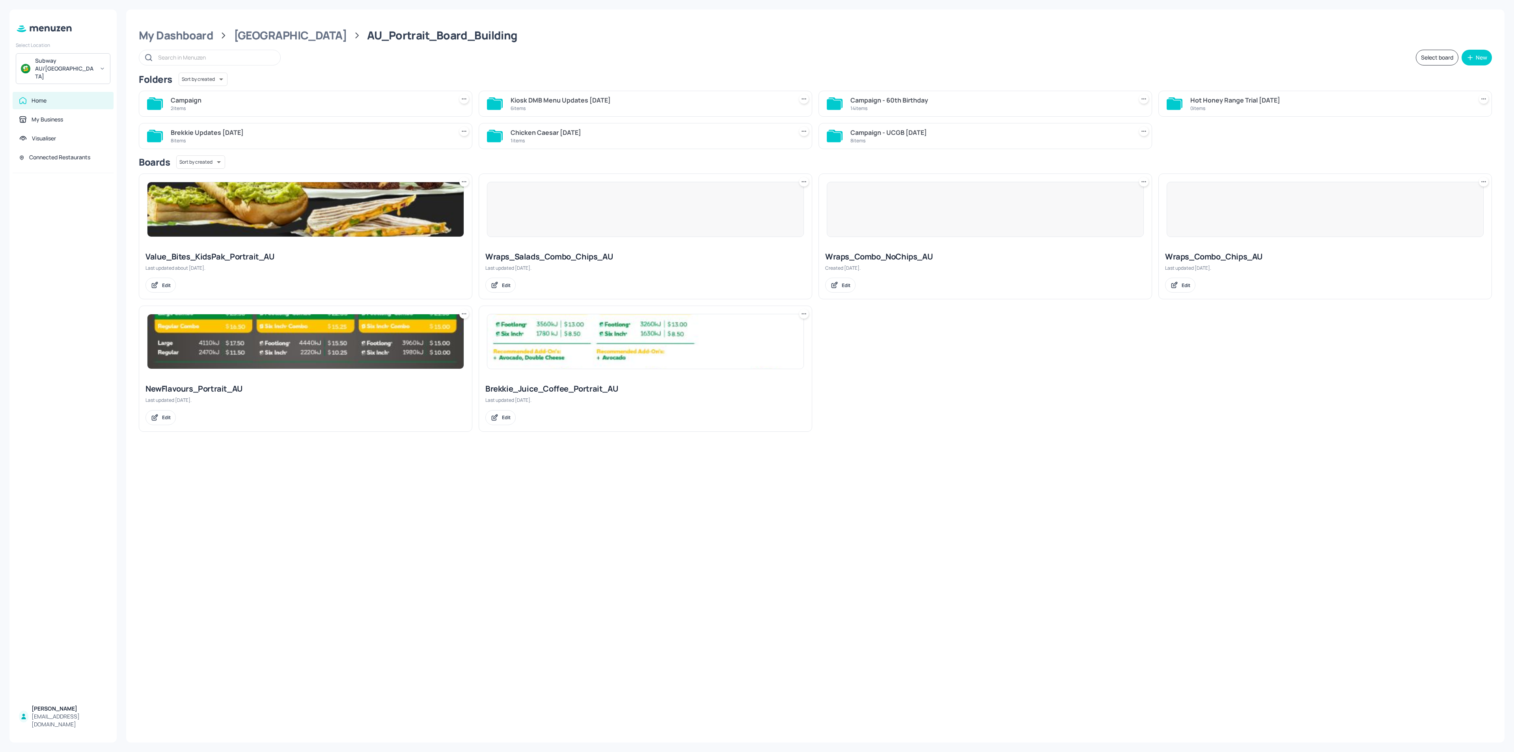
click at [198, 64] on div at bounding box center [210, 58] width 142 height 16
type input "kids"
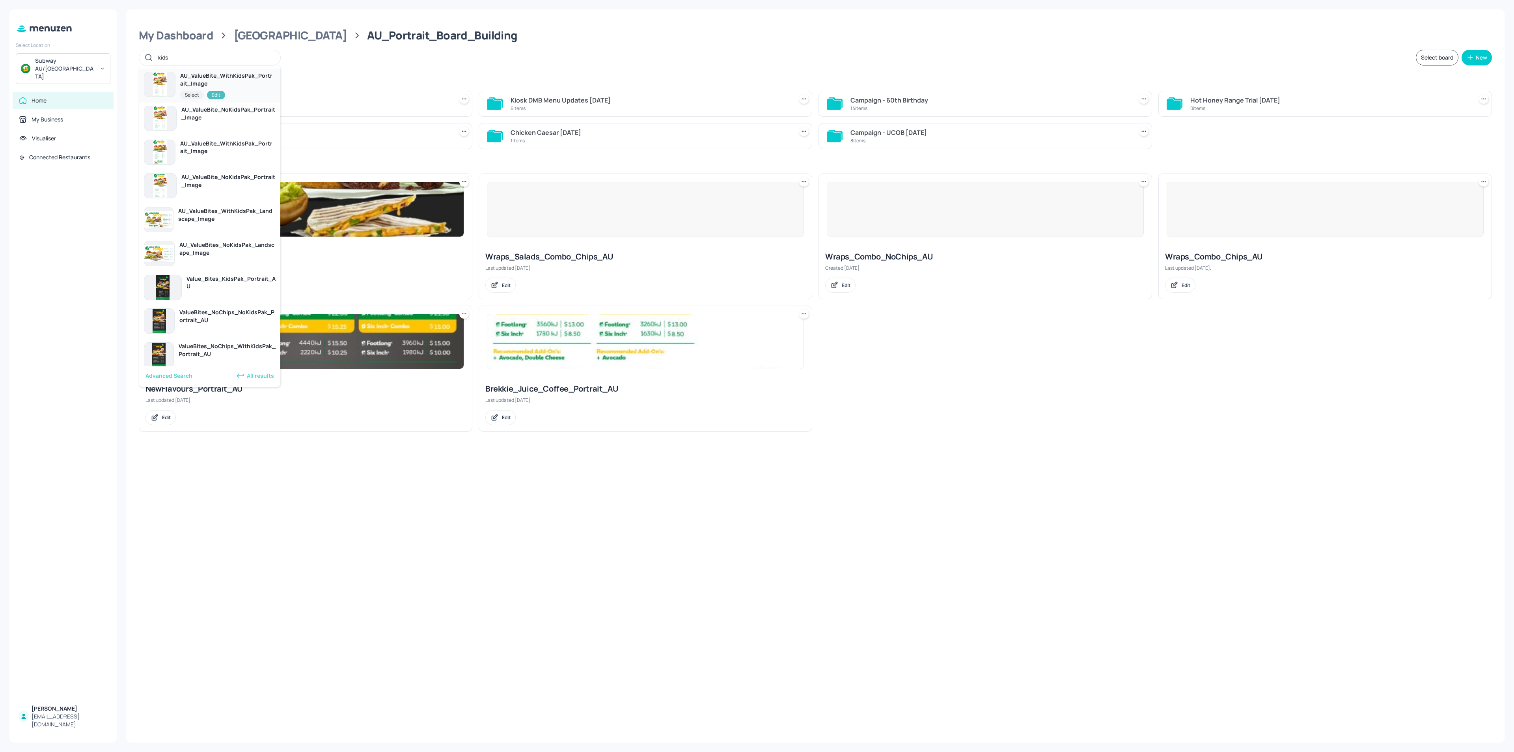
click at [199, 80] on div "AU_ValueBite_WithKidsPak_Portrait_Image" at bounding box center [227, 80] width 95 height 16
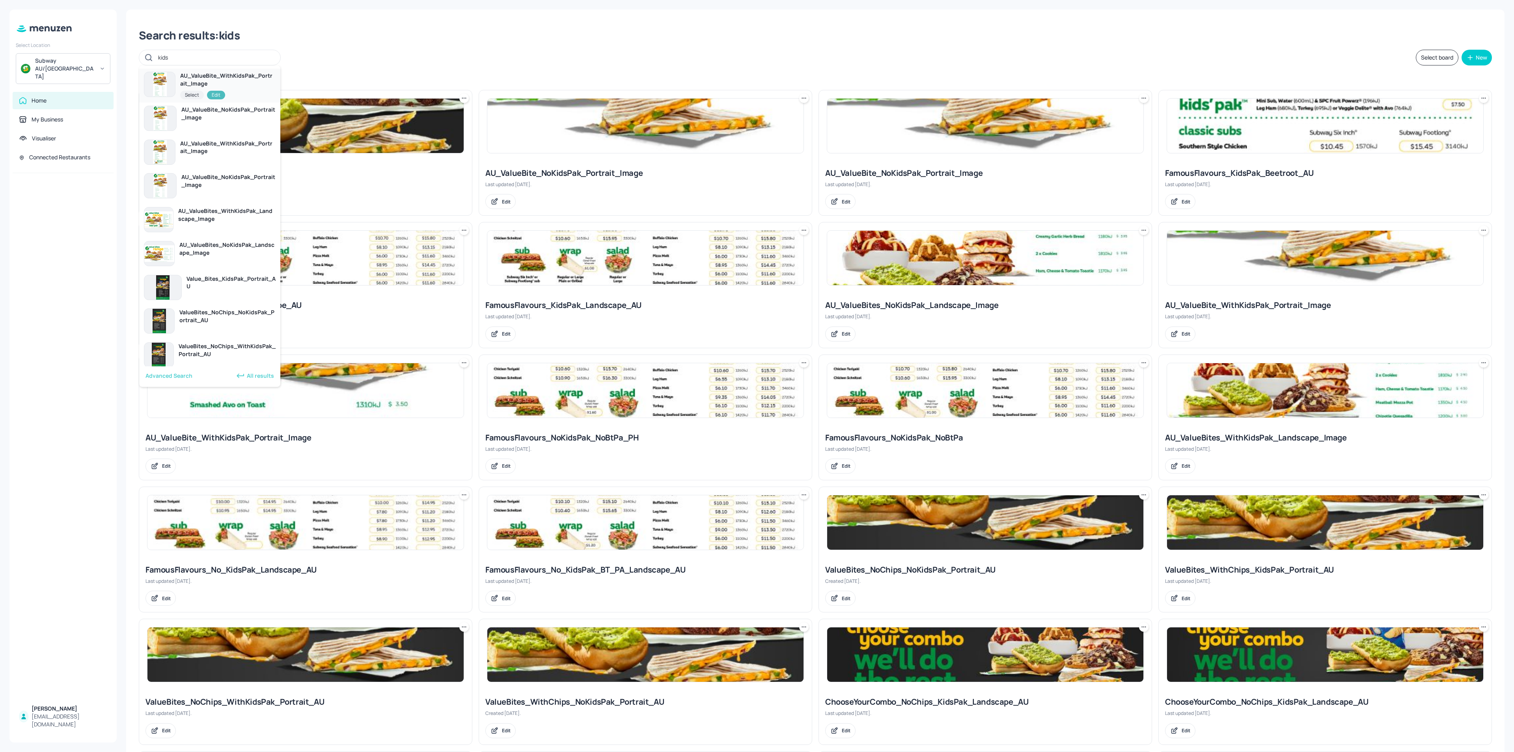
click at [216, 96] on div "Edit" at bounding box center [216, 95] width 18 height 9
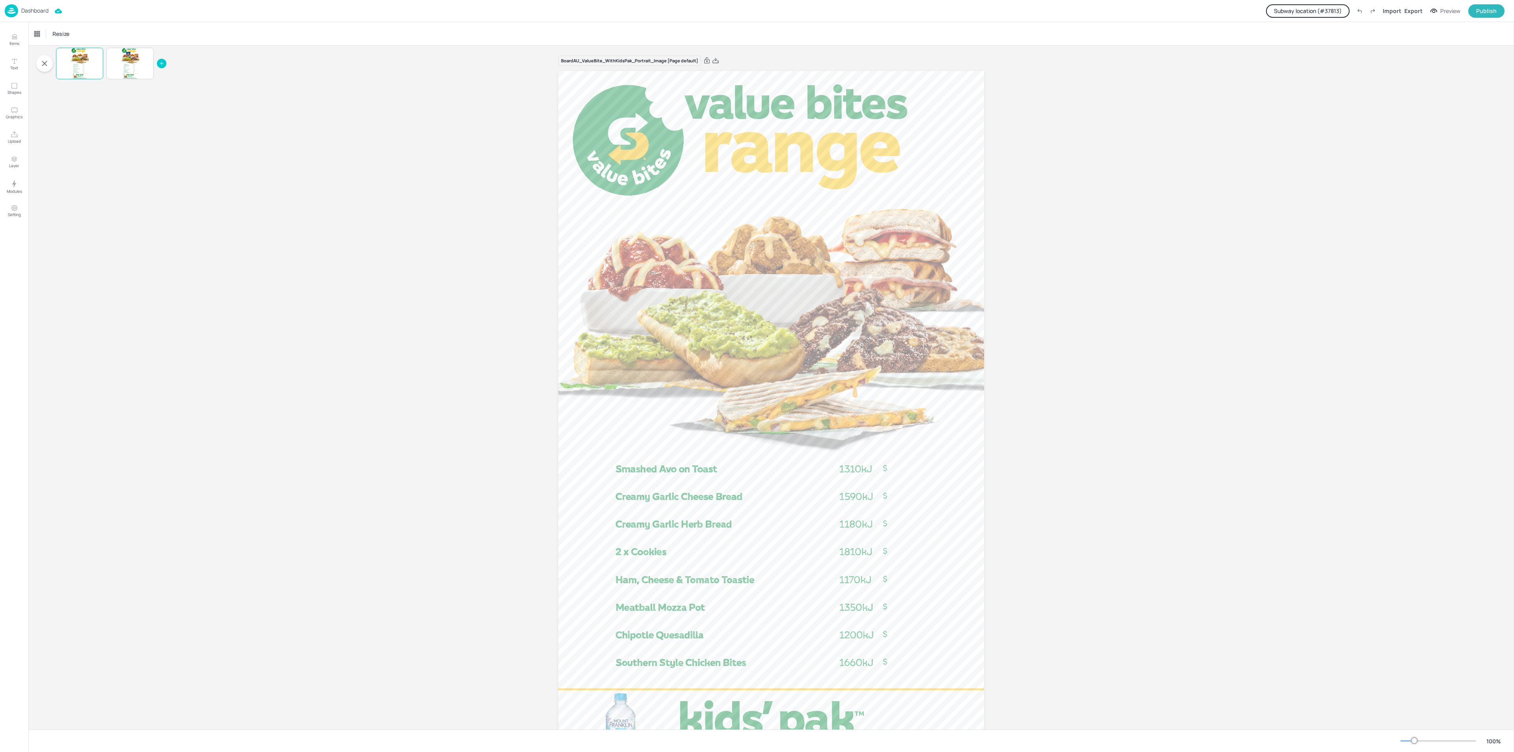
click at [1335, 9] on button "Subway location (# 37813 )" at bounding box center [1308, 10] width 84 height 13
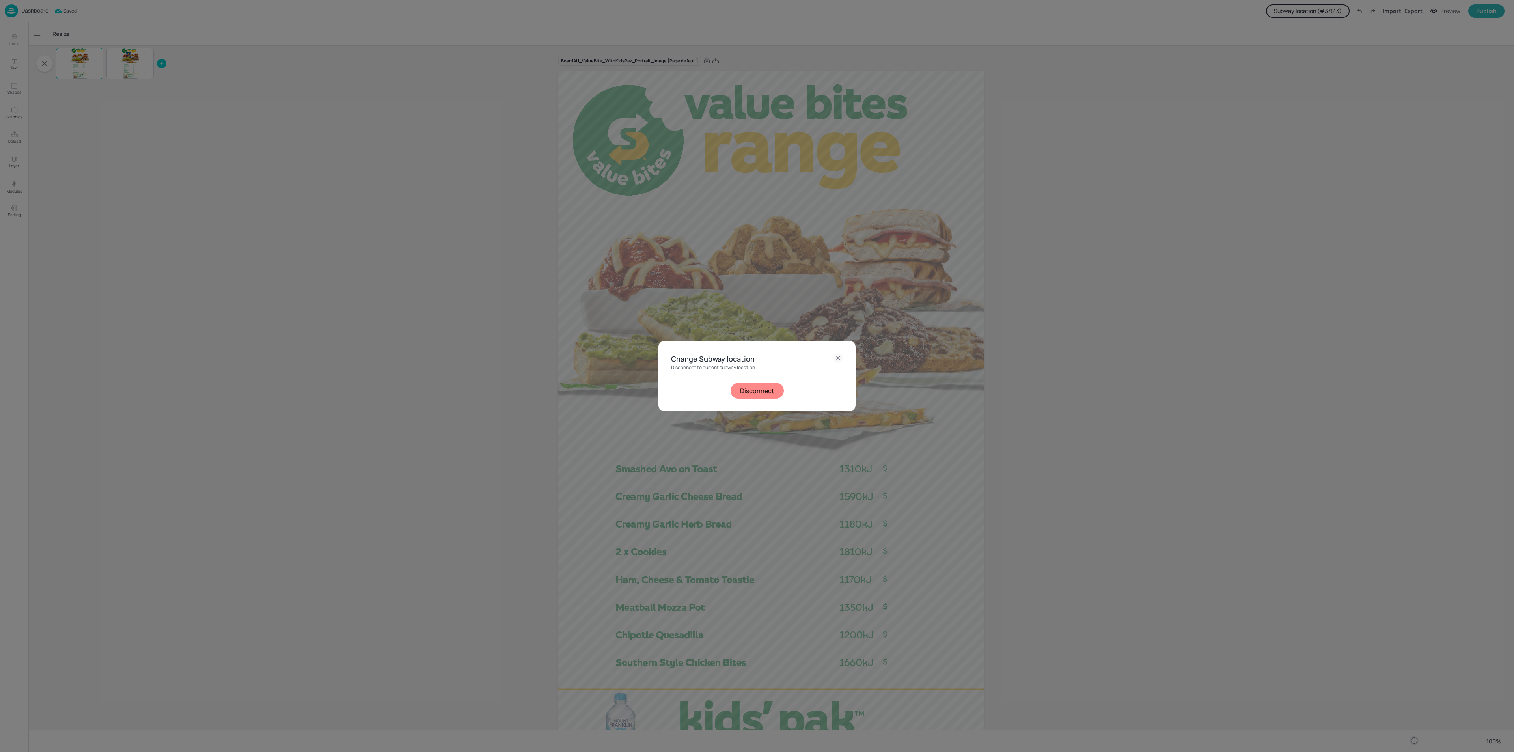
click at [762, 392] on button "Disconnect" at bounding box center [757, 391] width 53 height 16
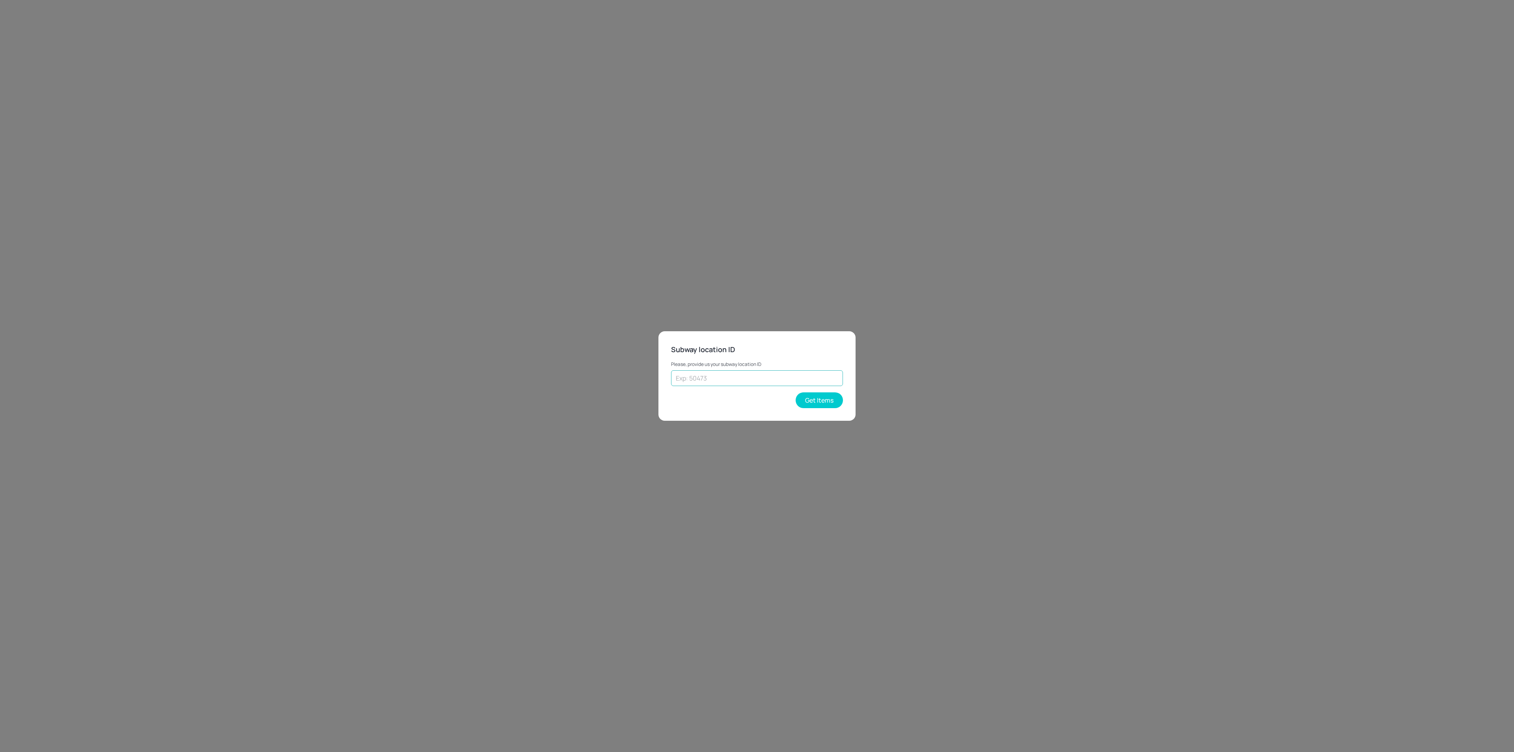
click at [739, 376] on input "text" at bounding box center [757, 378] width 172 height 16
type input "25157"
click at [802, 396] on button "Get Items" at bounding box center [819, 400] width 47 height 16
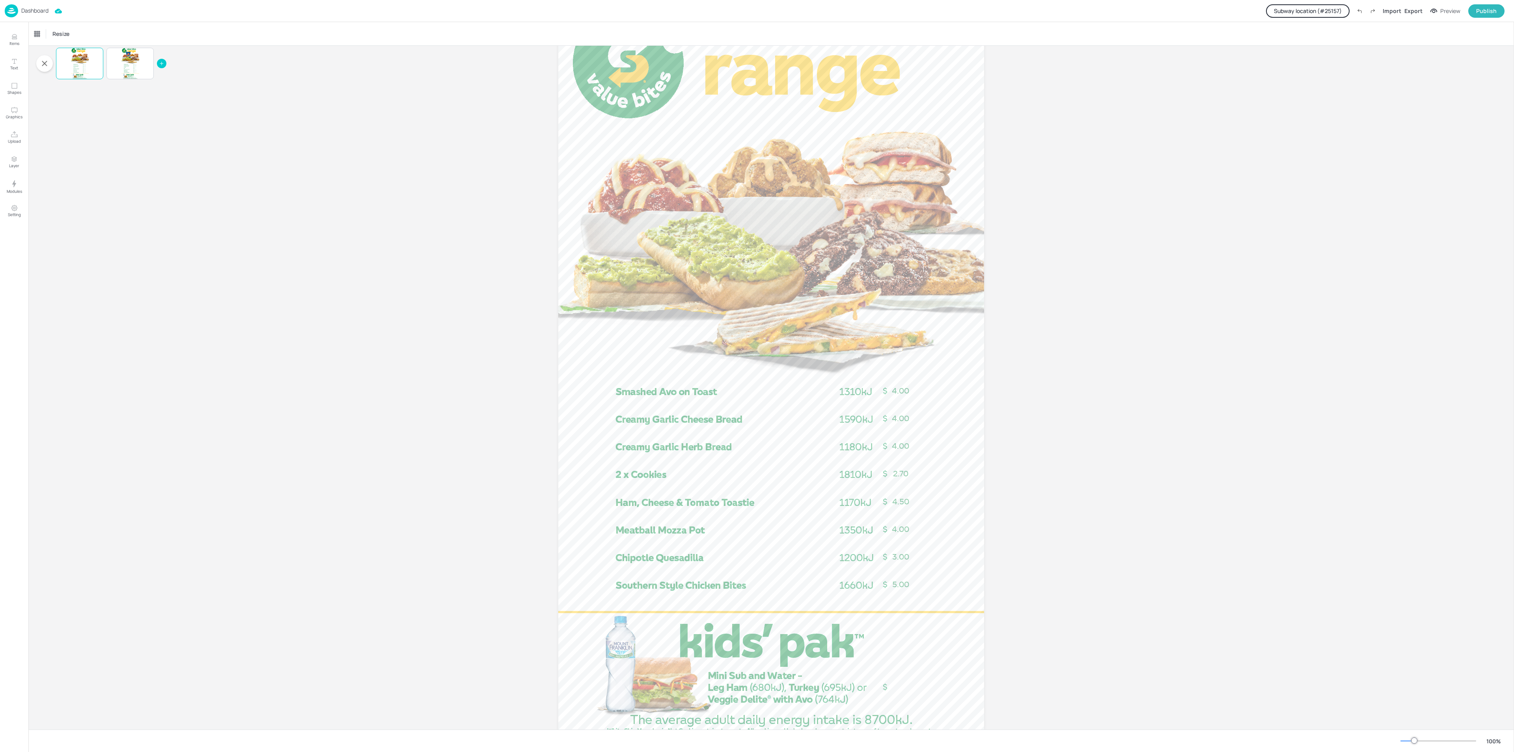
scroll to position [118, 0]
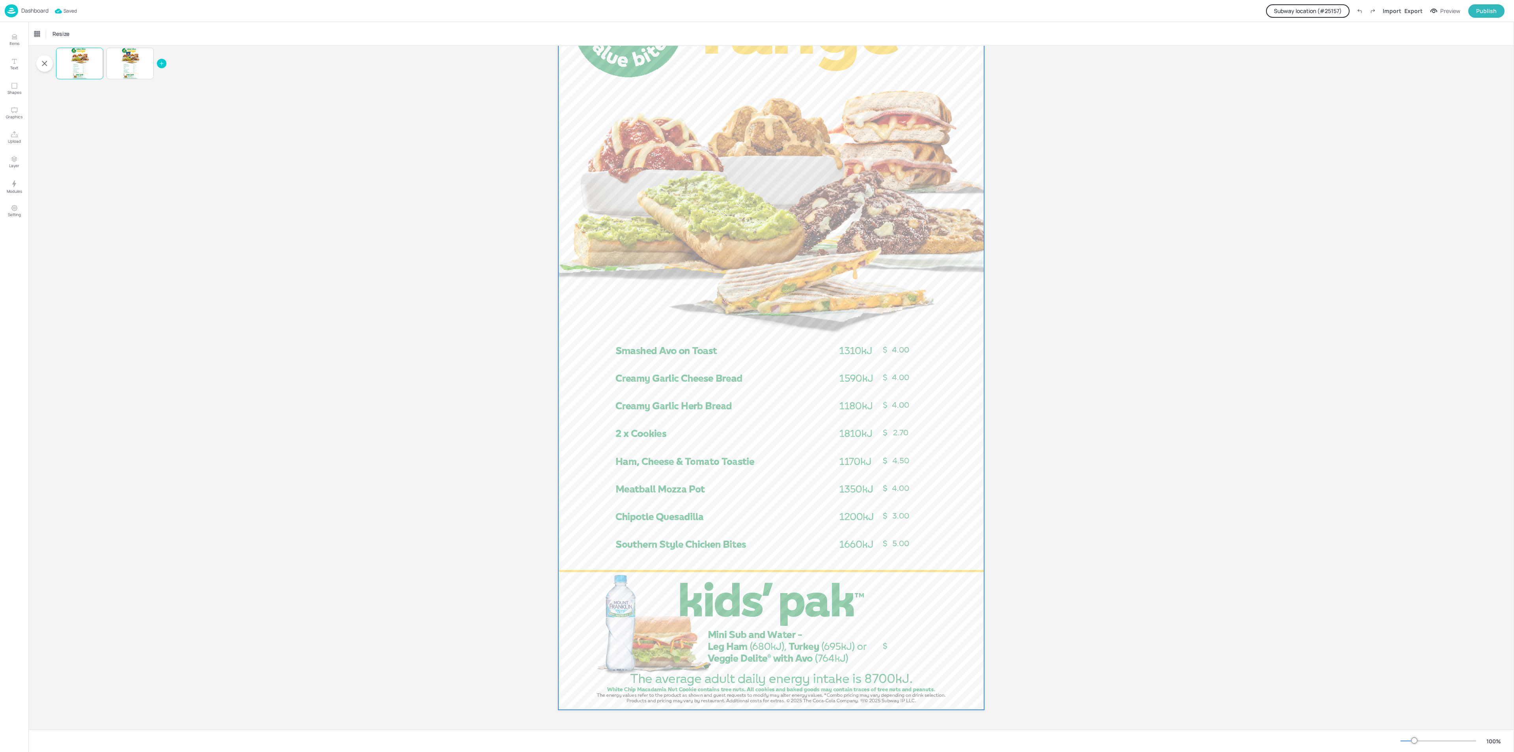
click at [898, 645] on div at bounding box center [771, 331] width 426 height 757
click at [885, 647] on div at bounding box center [771, 331] width 426 height 757
click at [898, 647] on div at bounding box center [771, 331] width 426 height 757
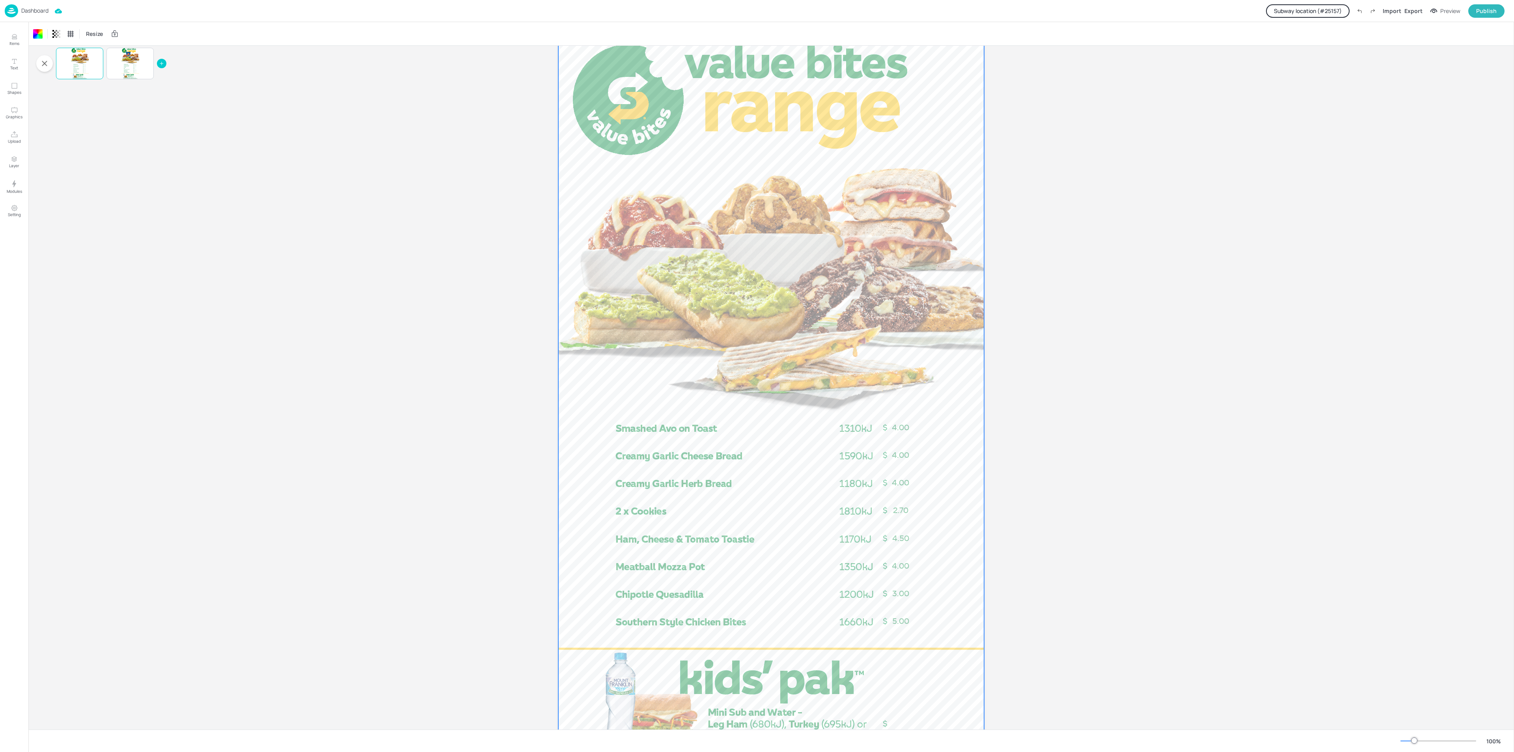
scroll to position [59, 0]
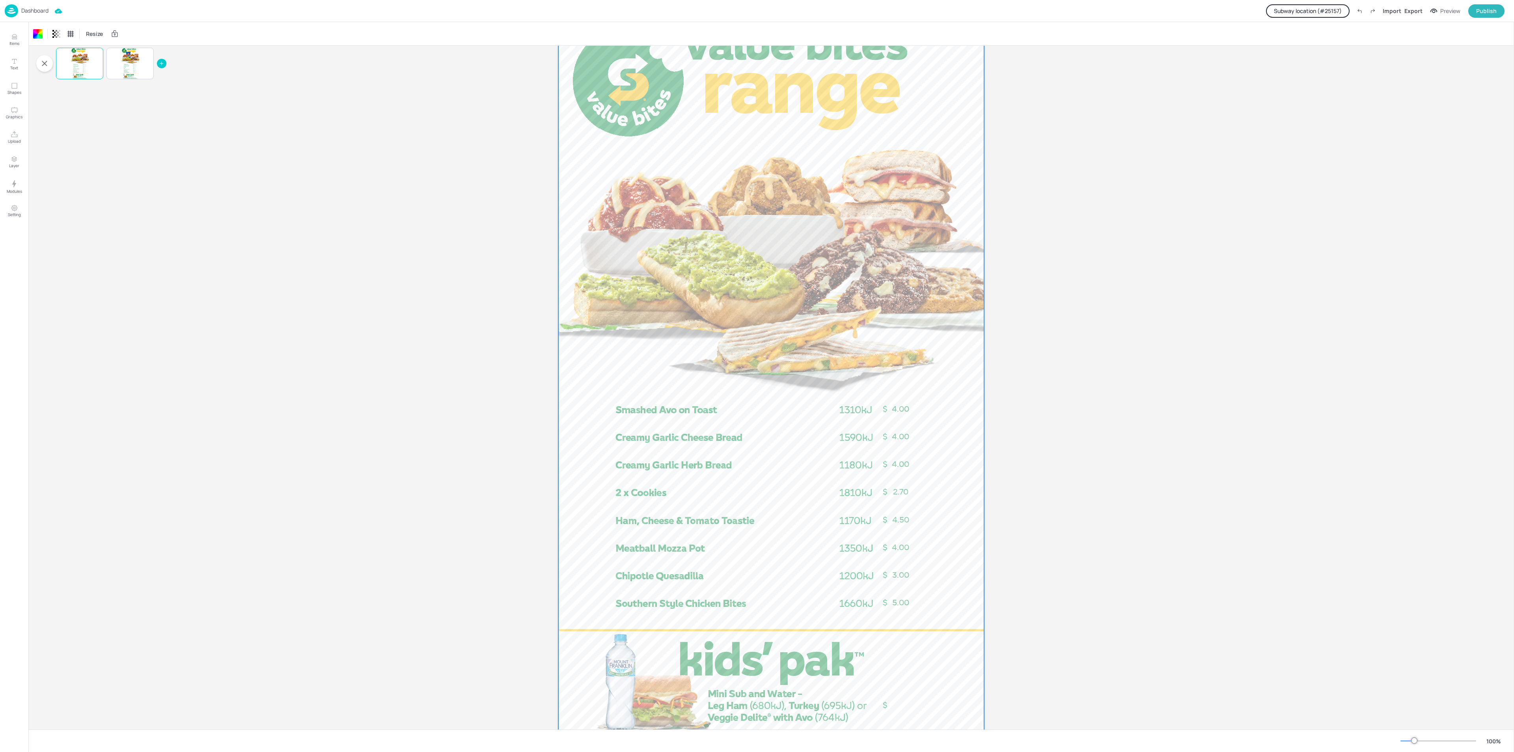
click at [898, 405] on span "4.00" at bounding box center [900, 408] width 17 height 9
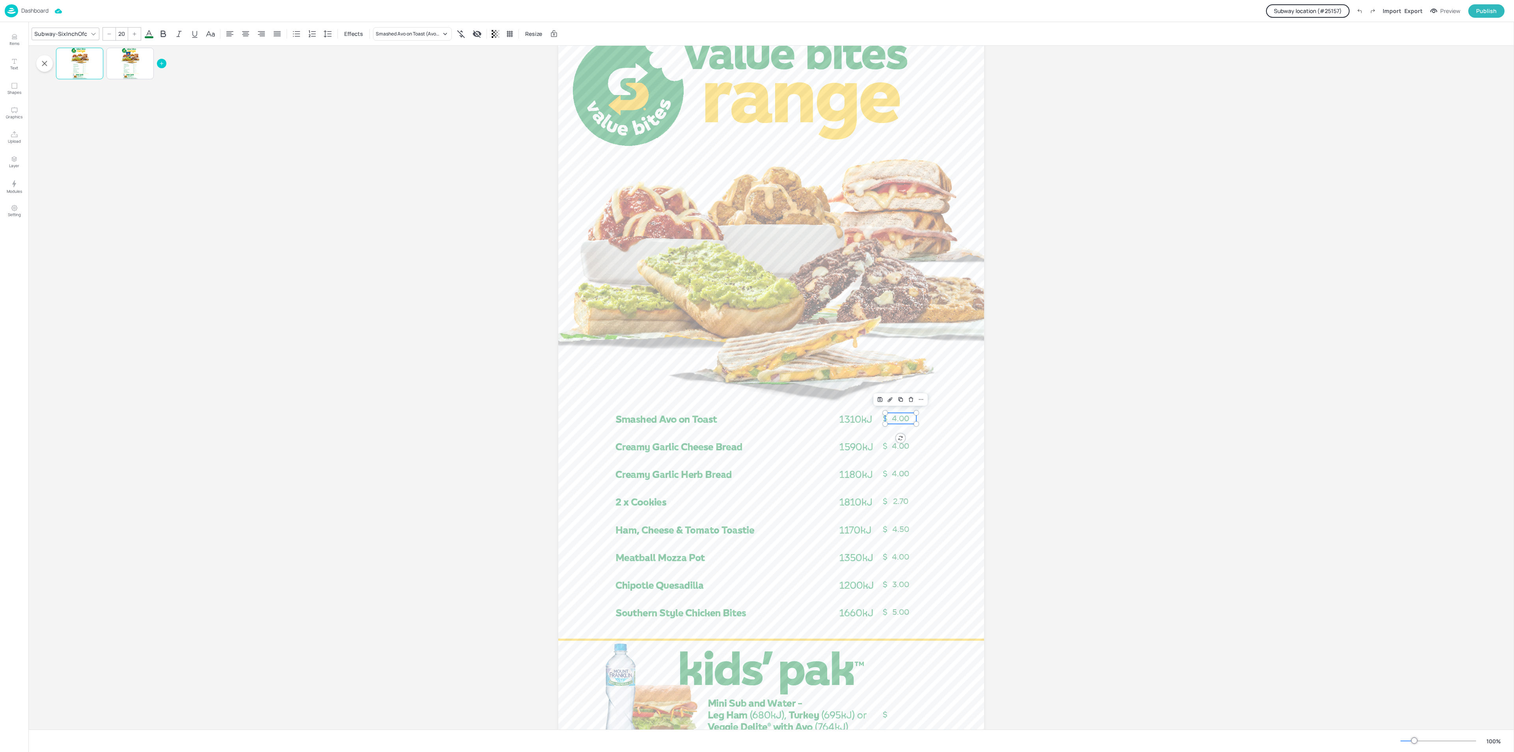
scroll to position [118, 0]
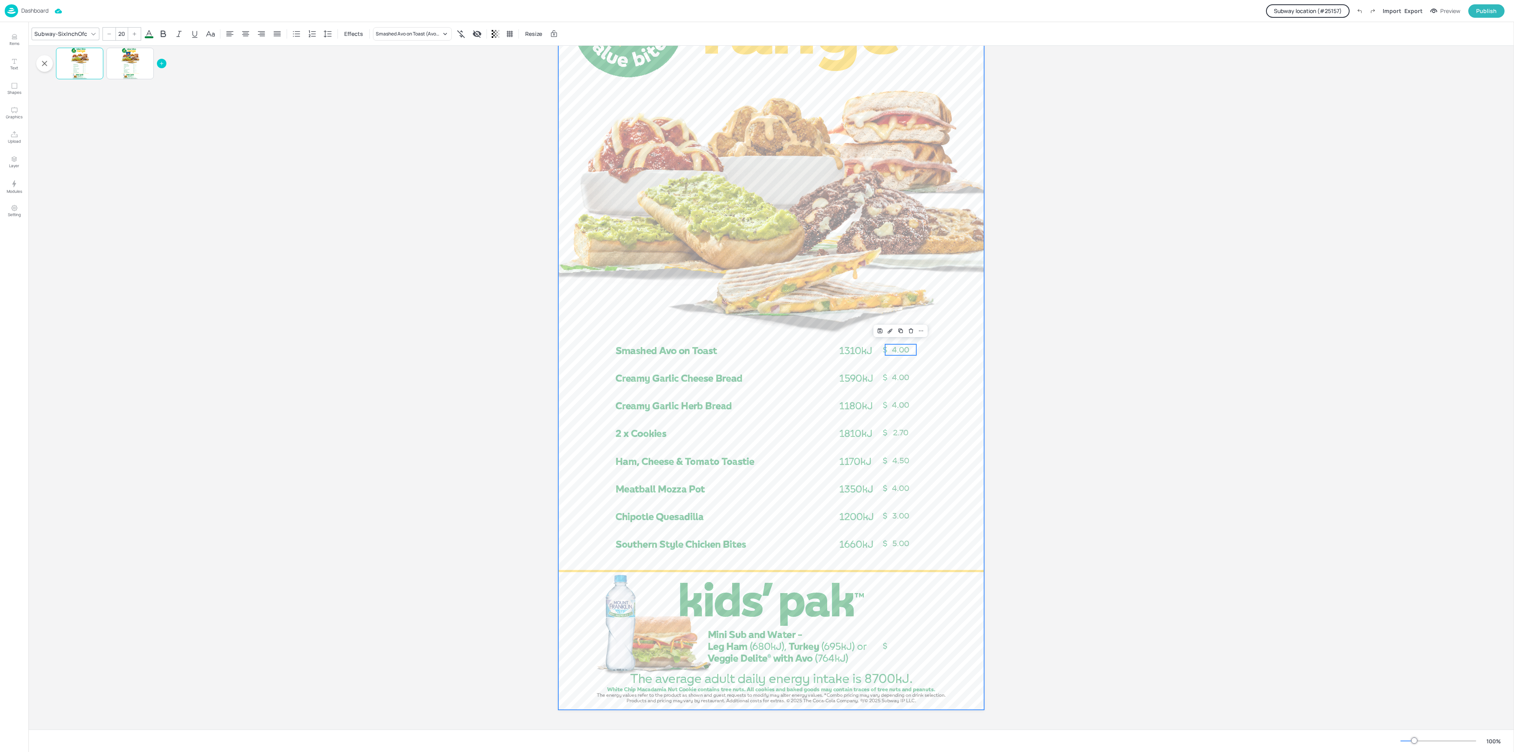
click at [882, 644] on div at bounding box center [771, 331] width 426 height 757
click at [882, 645] on div at bounding box center [771, 331] width 426 height 757
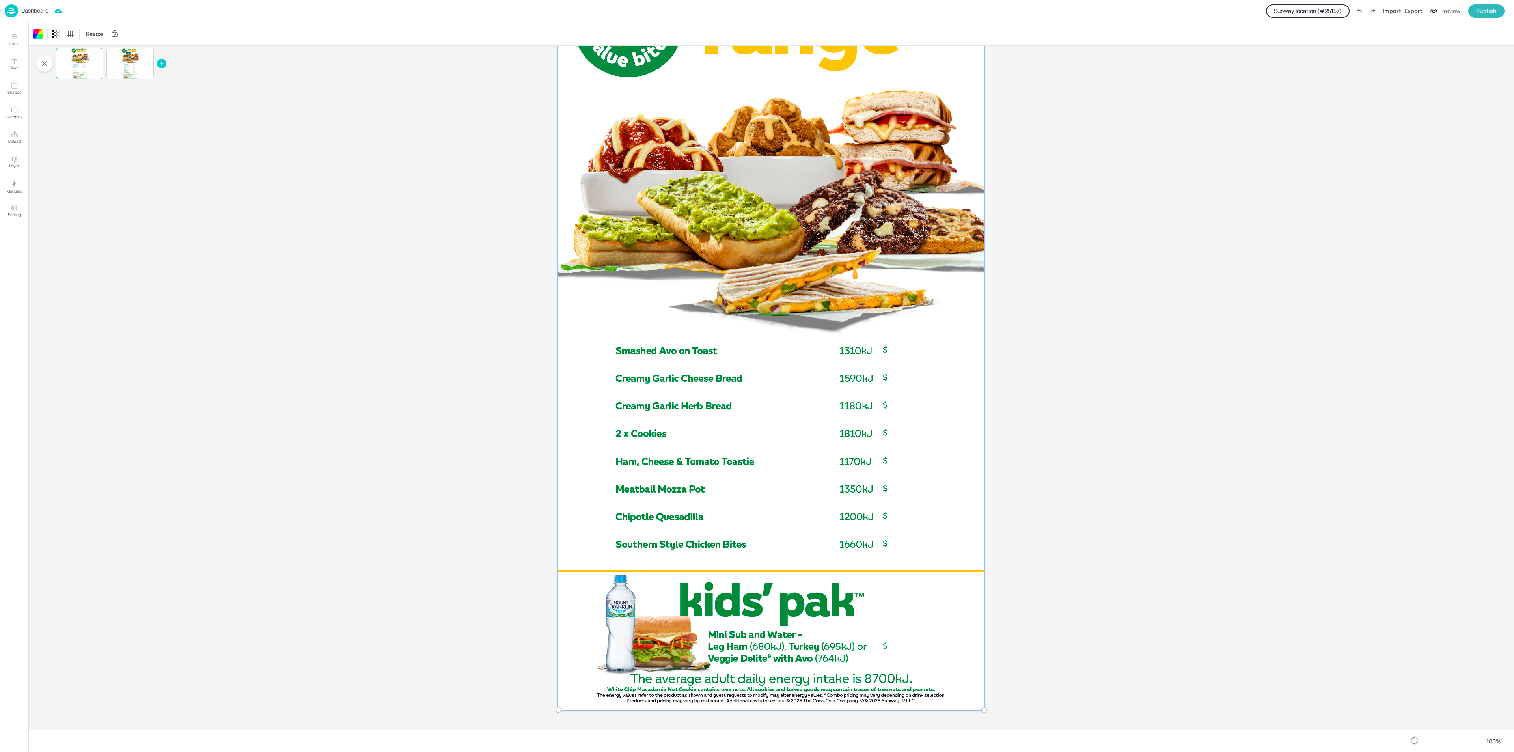
click at [896, 648] on div at bounding box center [771, 331] width 435 height 767
click at [22, 8] on p "Dashboard" at bounding box center [34, 11] width 27 height 6
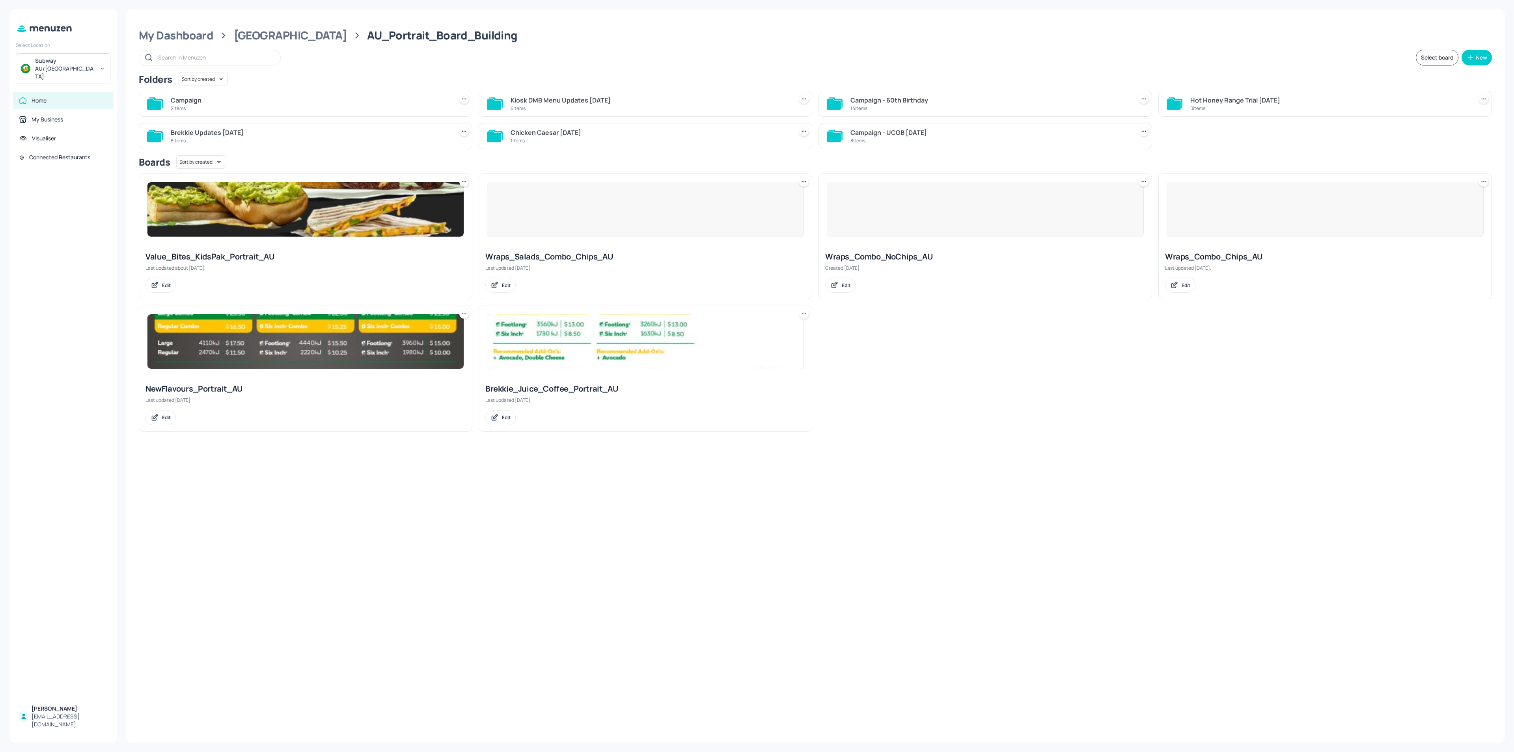
click at [208, 54] on input "text" at bounding box center [215, 57] width 114 height 11
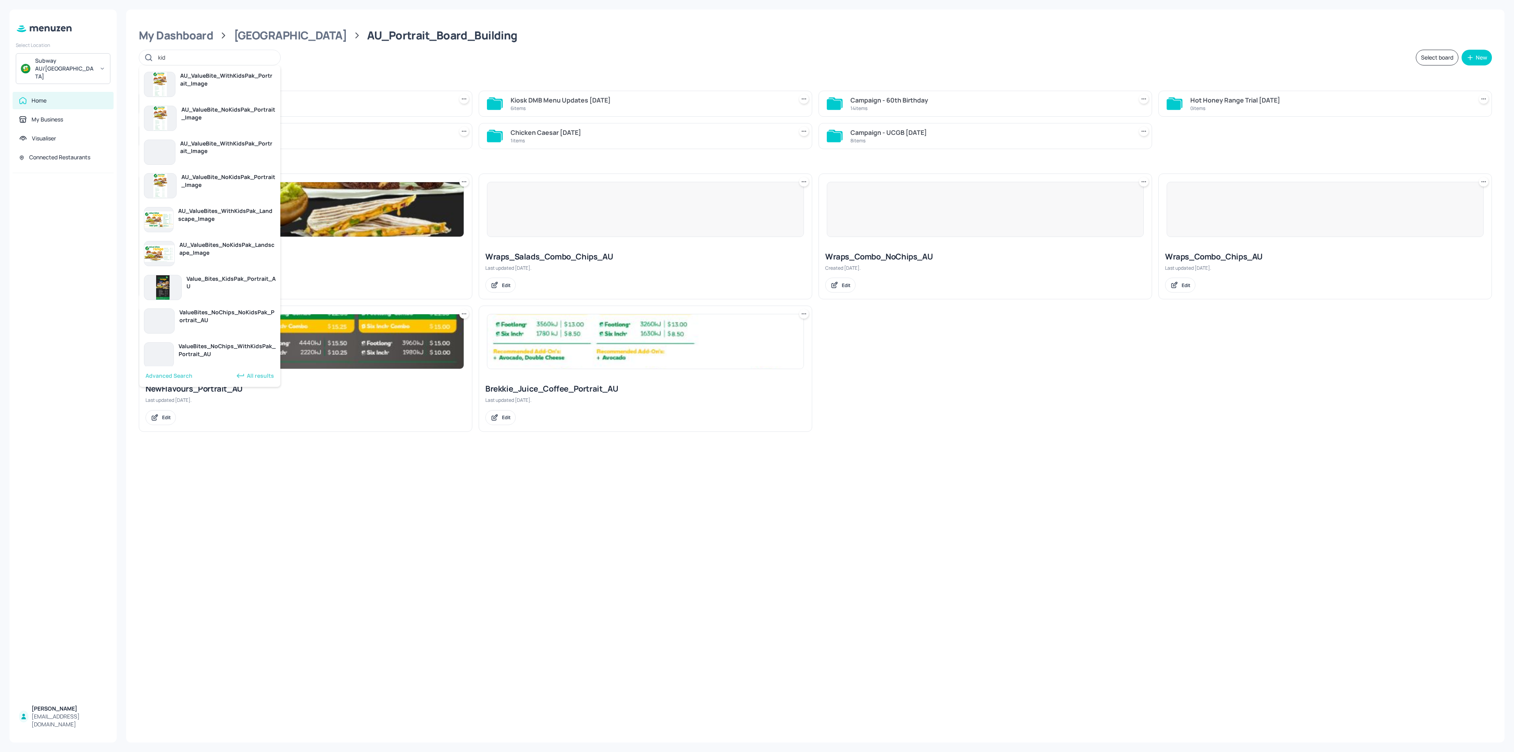
type input "kids"
click at [189, 159] on div "Select" at bounding box center [192, 162] width 24 height 9
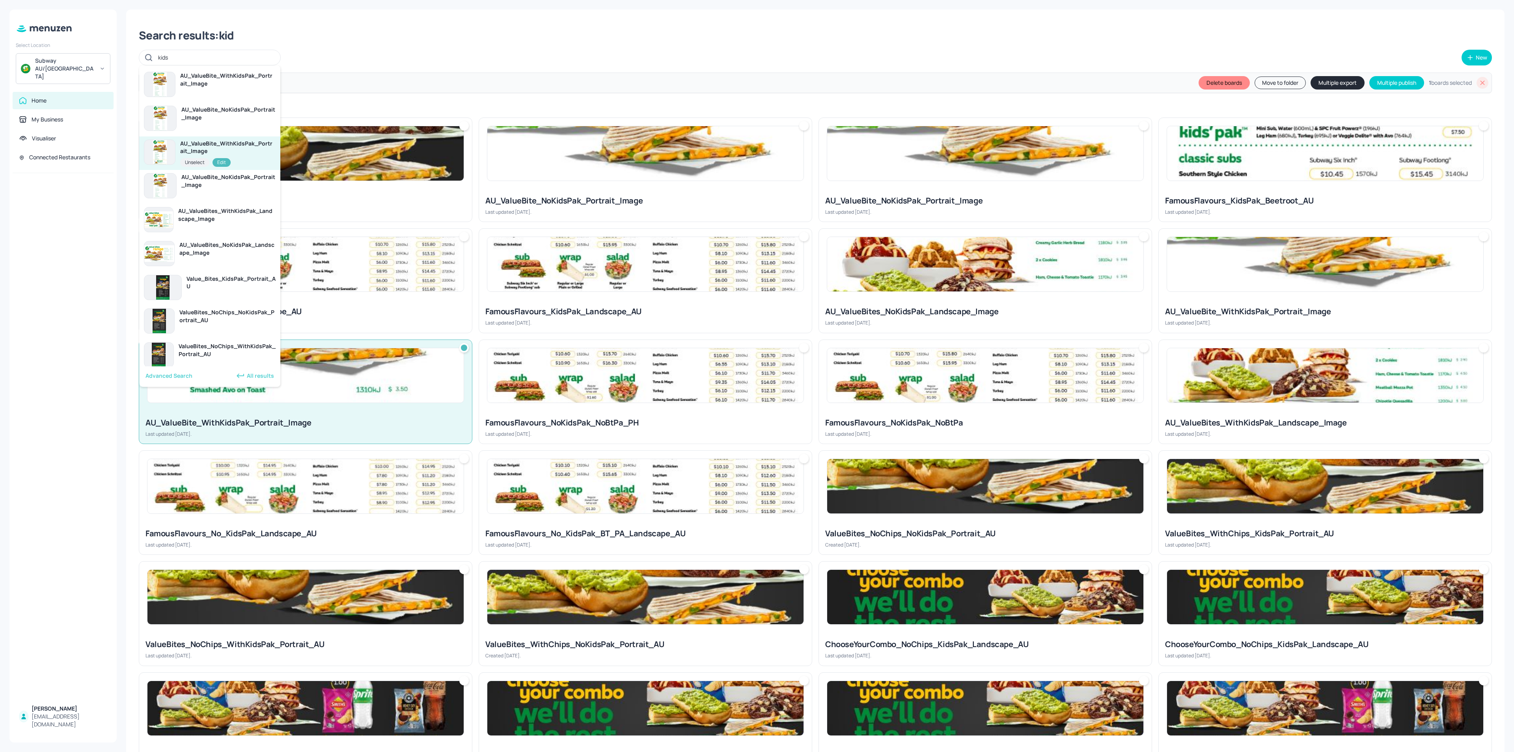
click at [225, 161] on div "Edit" at bounding box center [222, 162] width 18 height 9
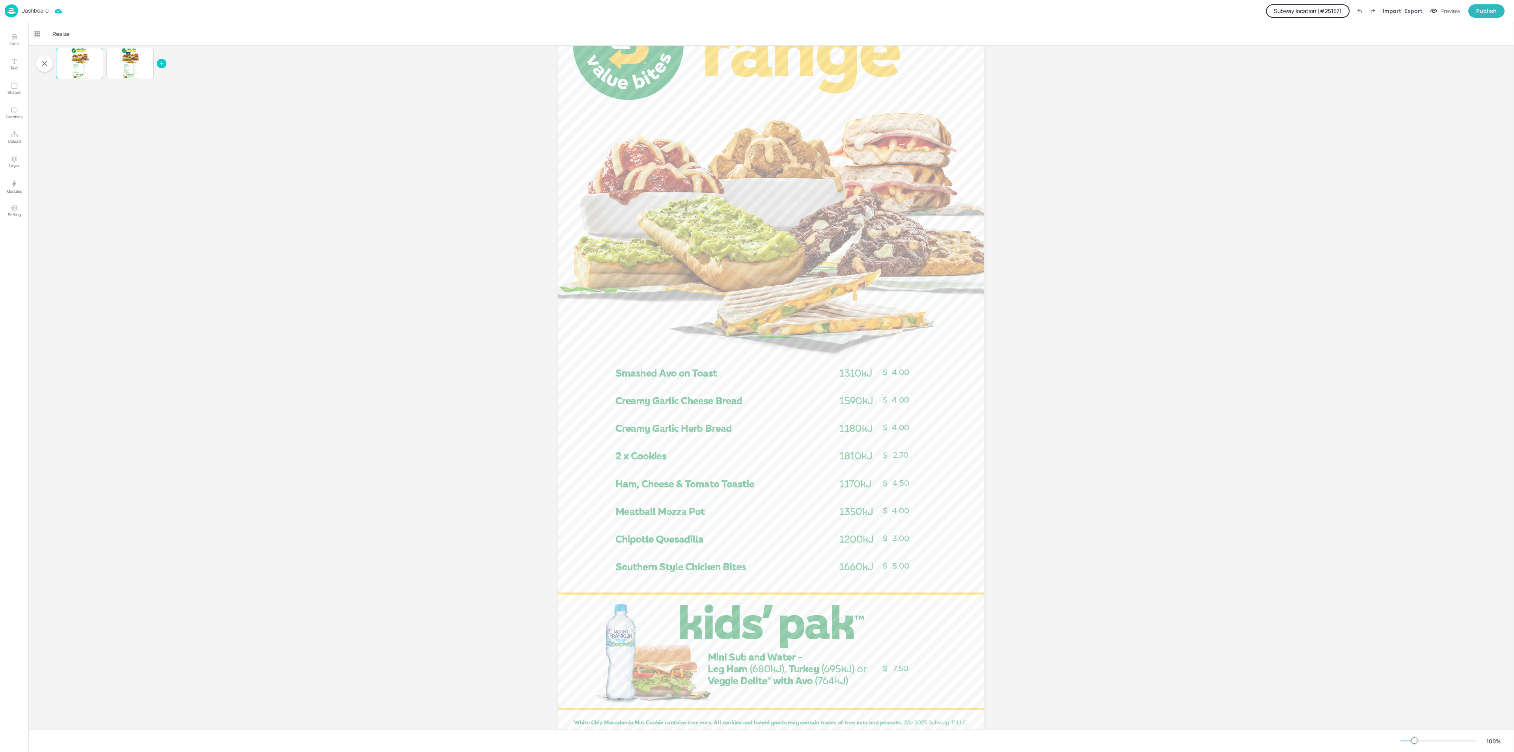
scroll to position [118, 0]
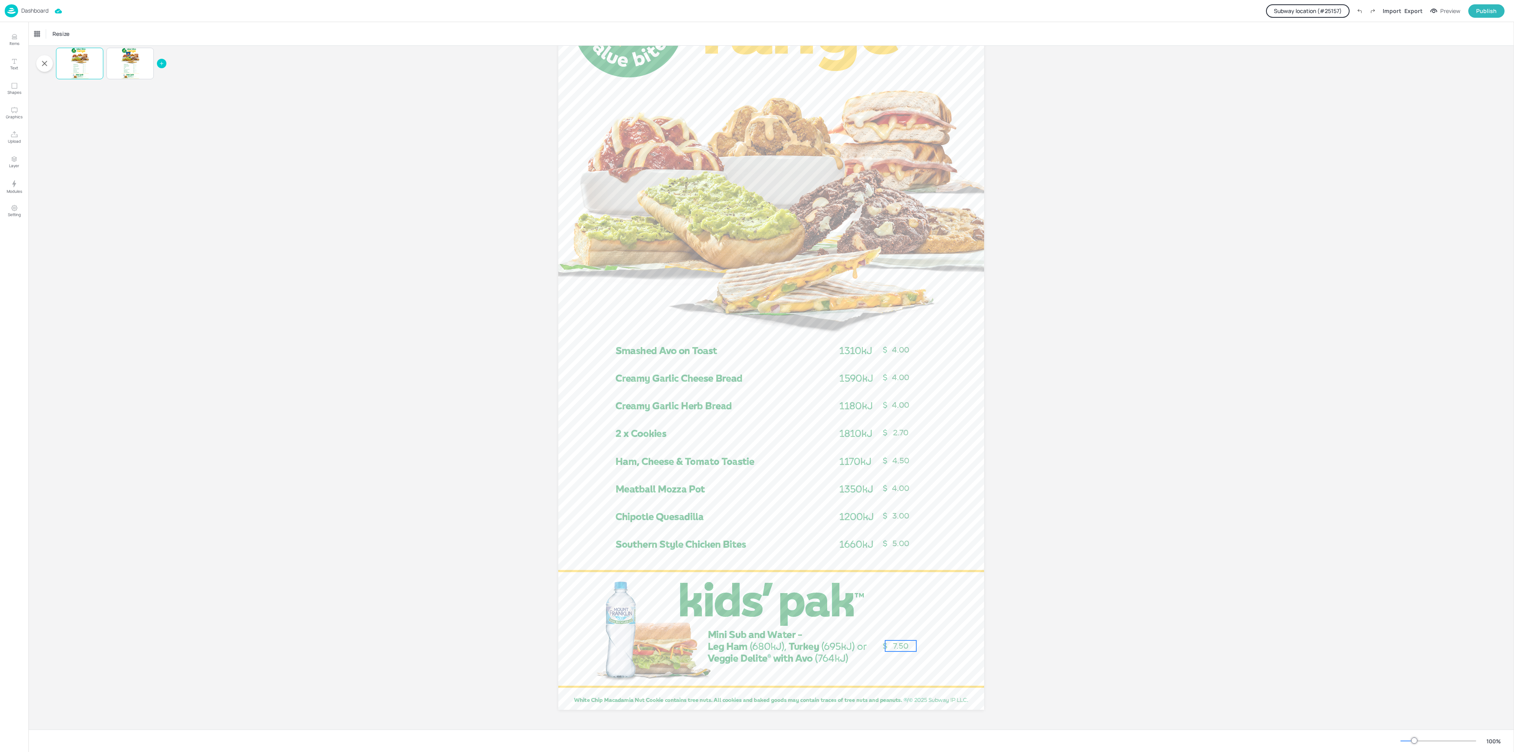
click at [903, 645] on span "7.50" at bounding box center [900, 645] width 15 height 9
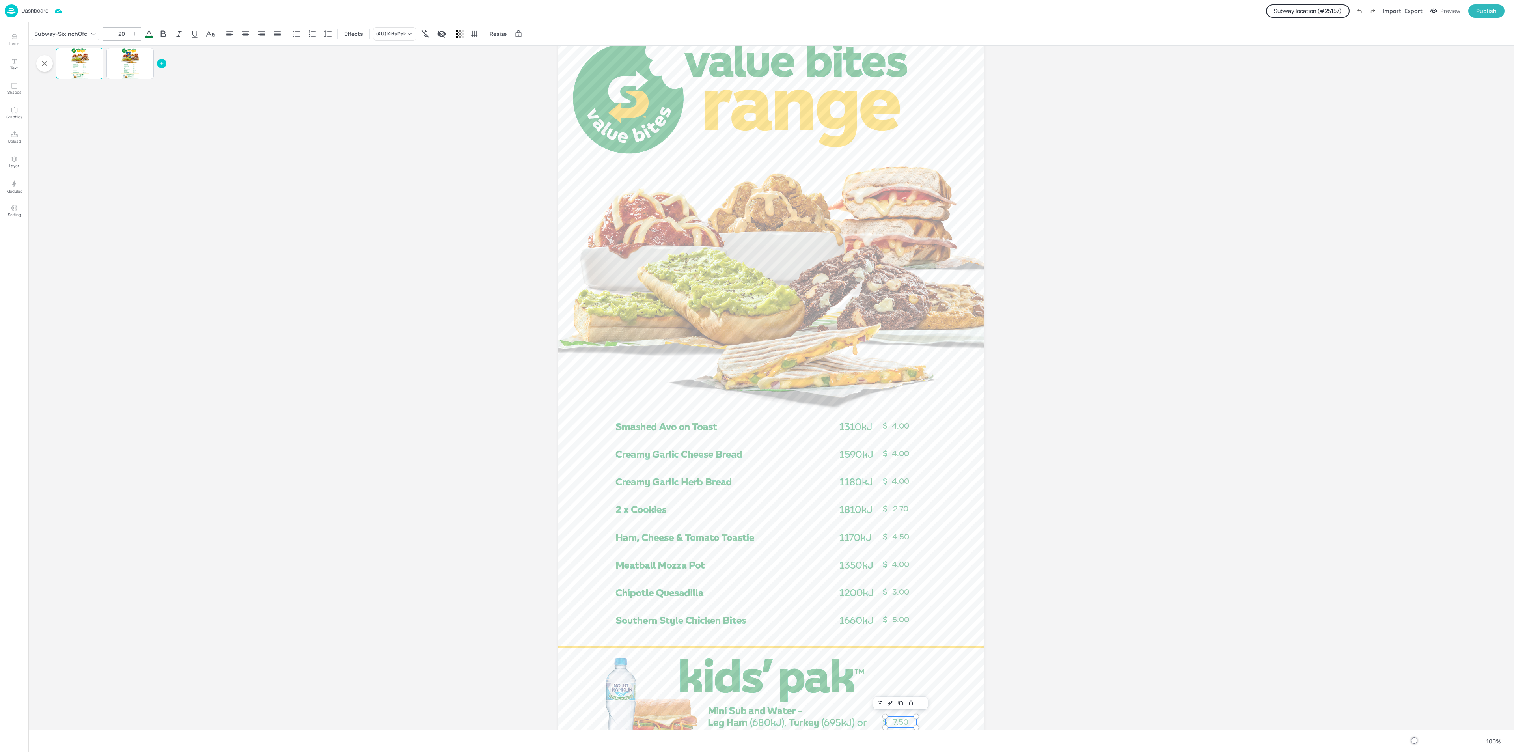
scroll to position [0, 0]
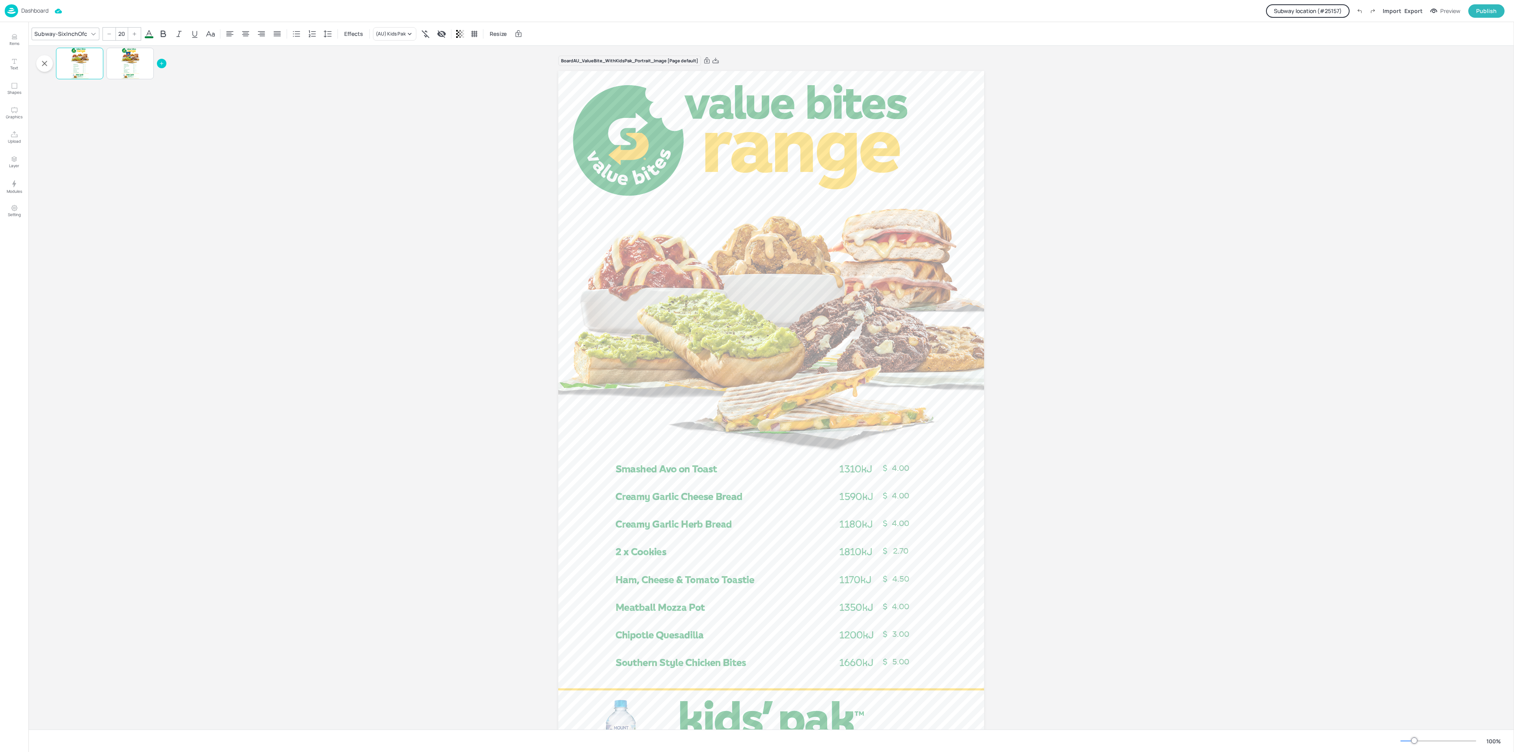
drag, startPoint x: 1514, startPoint y: 596, endPoint x: 1514, endPoint y: 613, distance: 17.0
click at [1512, 613] on div at bounding box center [1514, 387] width 0 height 730
click at [30, 8] on p "Dashboard" at bounding box center [34, 11] width 27 height 6
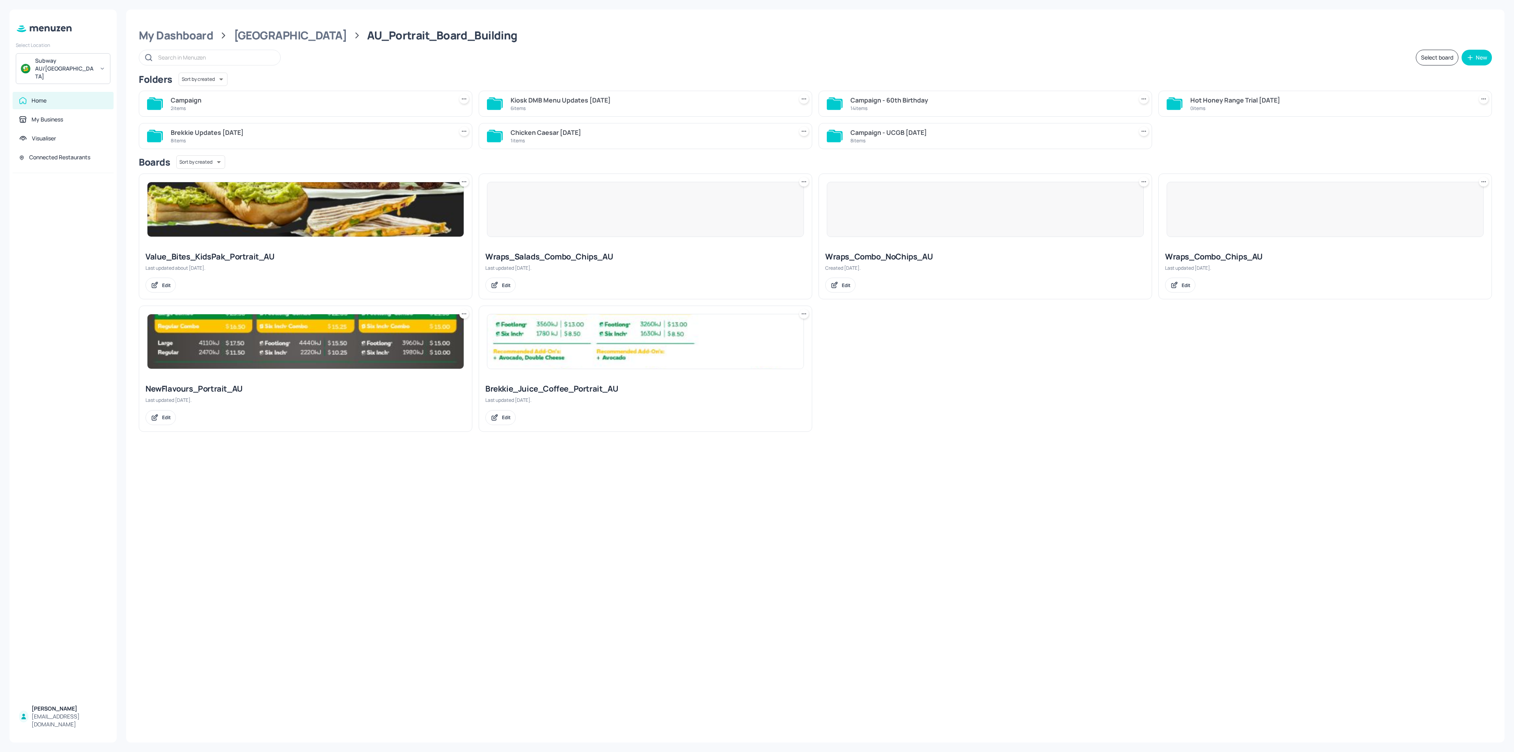
click at [205, 58] on input "text" at bounding box center [215, 57] width 114 height 11
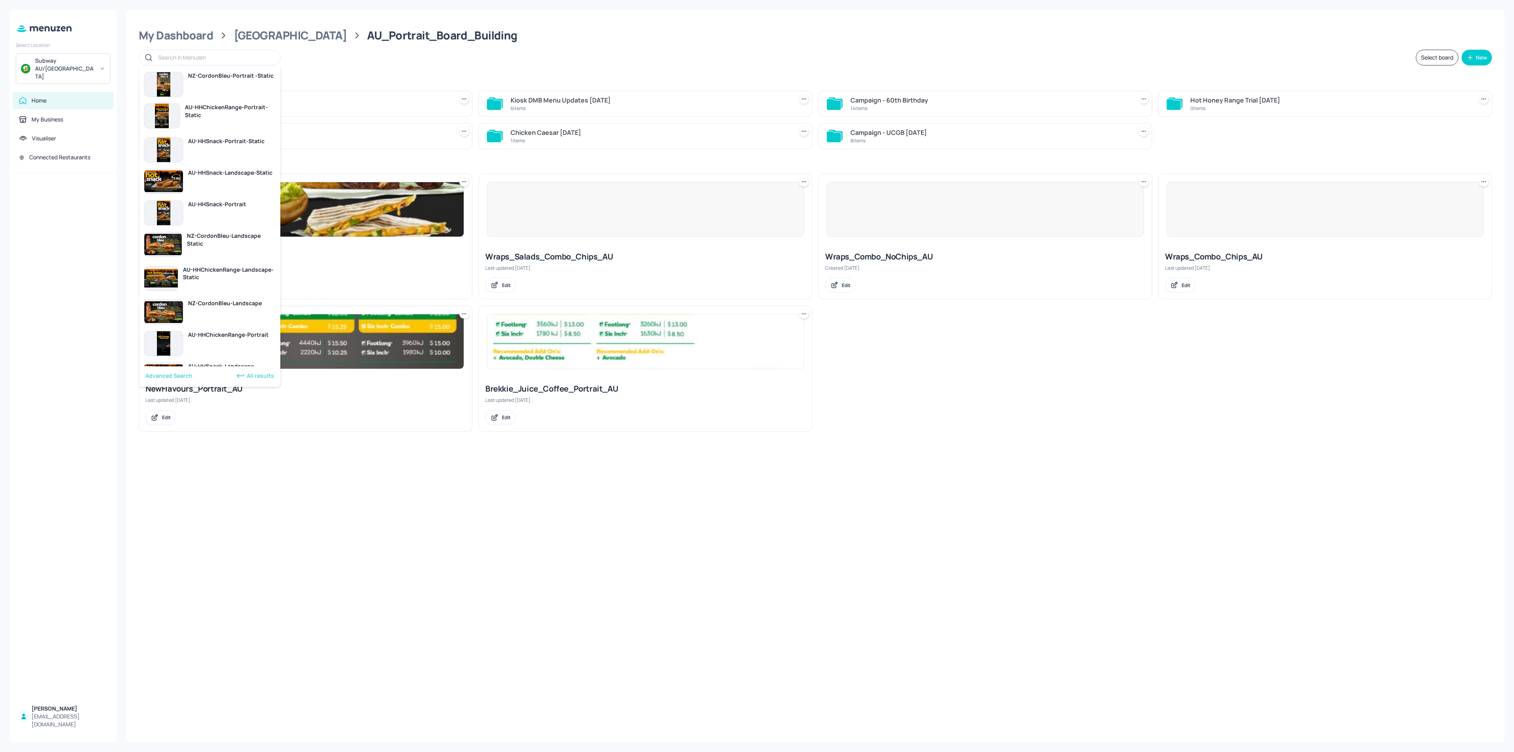
paste input "AU_ValueBite_WithKidsPak_Portrait_Image by Menuzen"
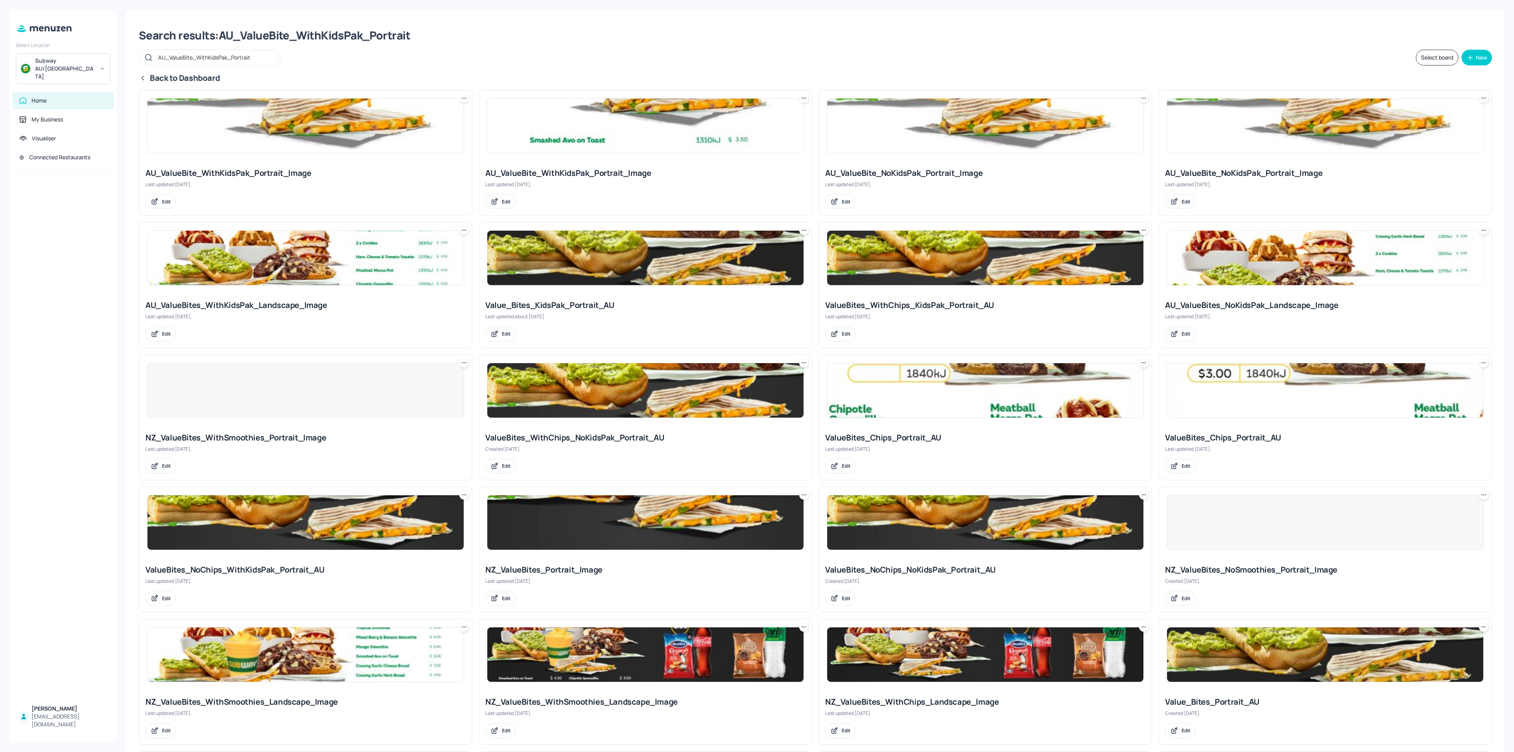
click at [172, 58] on input "AU_ValueBite_WithKidsPak_Portrait" at bounding box center [215, 57] width 114 height 11
type input "ValueBite_WithKidsPak_Portrait"
click at [215, 129] on div "Edit" at bounding box center [216, 129] width 18 height 9
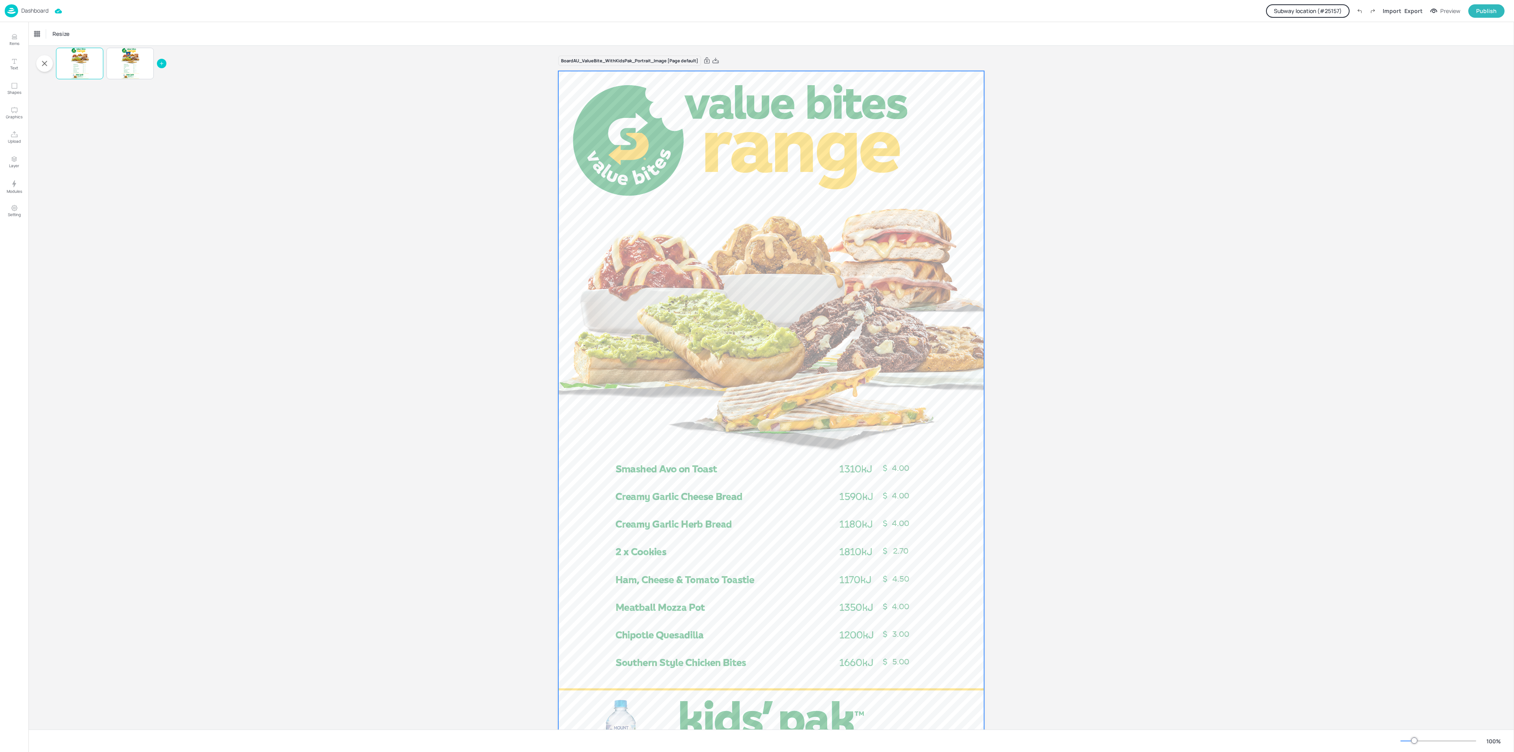
scroll to position [118, 0]
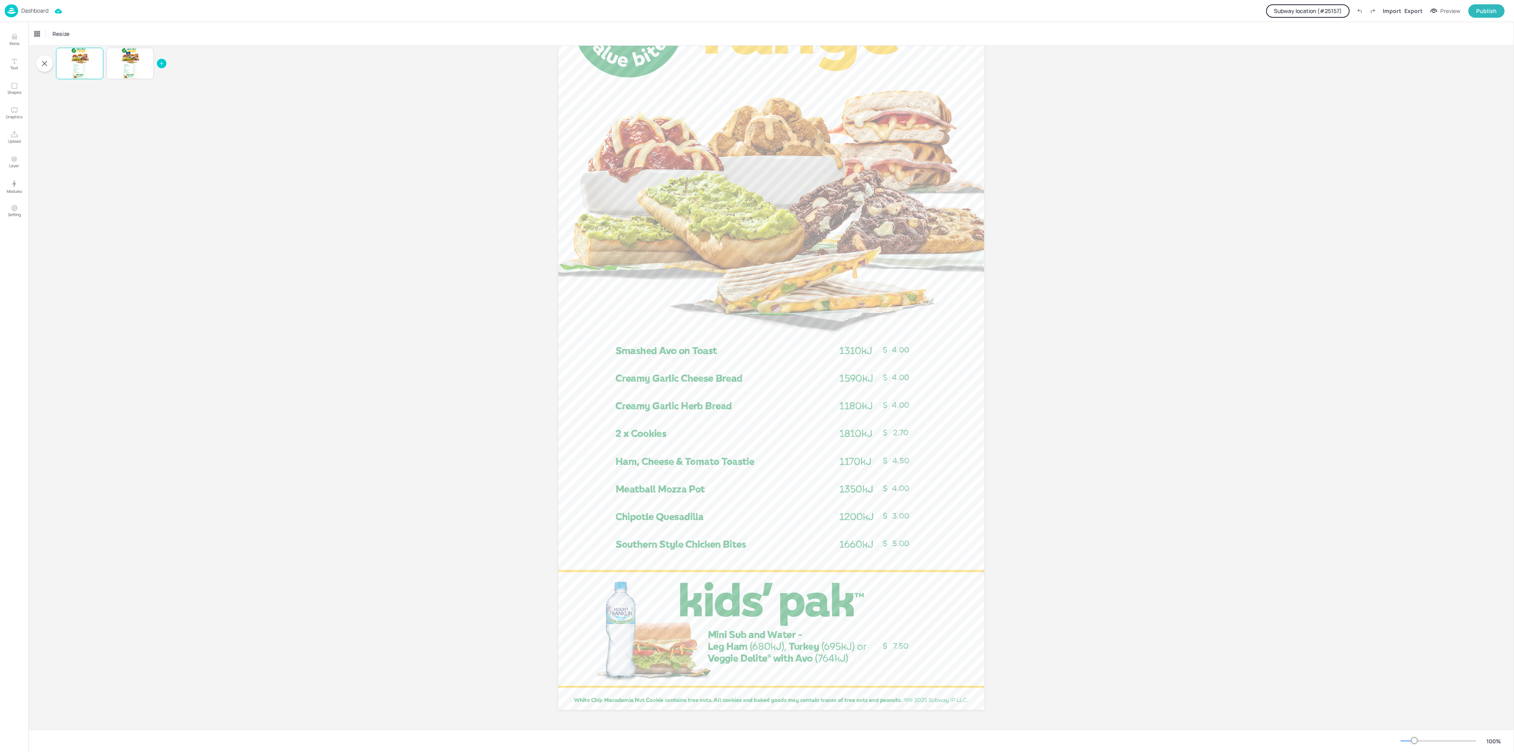
click at [432, 118] on div "Board AU_ValueBite_WithKidsPak_Portrait_Image [Page default] 4.00 4.00 2.70 4.0…" at bounding box center [771, 328] width 1486 height 802
click at [36, 8] on p "Dashboard" at bounding box center [34, 11] width 27 height 6
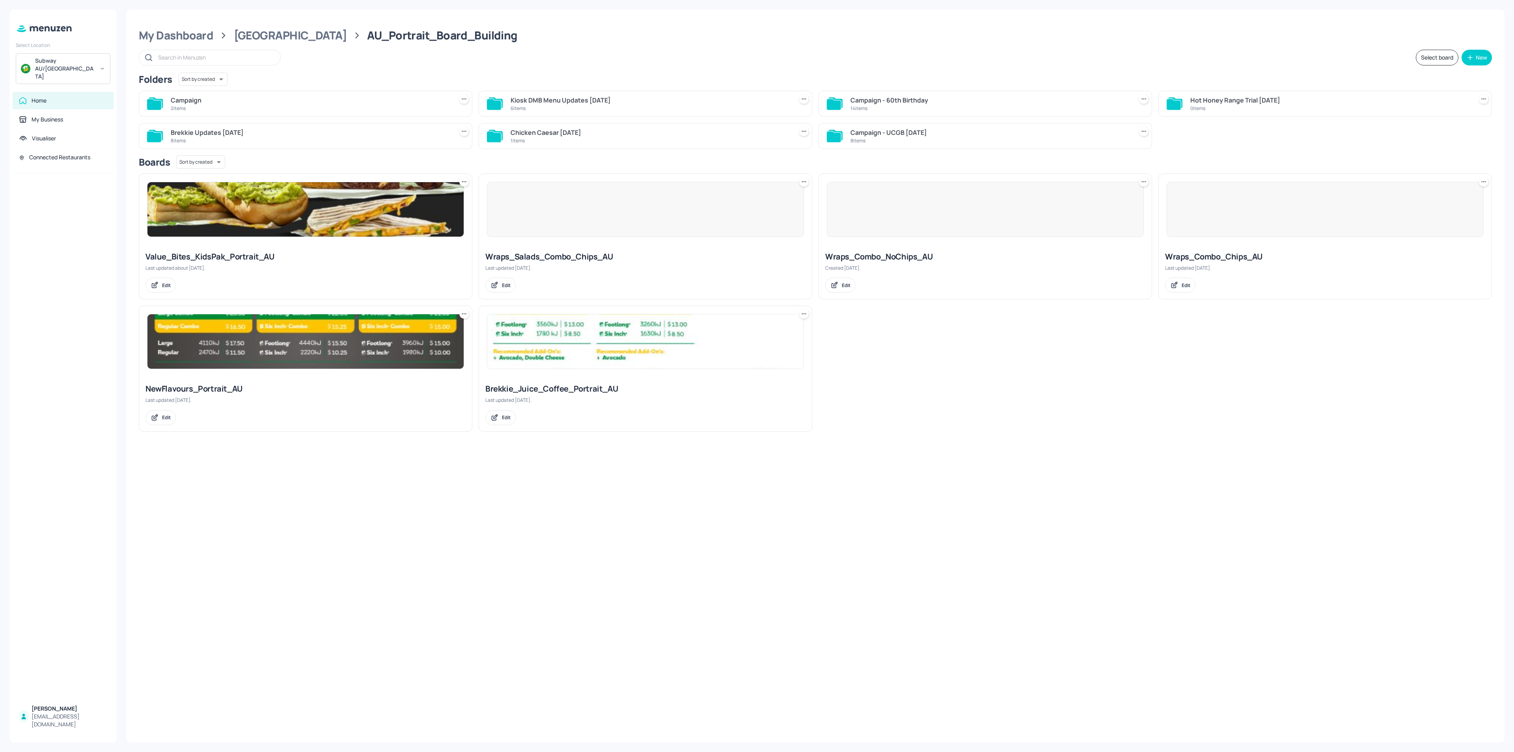
click at [207, 57] on input "text" at bounding box center [215, 57] width 114 height 11
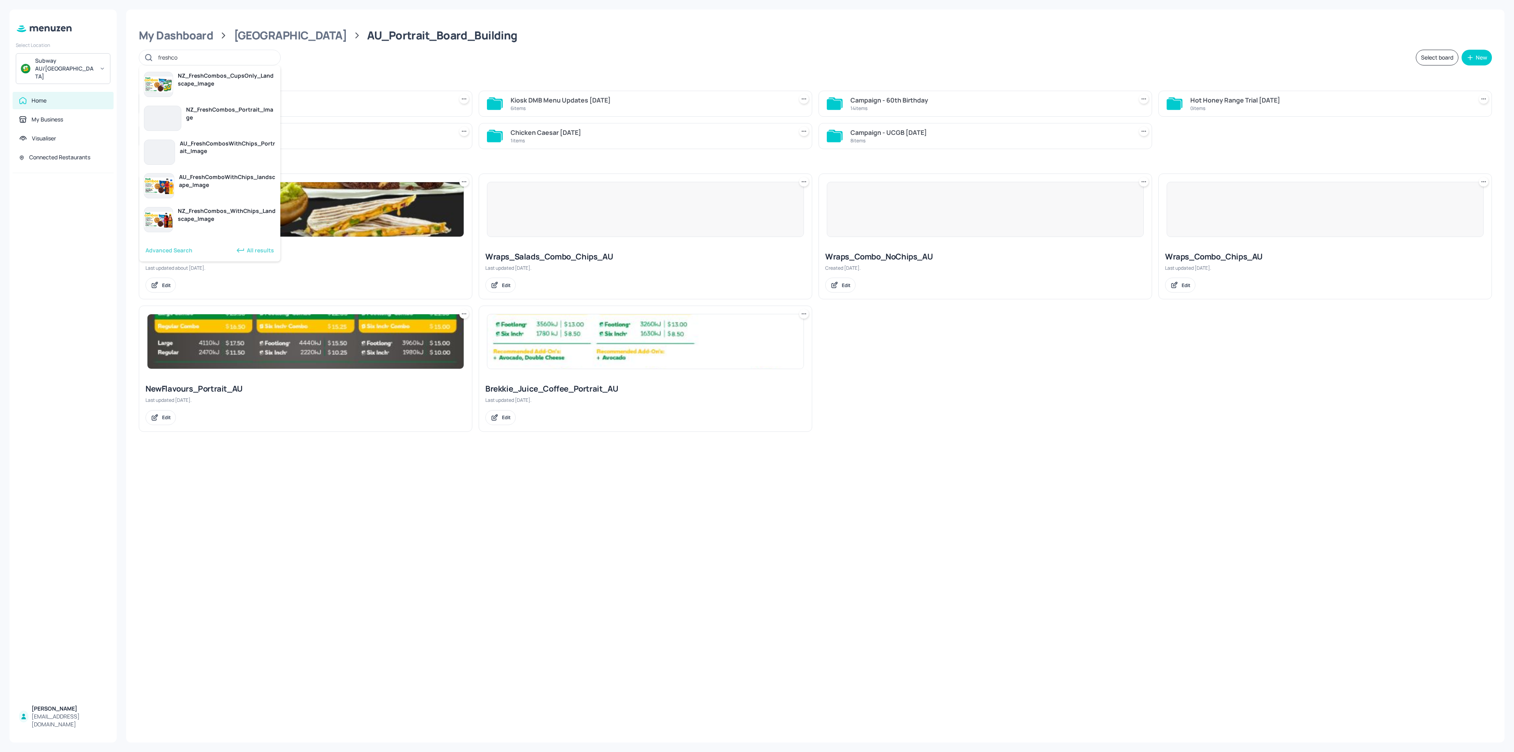
type input "freshcom"
click at [216, 161] on div "Edit" at bounding box center [216, 162] width 18 height 9
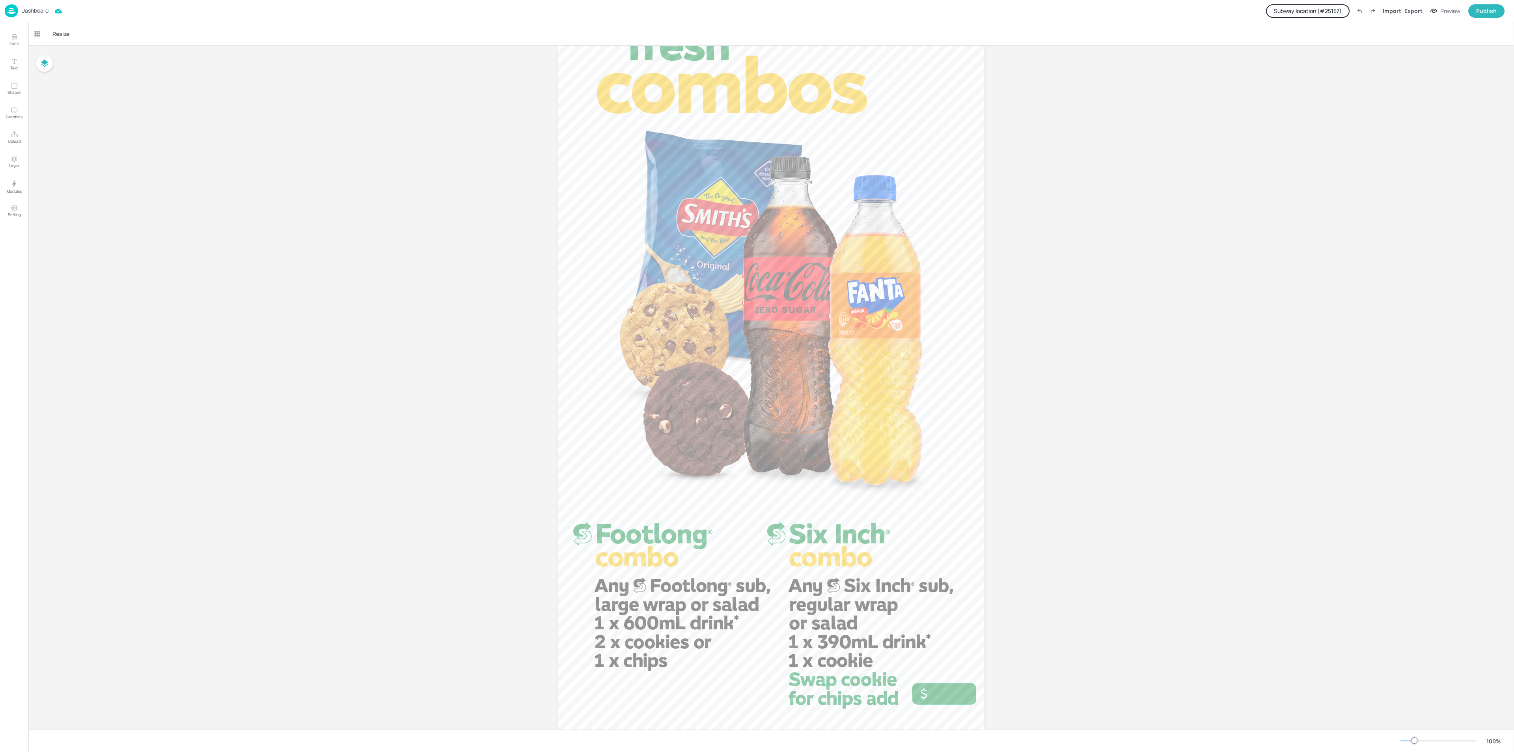
scroll to position [118, 0]
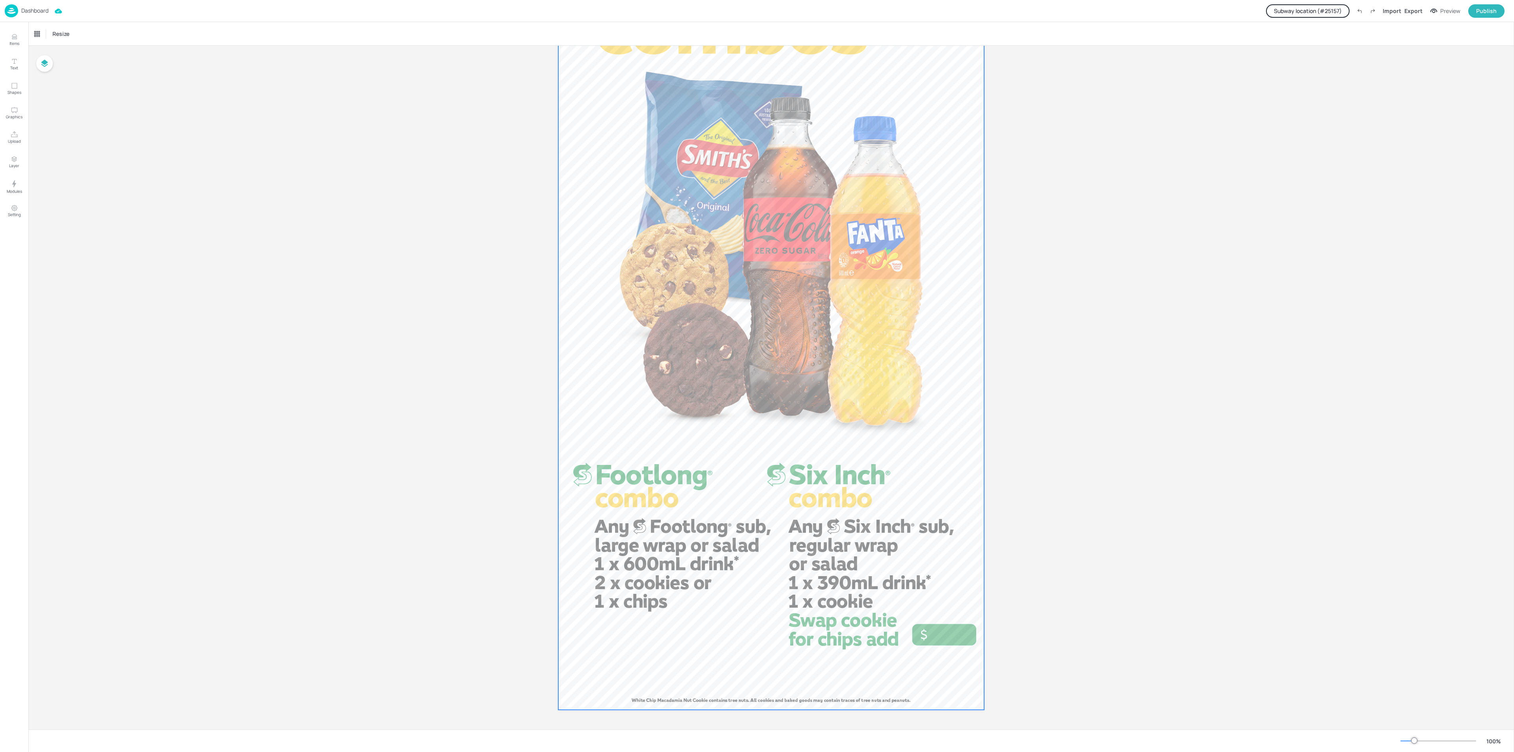
click at [942, 636] on div at bounding box center [771, 331] width 426 height 757
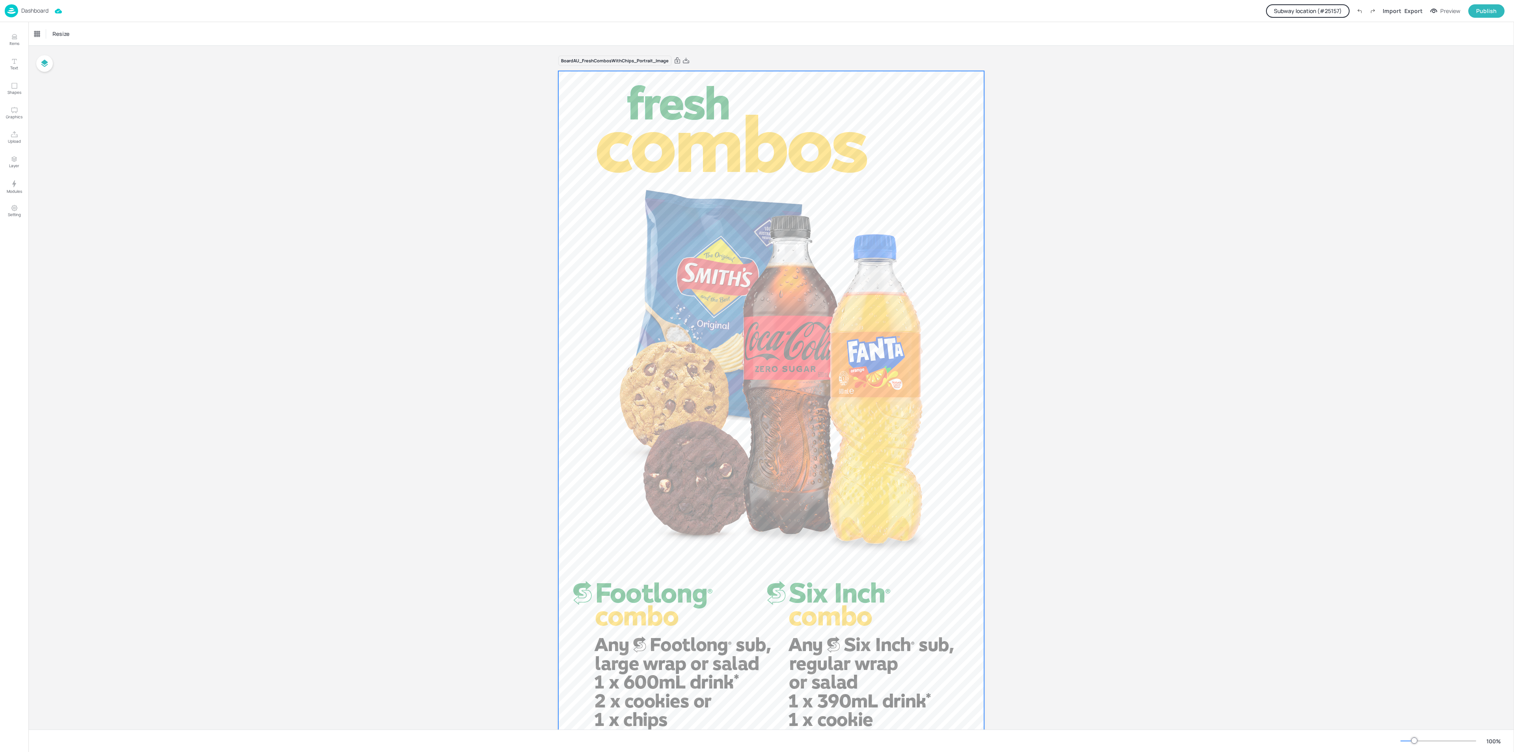
scroll to position [59, 0]
